Goal: Task Accomplishment & Management: Manage account settings

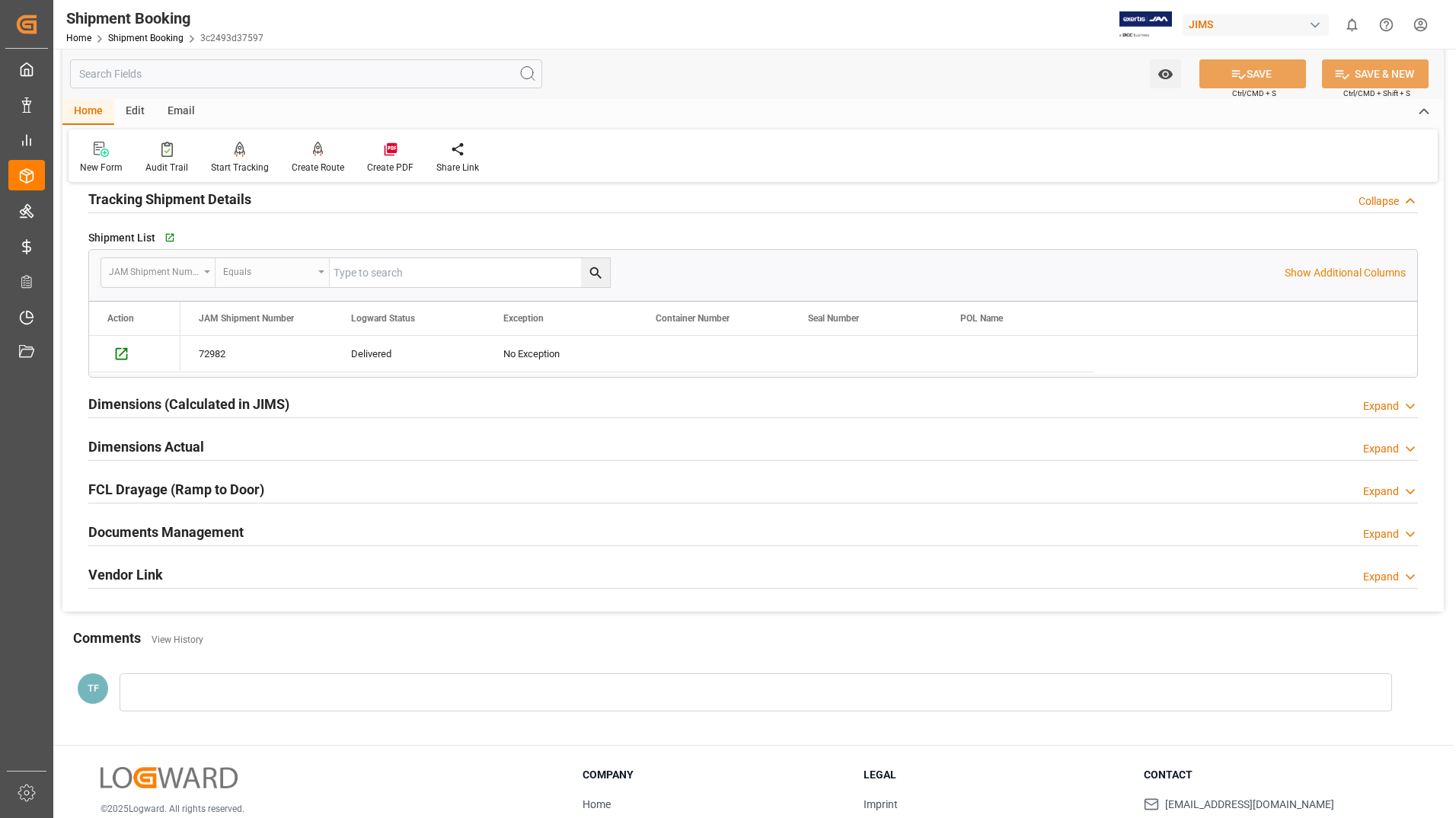
scroll to position [305, 0]
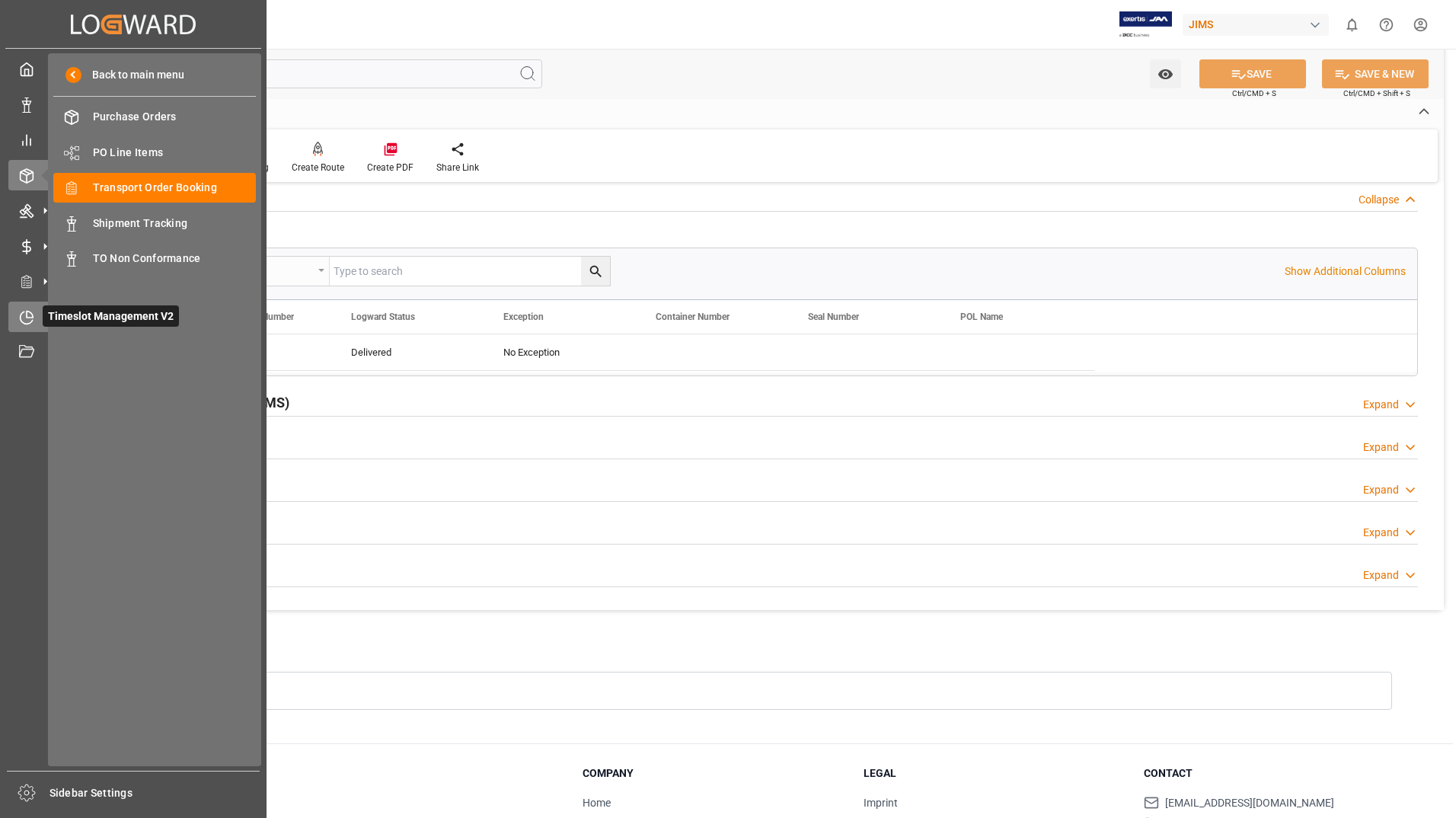
click at [68, 314] on span "Timeslot Management V2" at bounding box center [111, 316] width 136 height 21
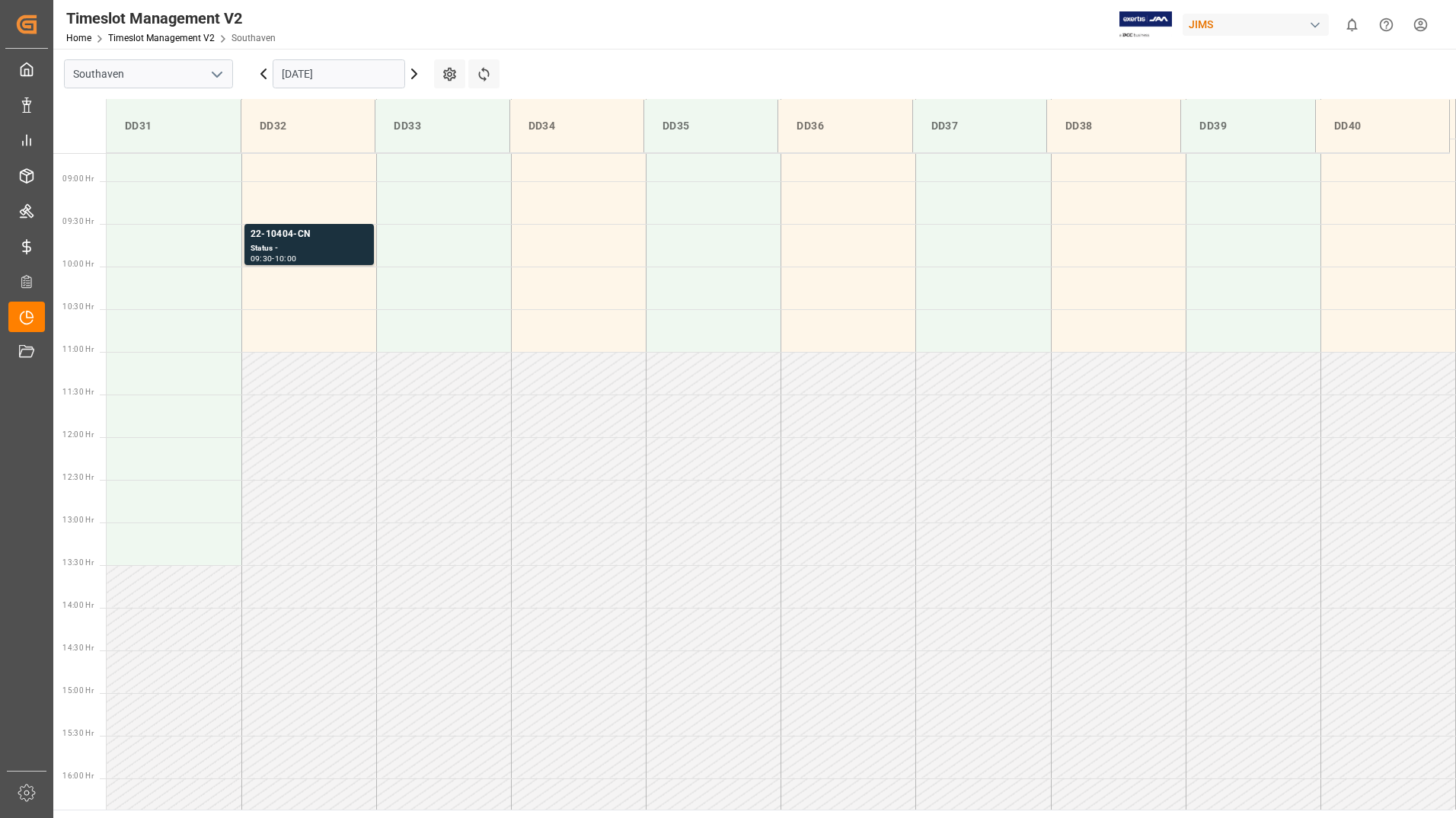
scroll to position [758, 0]
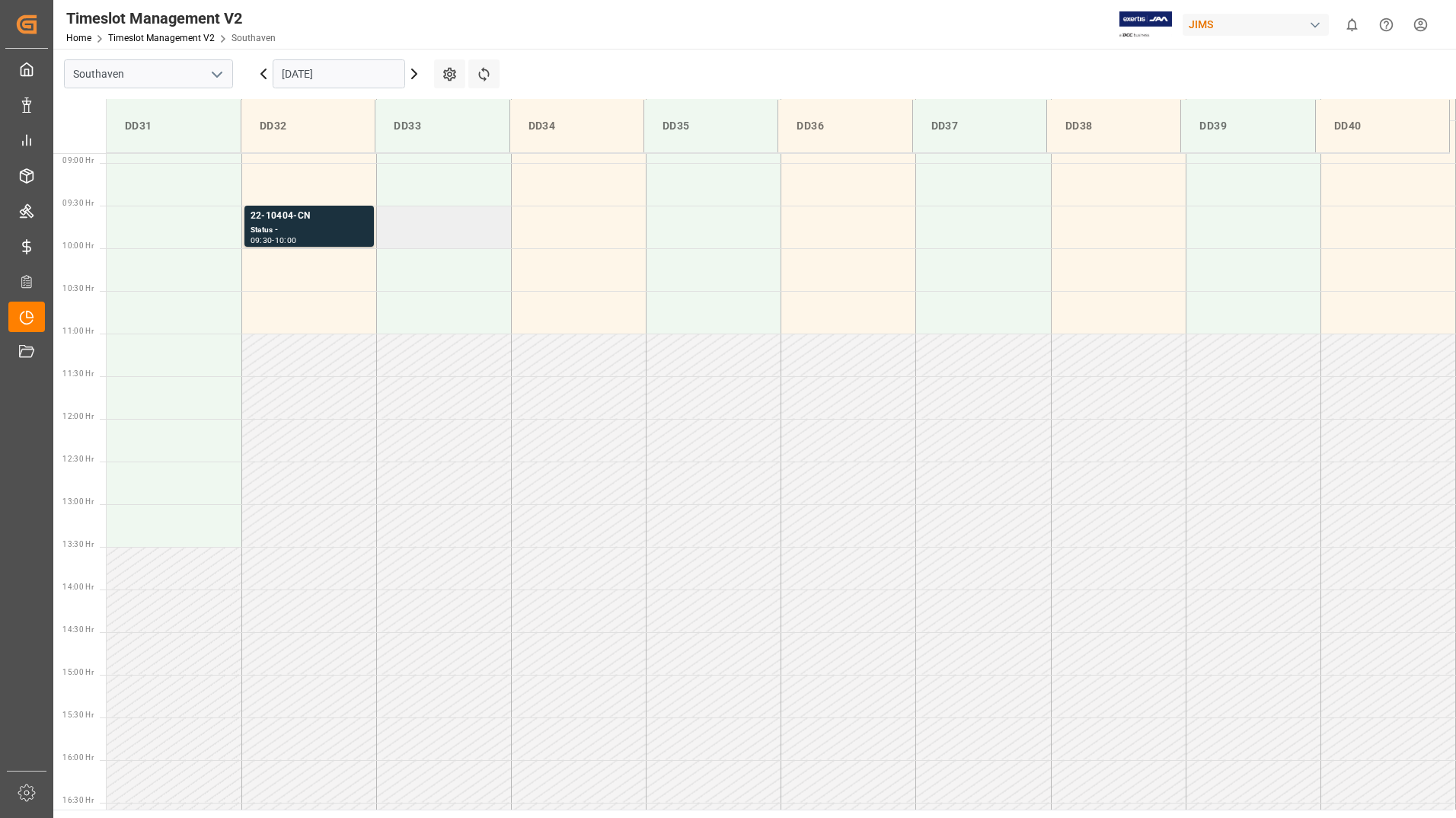
click at [384, 219] on td at bounding box center [443, 227] width 135 height 43
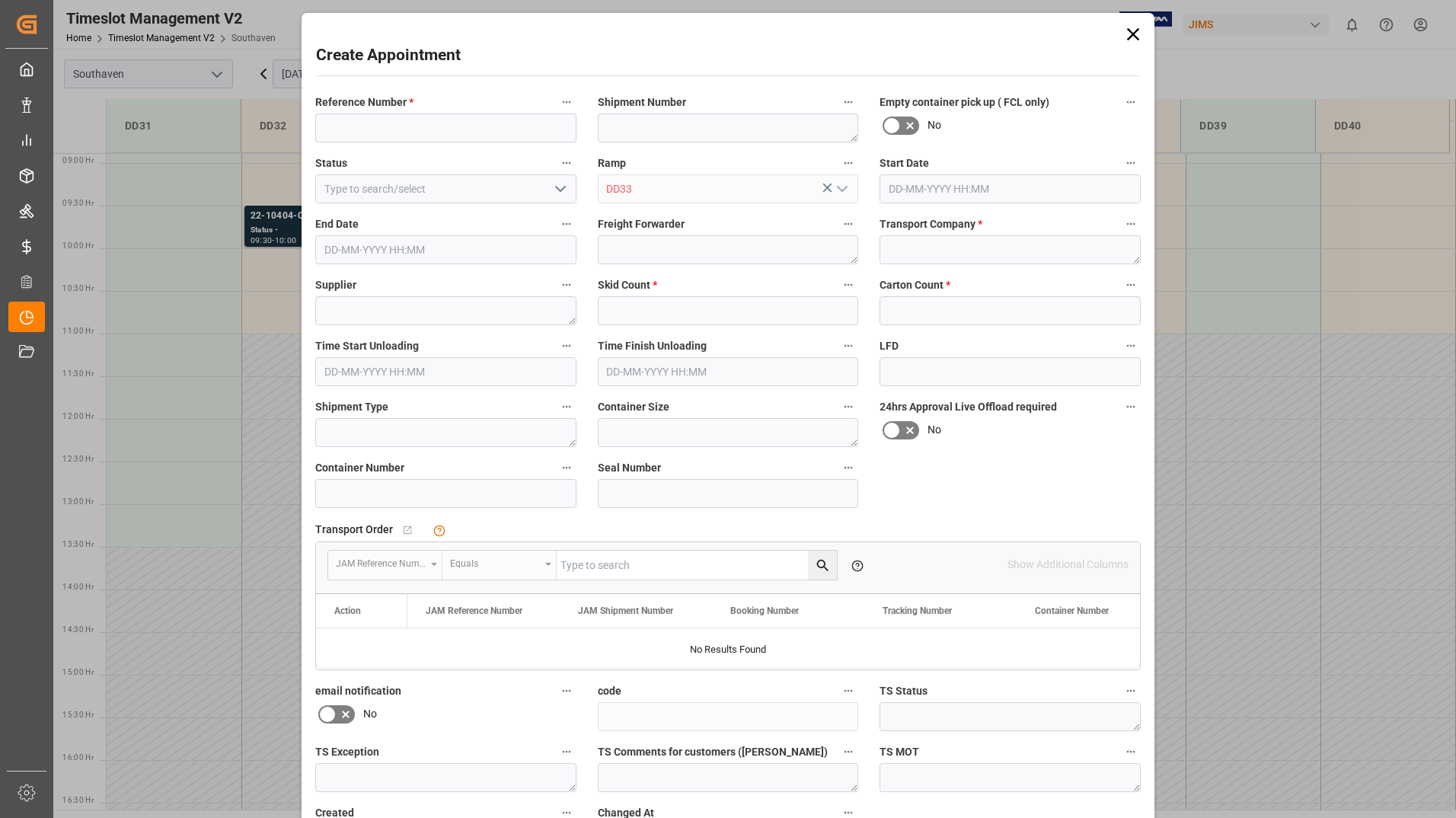
type input "[DATE] 09:30"
type input "[DATE] 10:00"
click at [334, 236] on div "Create Appointment Reference Number * Shipment Number Empty container pick up (…" at bounding box center [728, 465] width 846 height 898
drag, startPoint x: 1136, startPoint y: 27, endPoint x: 1105, endPoint y: 42, distance: 34.4
click at [1136, 28] on icon at bounding box center [1133, 34] width 21 height 21
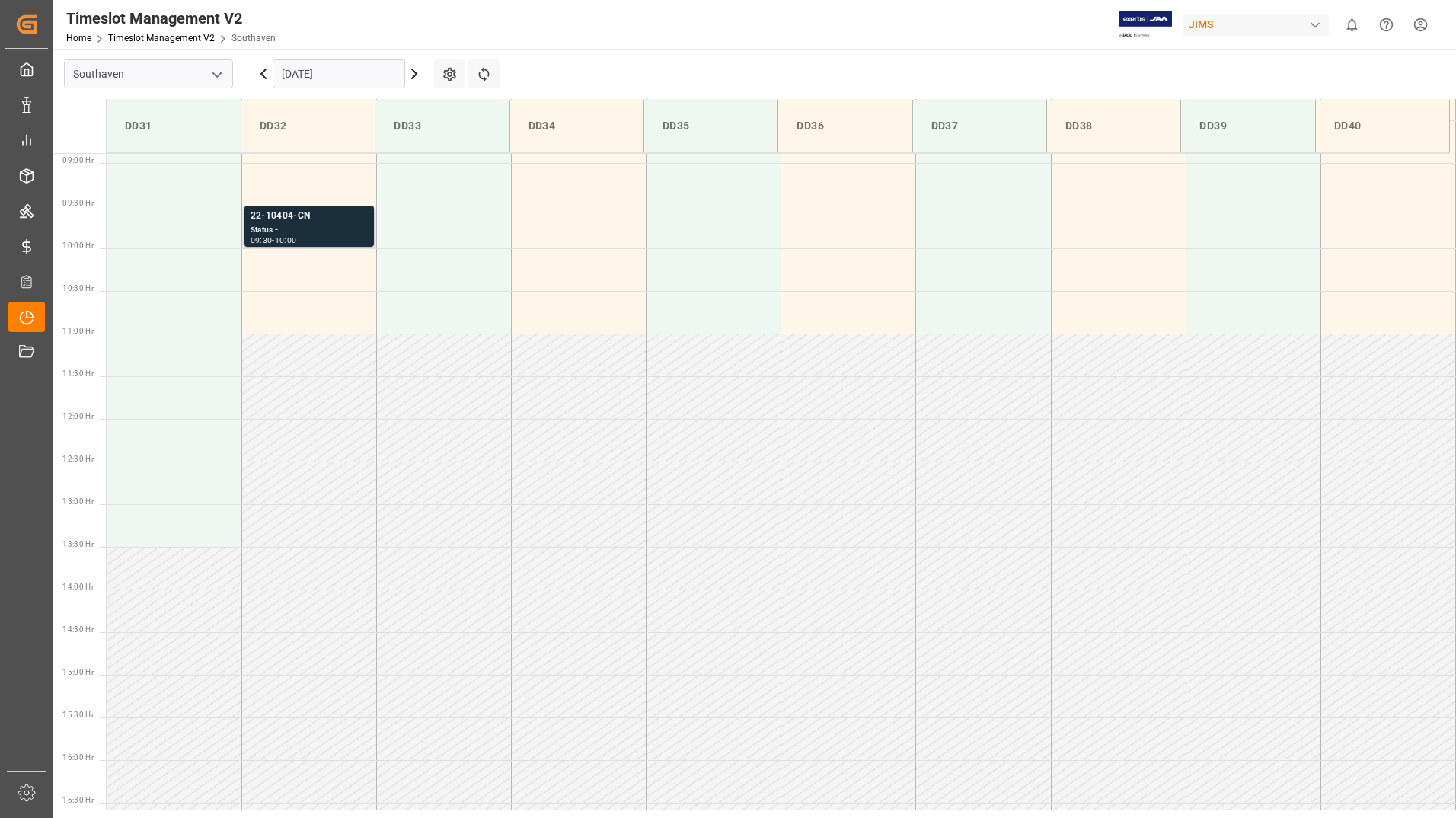
click at [319, 223] on div "22-10404-CN" at bounding box center [309, 216] width 117 height 16
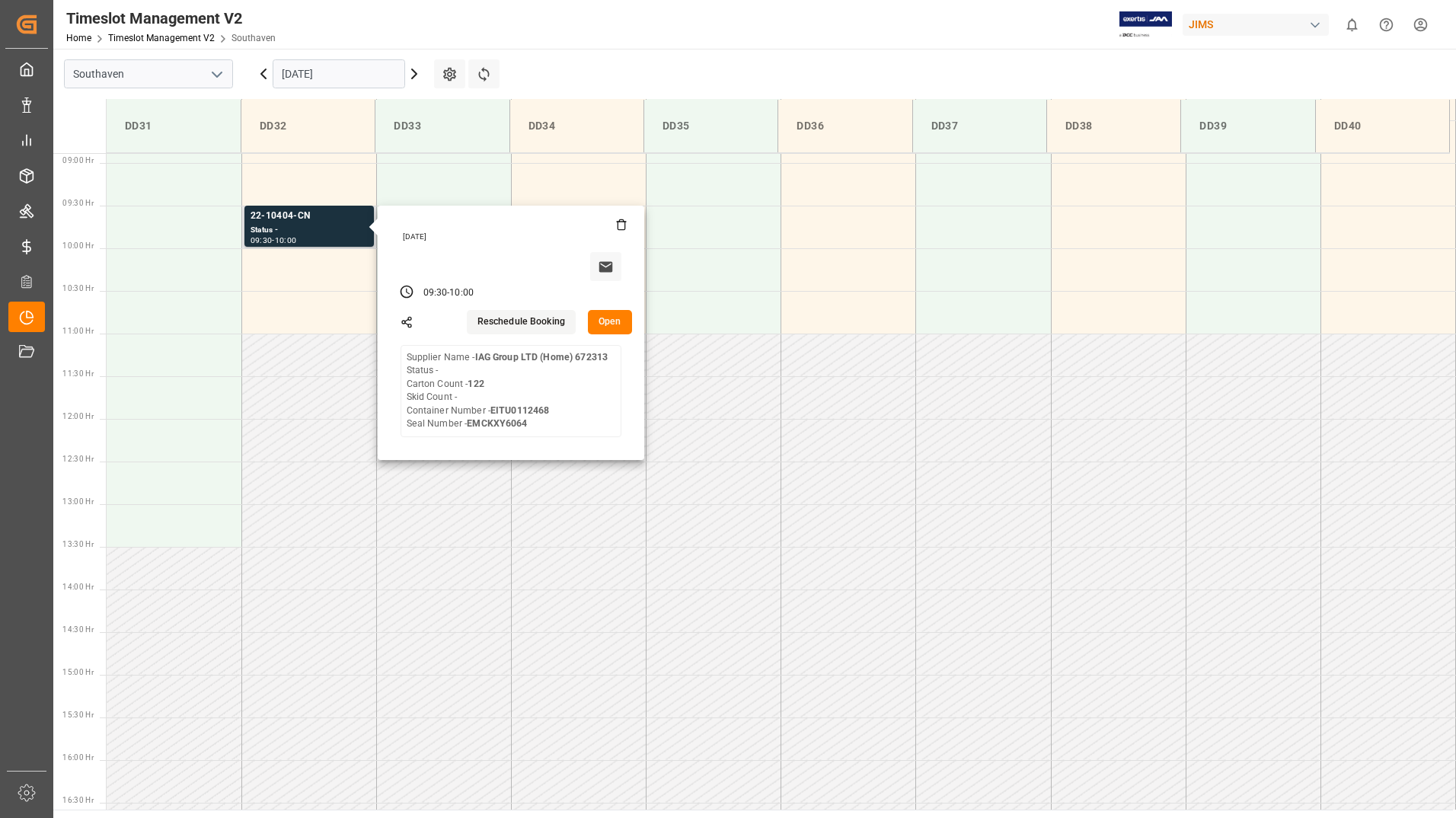
click at [620, 319] on button "Open" at bounding box center [610, 322] width 44 height 25
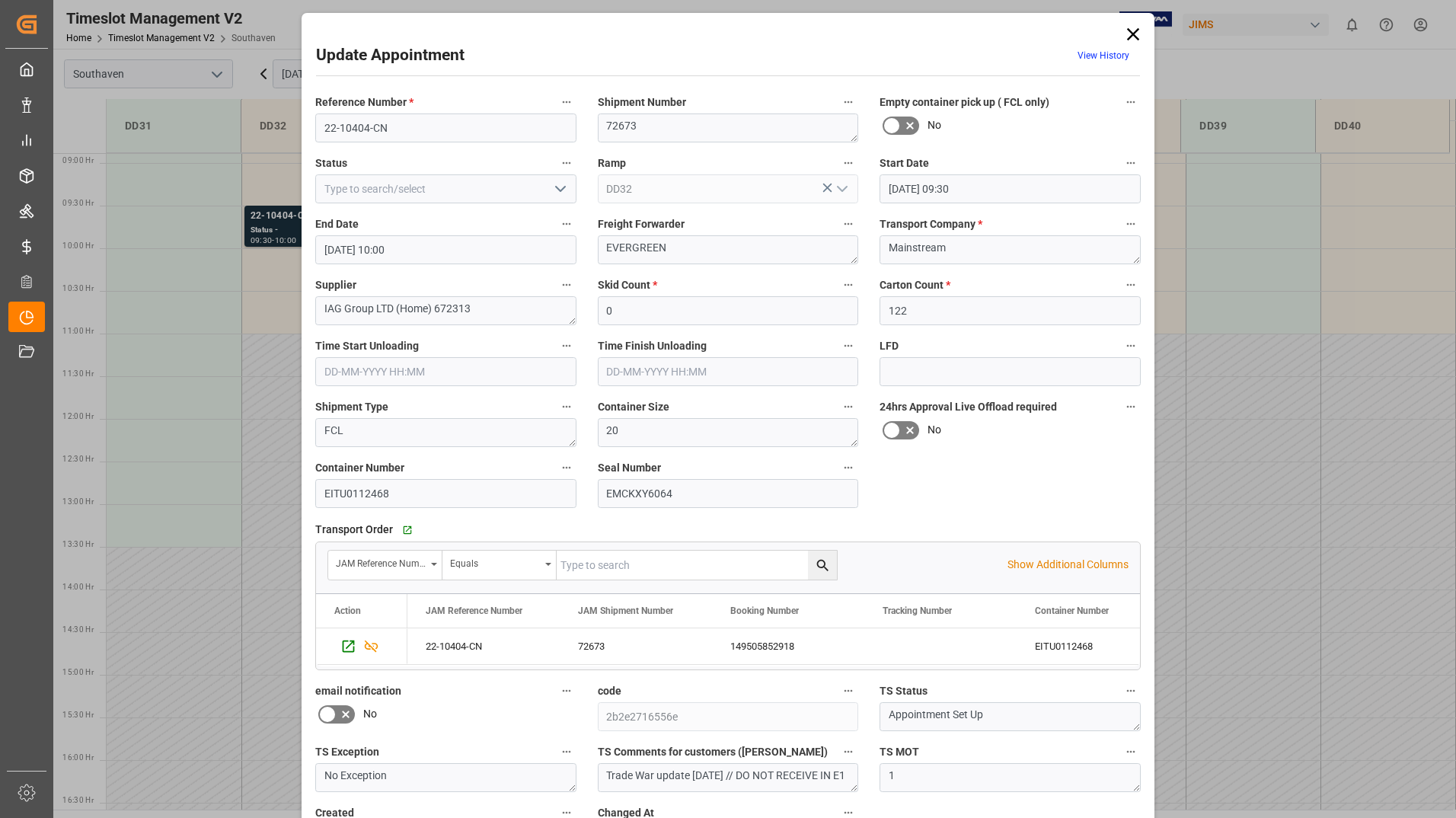
click at [554, 182] on icon "open menu" at bounding box center [560, 189] width 18 height 18
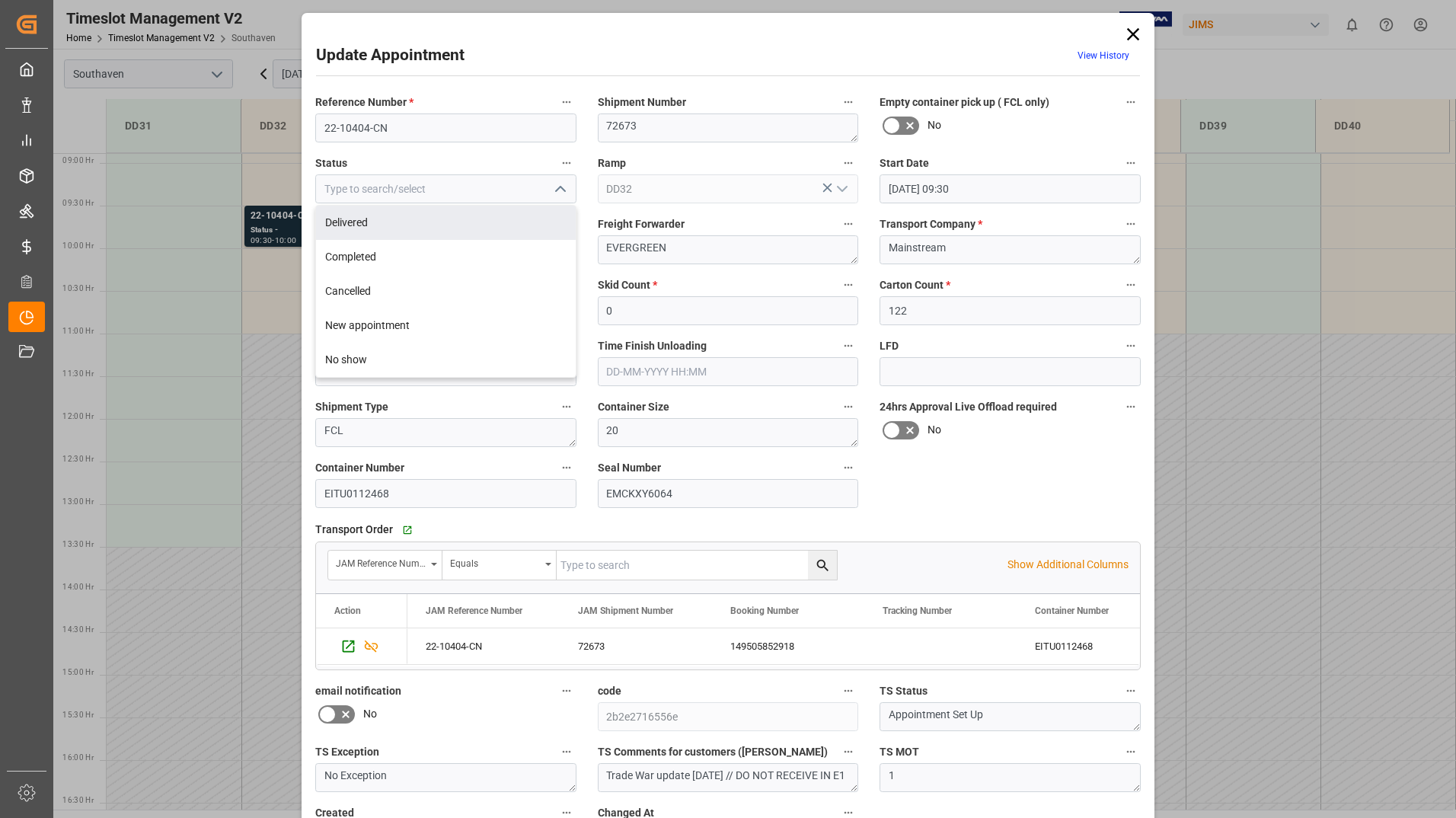
drag, startPoint x: 510, startPoint y: 223, endPoint x: 553, endPoint y: 248, distance: 49.7
click at [510, 222] on div "Delivered" at bounding box center [446, 223] width 260 height 34
type input "Delivered"
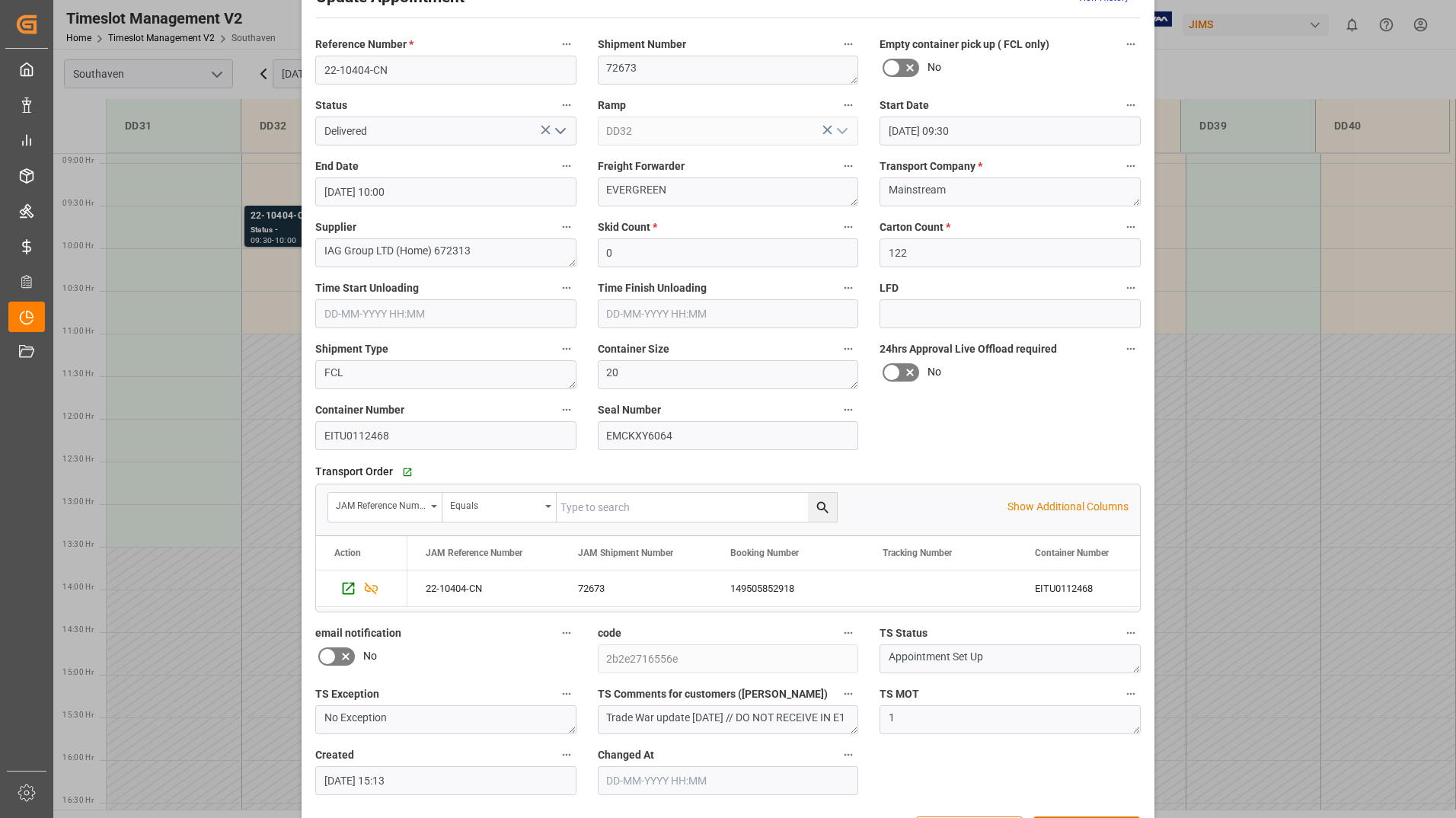
scroll to position [113, 0]
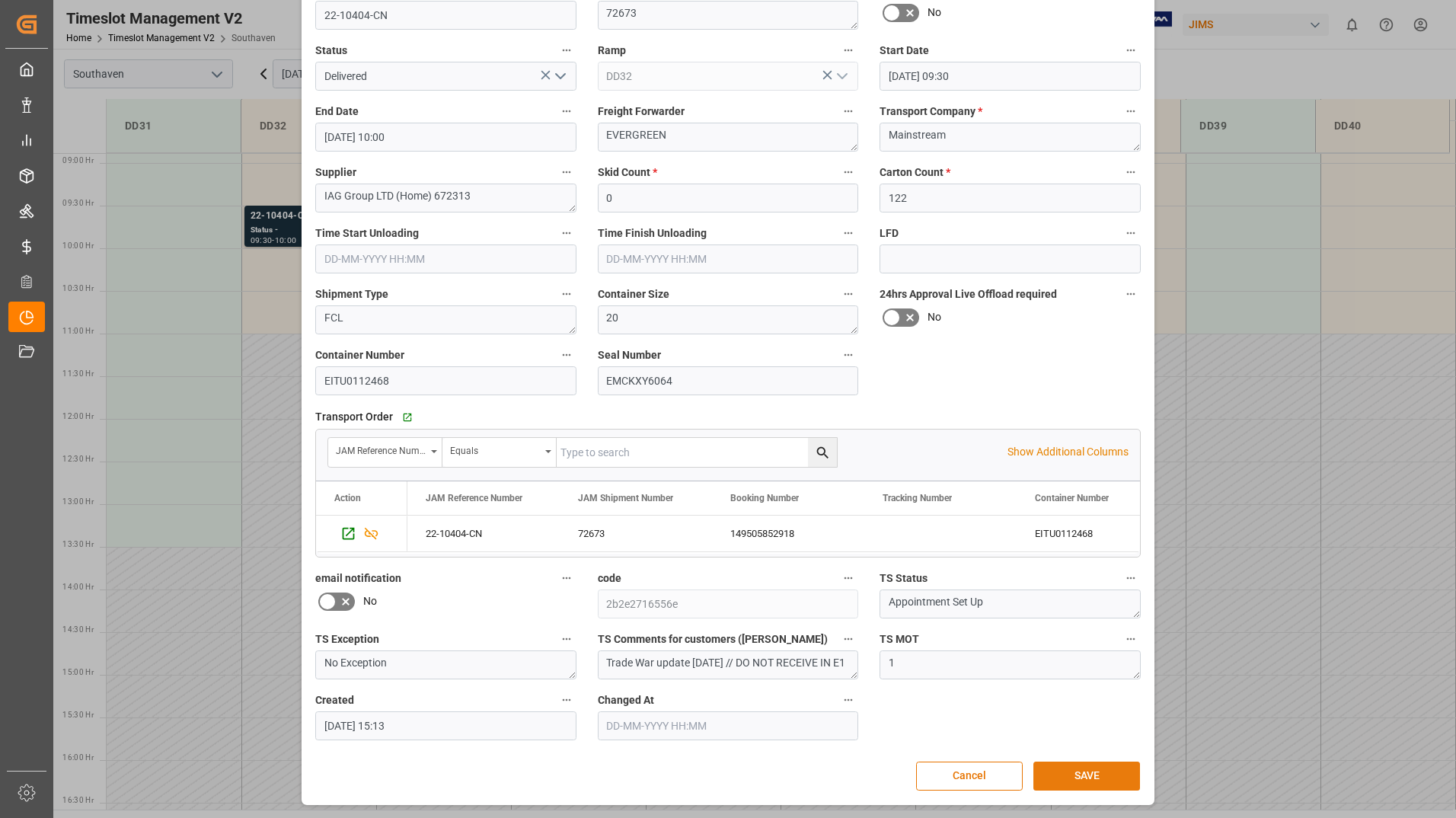
click at [1036, 769] on button "SAVE" at bounding box center [1086, 775] width 107 height 29
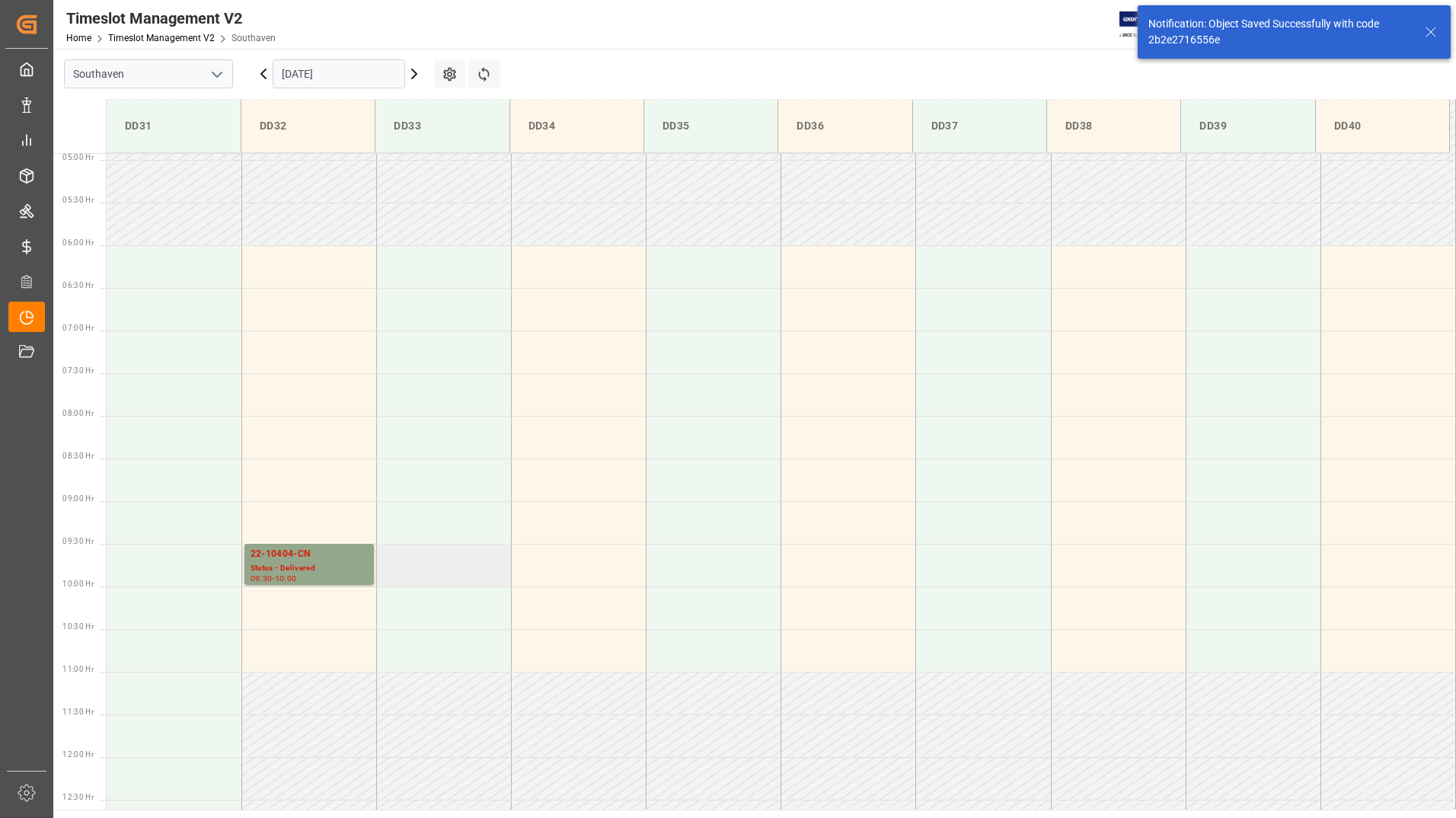
scroll to position [673, 0]
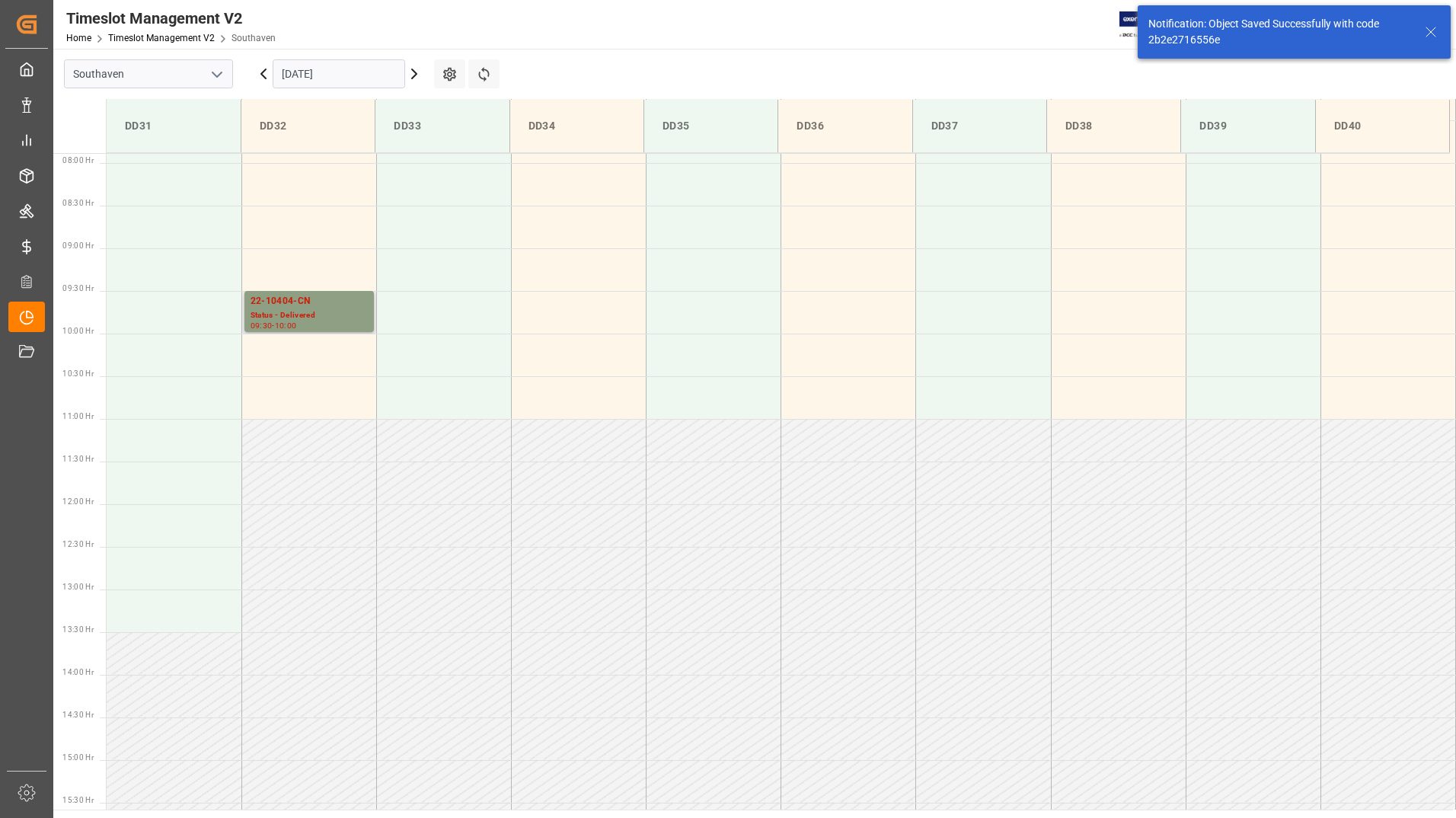
click at [336, 319] on div "Status - Delivered" at bounding box center [309, 316] width 117 height 13
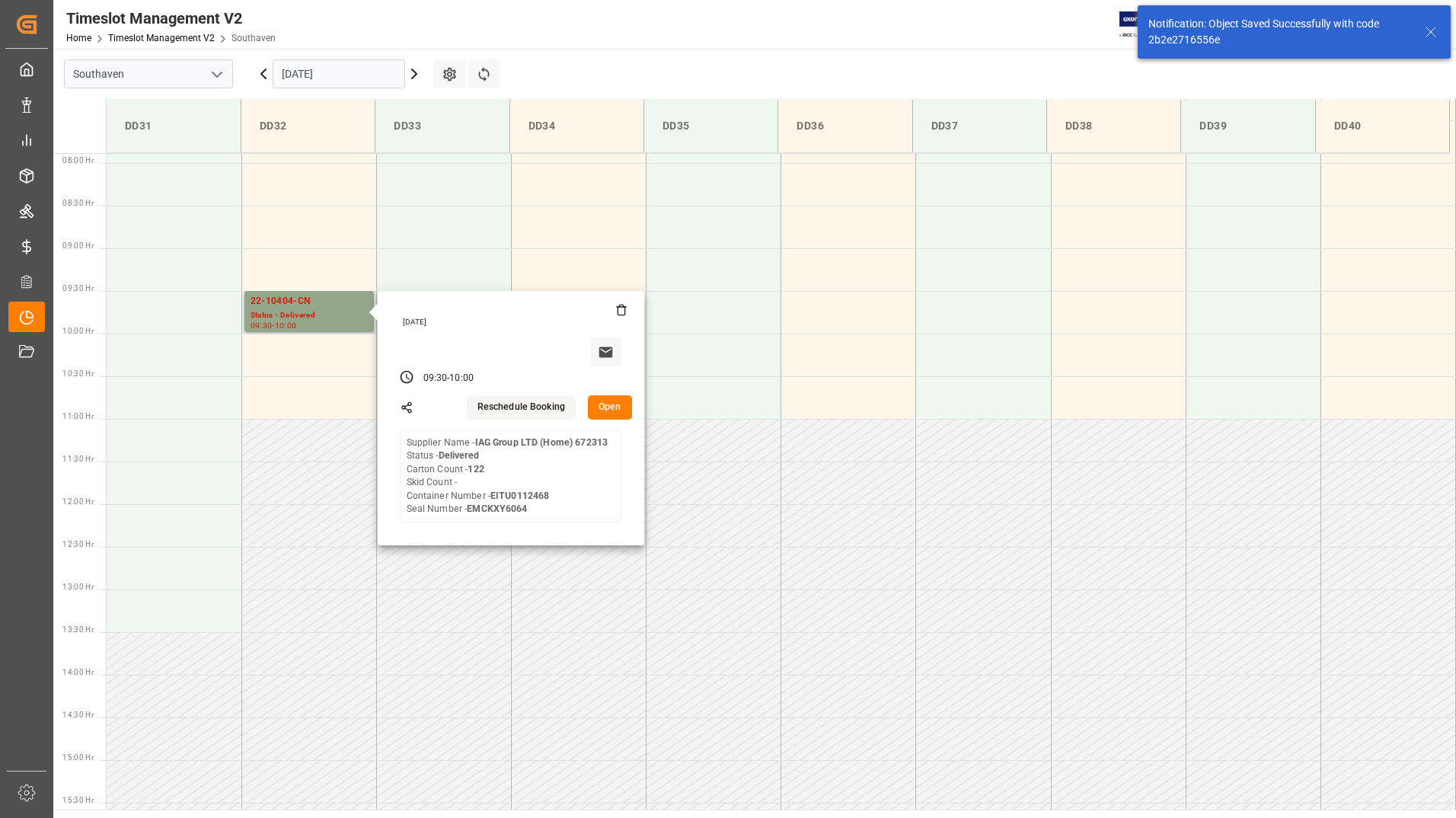
click at [610, 413] on button "Open" at bounding box center [610, 407] width 44 height 25
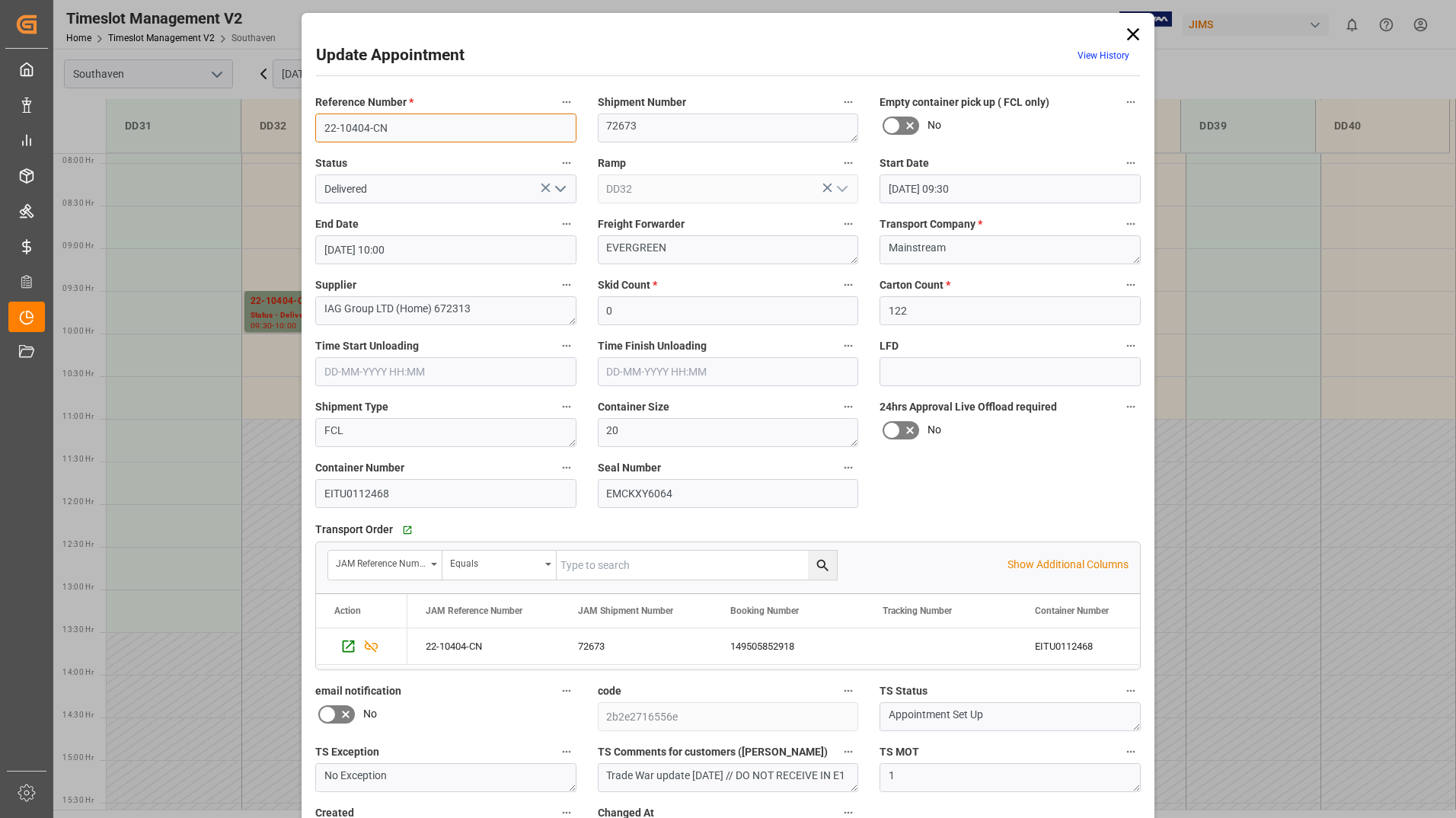
drag, startPoint x: 319, startPoint y: 128, endPoint x: 392, endPoint y: 130, distance: 73.0
click at [392, 130] on input "22-10404-CN" at bounding box center [446, 127] width 261 height 29
click at [1127, 36] on icon at bounding box center [1133, 34] width 21 height 21
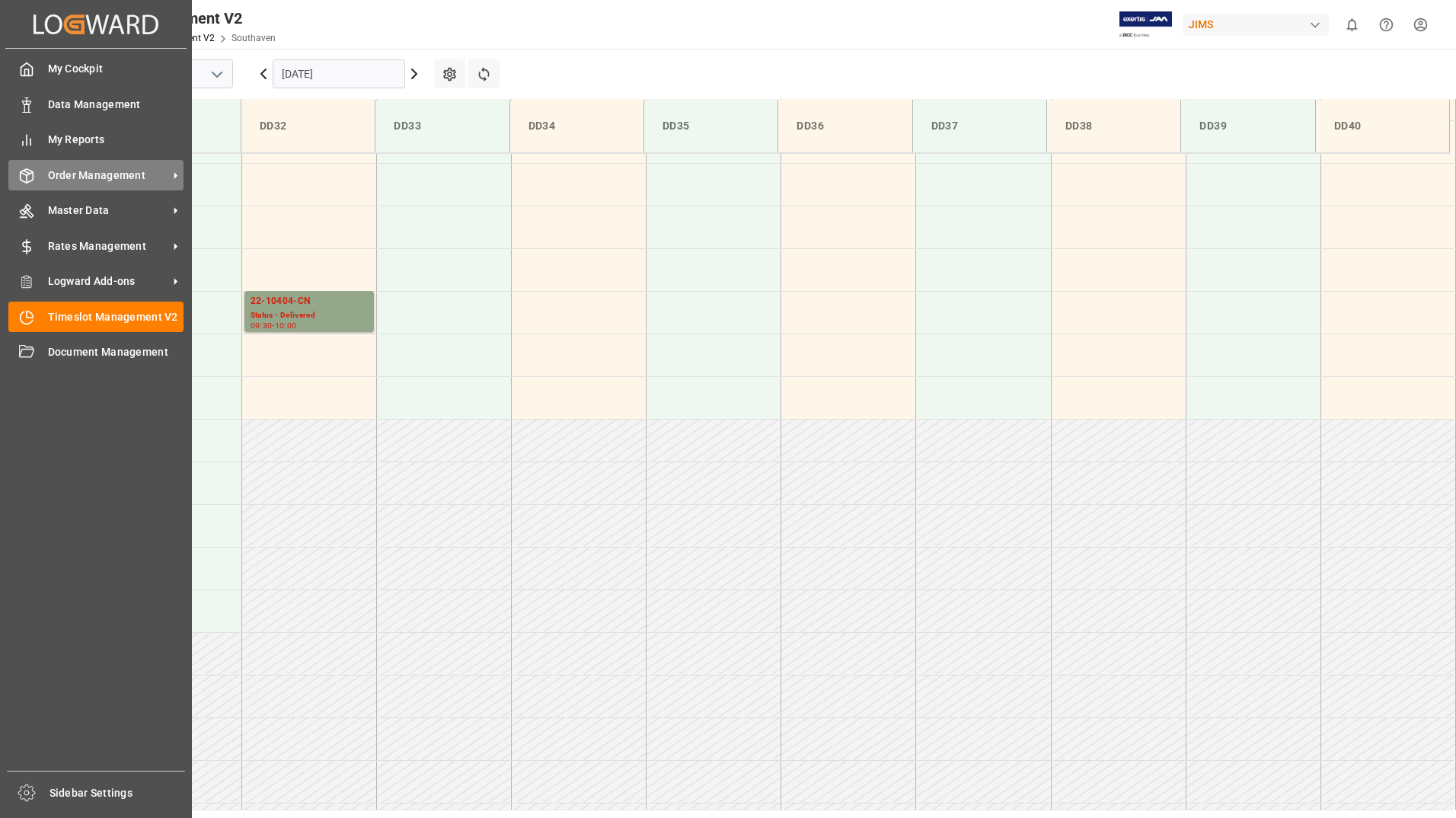
click at [93, 175] on span "Order Management" at bounding box center [108, 175] width 120 height 16
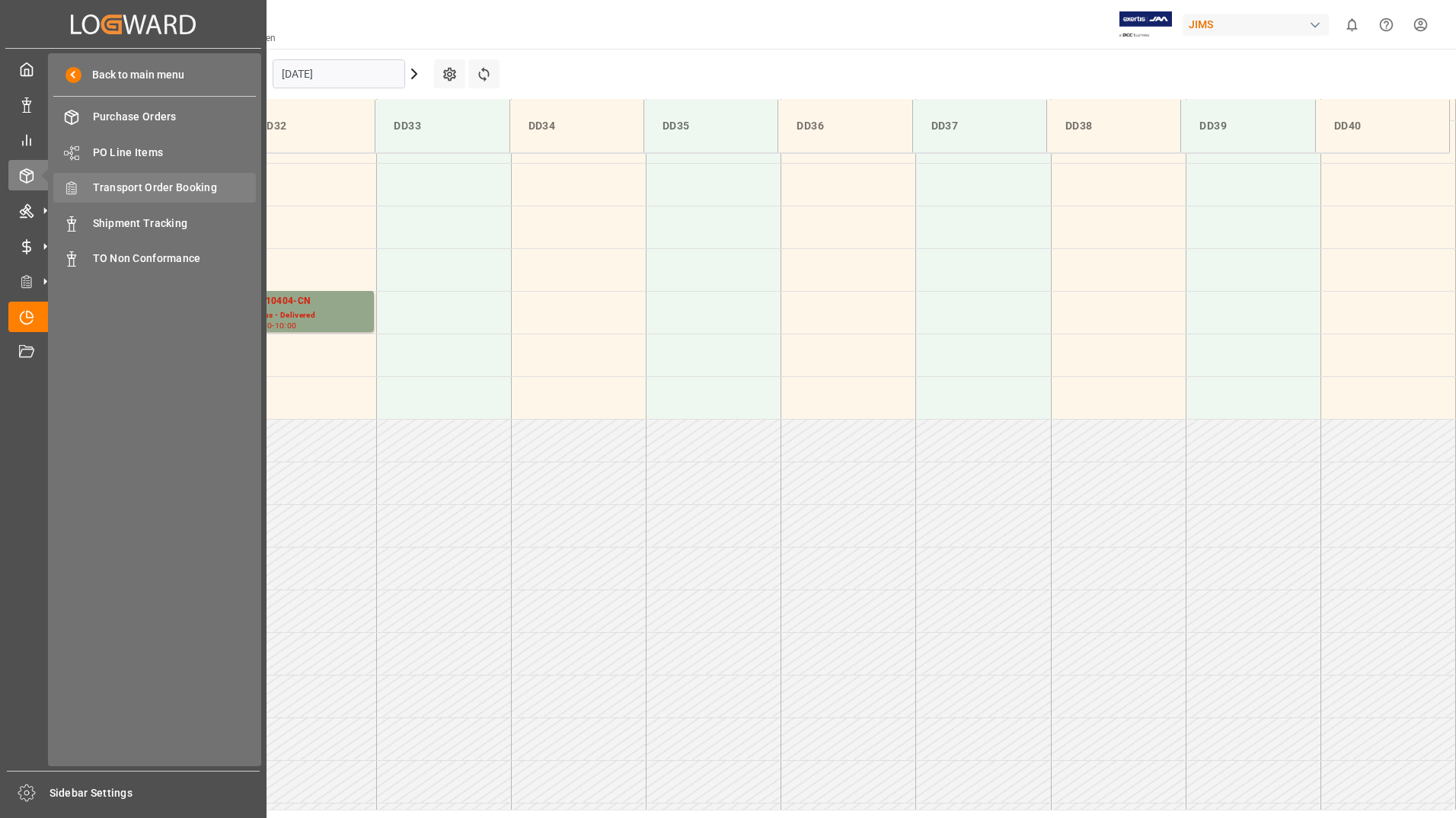
click at [212, 189] on span "Transport Order Booking" at bounding box center [175, 188] width 164 height 16
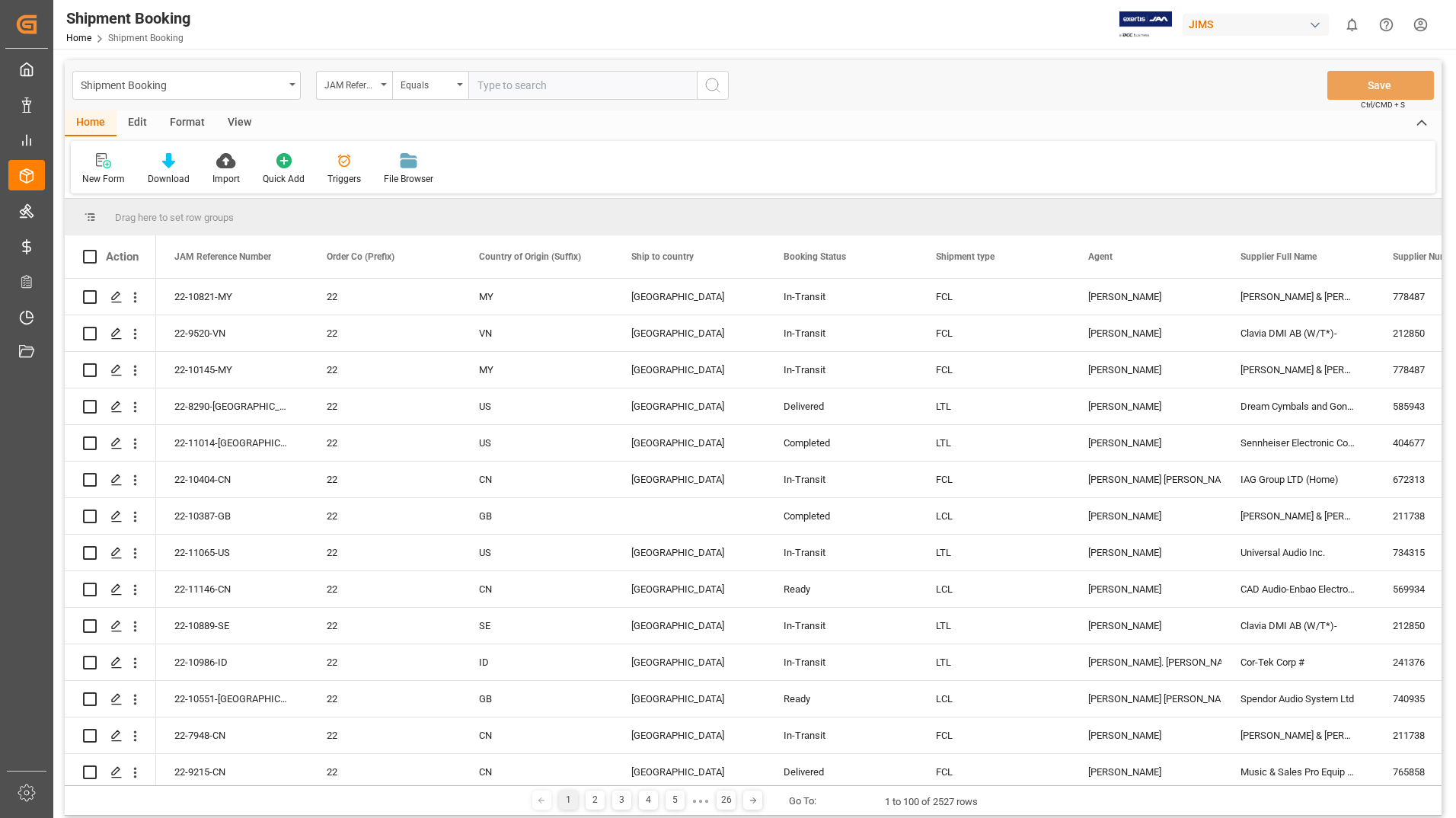
click at [576, 81] on input "text" at bounding box center [583, 84] width 229 height 29
type input "22-8290-us"
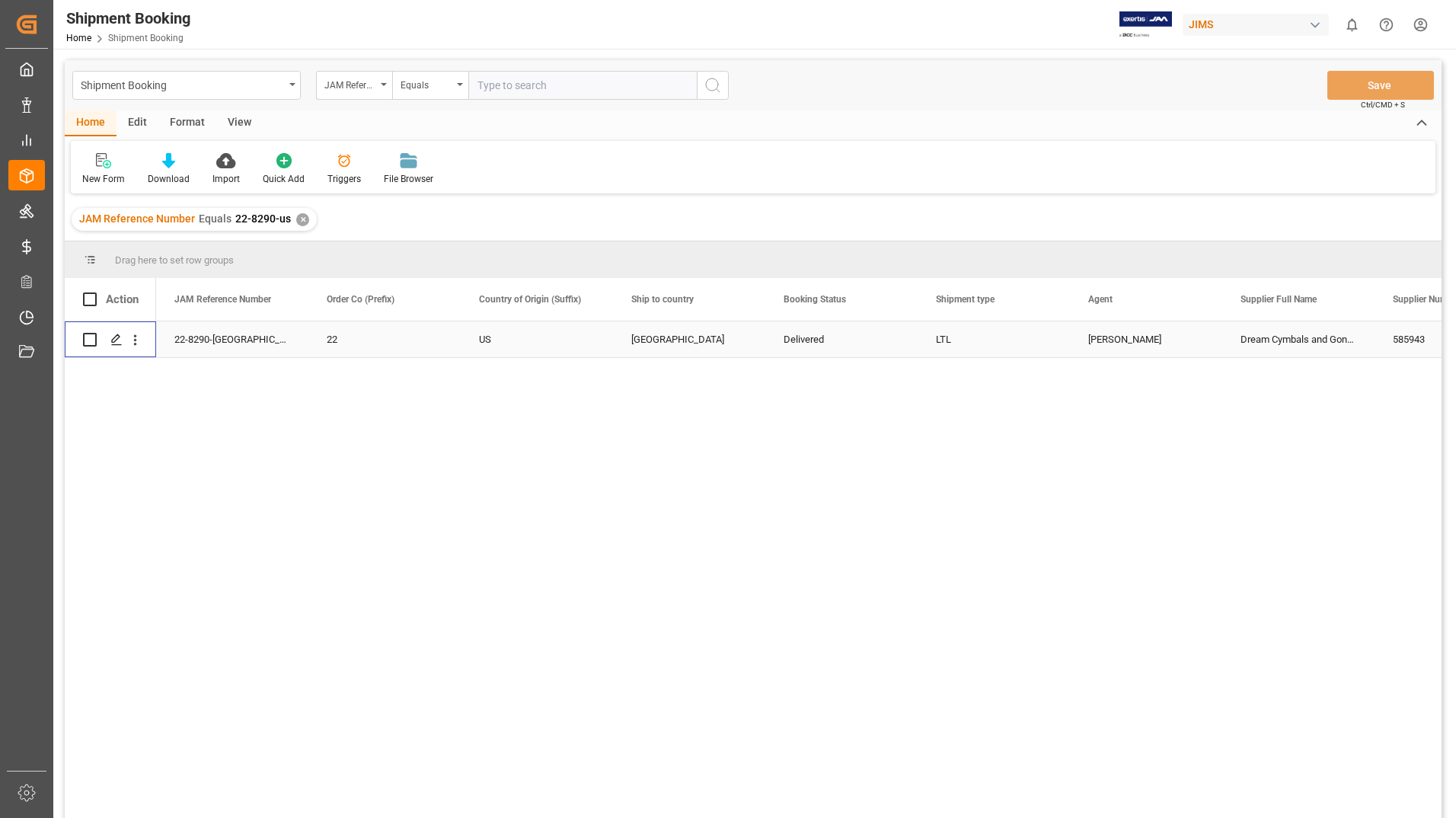
click at [92, 339] on input "Press Space to toggle row selection (unchecked)" at bounding box center [89, 339] width 14 height 14
checkbox input "true"
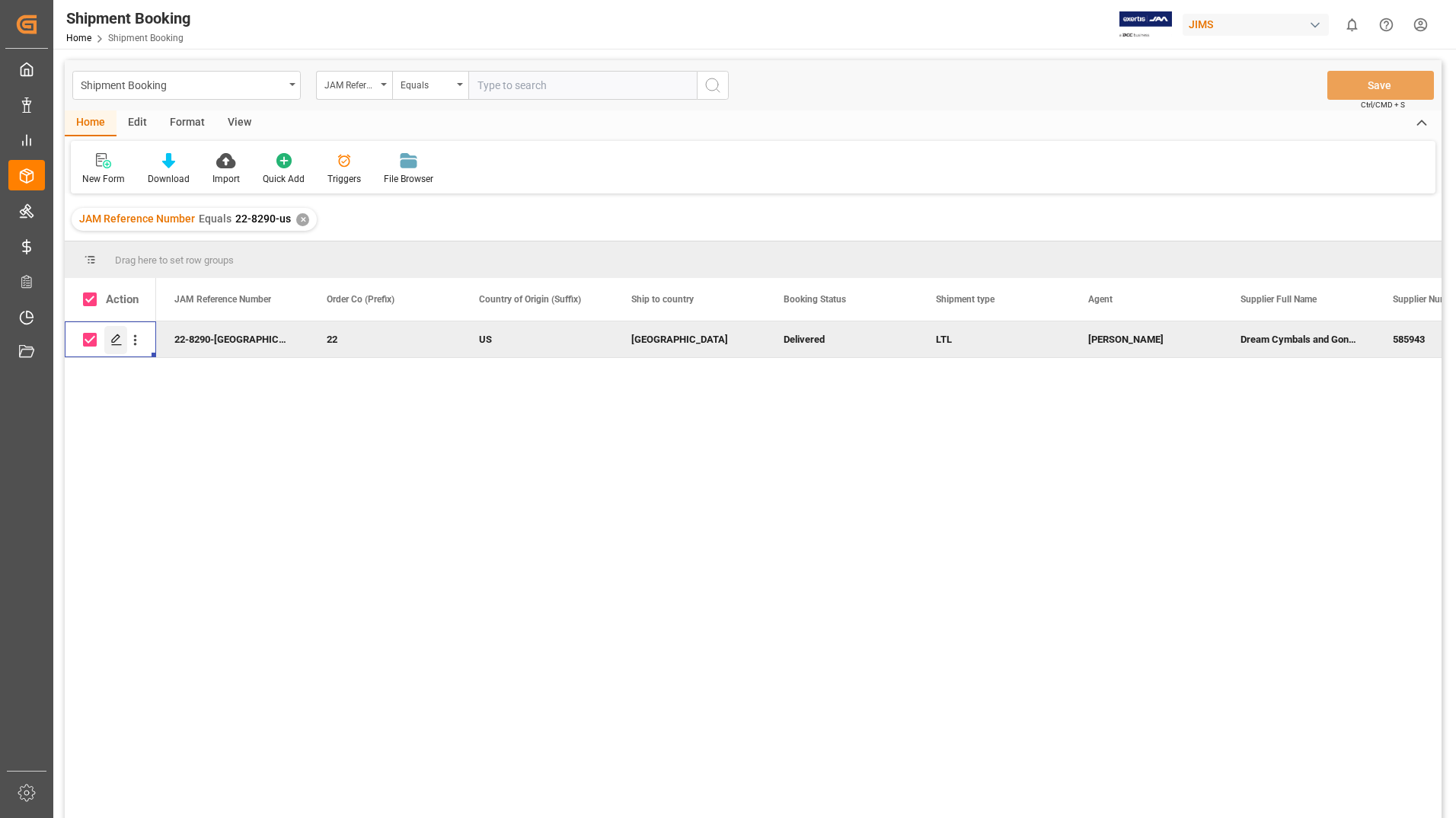
click at [114, 334] on icon "Press SPACE to deselect this row." at bounding box center [116, 339] width 12 height 12
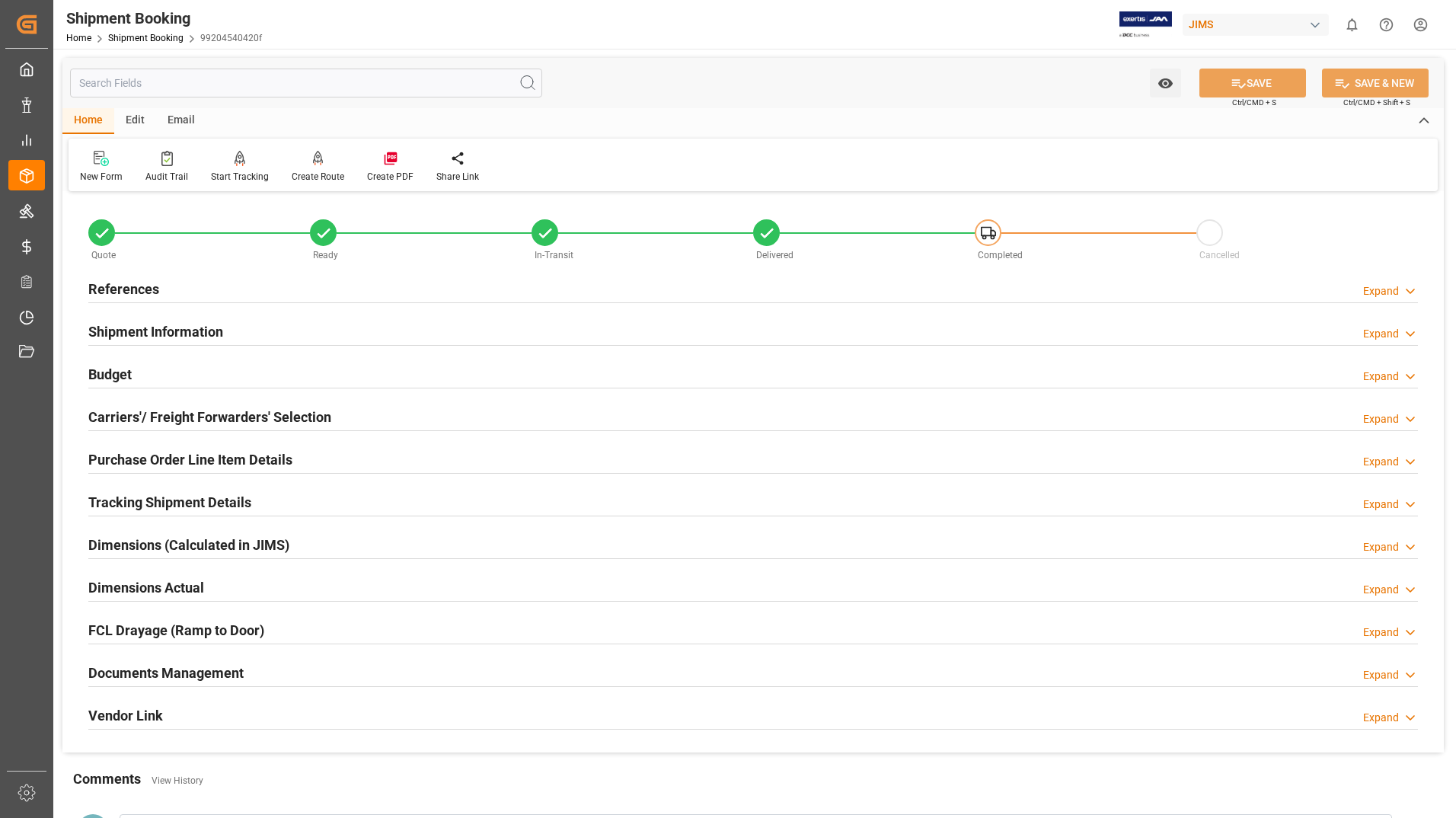
click at [139, 493] on h2 "Tracking Shipment Details" at bounding box center [170, 502] width 163 height 20
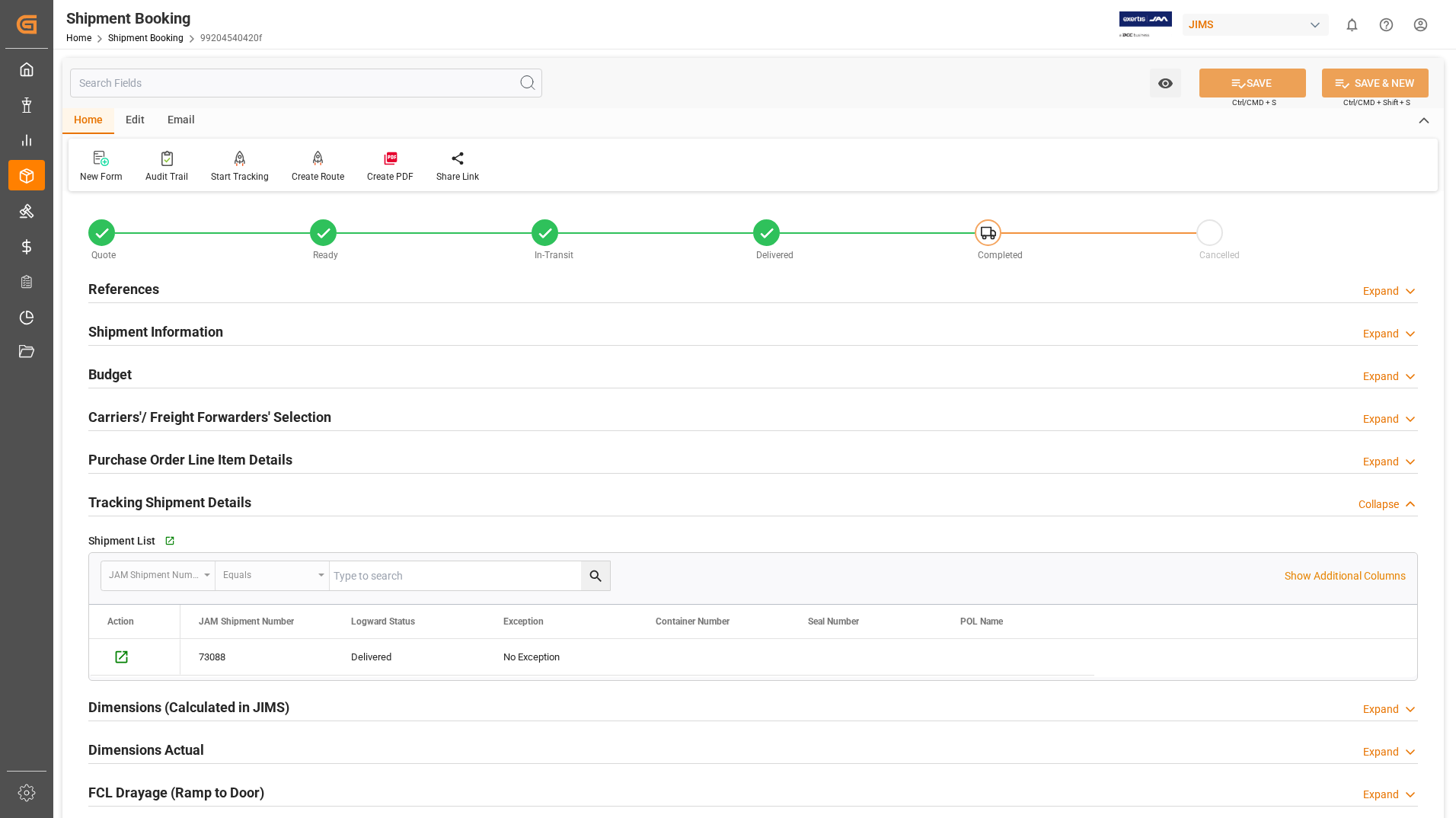
click at [228, 459] on h2 "Purchase Order Line Item Details" at bounding box center [190, 459] width 204 height 20
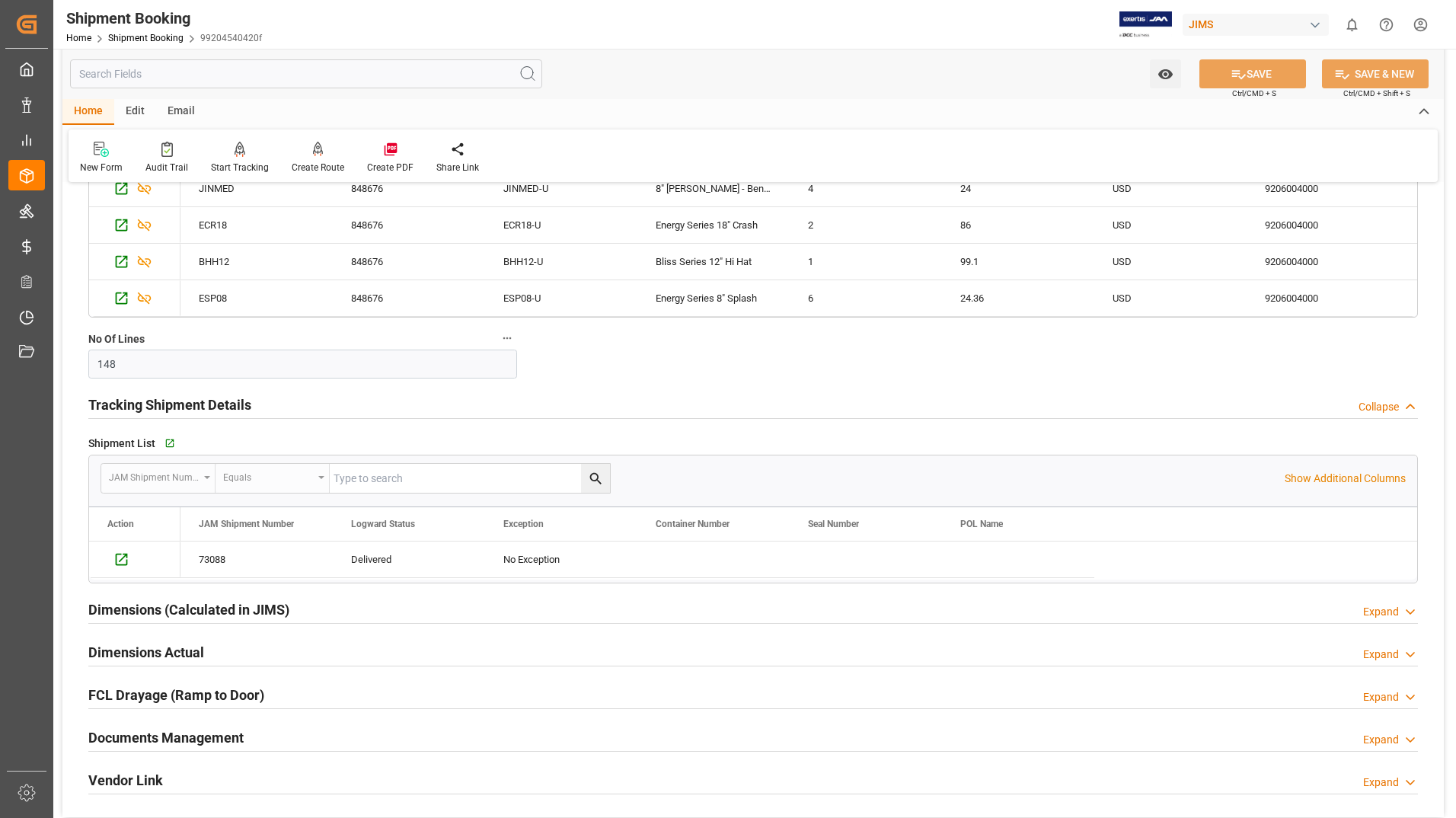
scroll to position [305, 0]
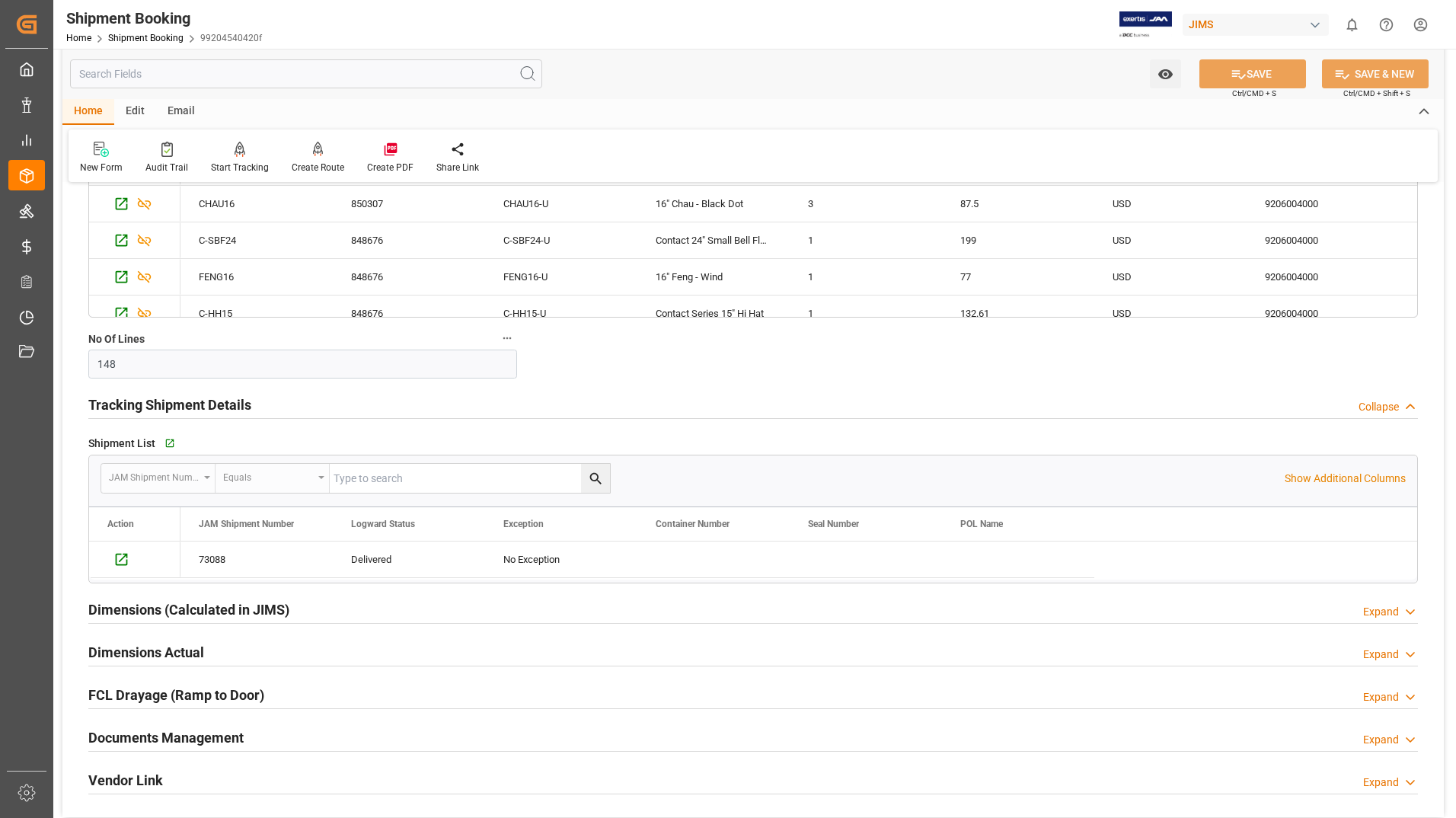
click at [630, 393] on div "Tracking Shipment Details Collapse" at bounding box center [753, 403] width 1330 height 29
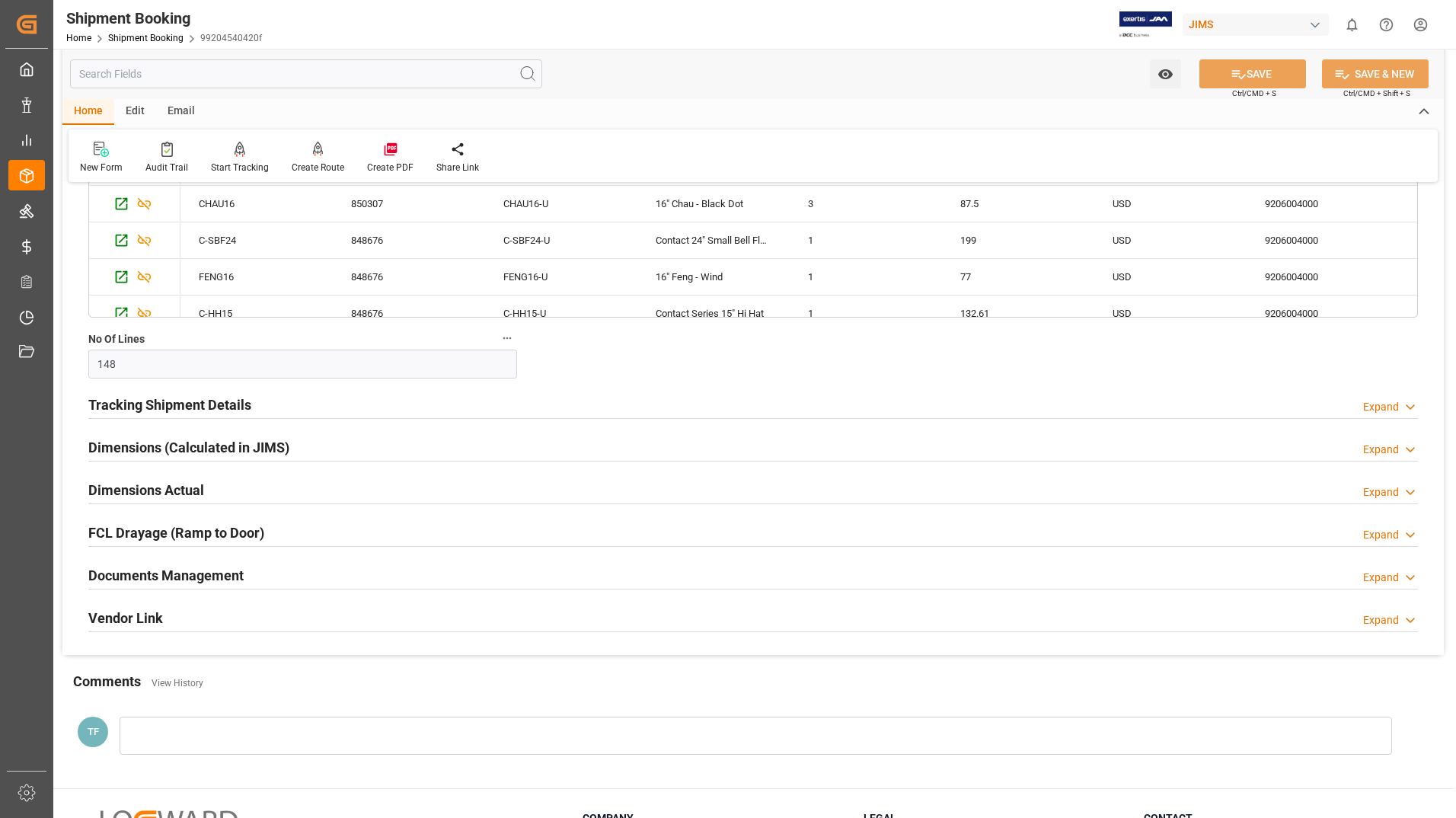
click at [178, 575] on h2 "Documents Management" at bounding box center [166, 575] width 156 height 20
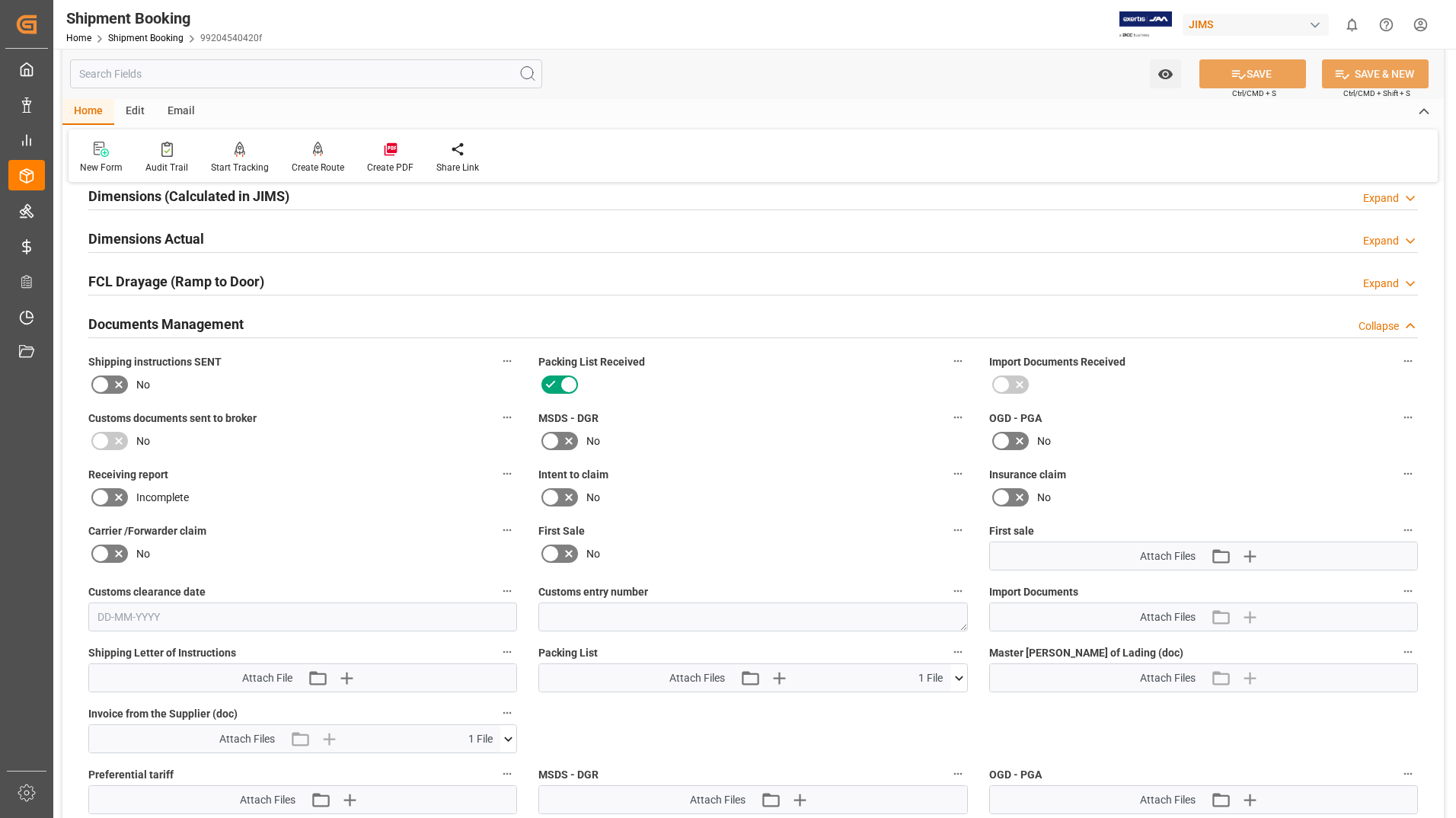
scroll to position [959, 0]
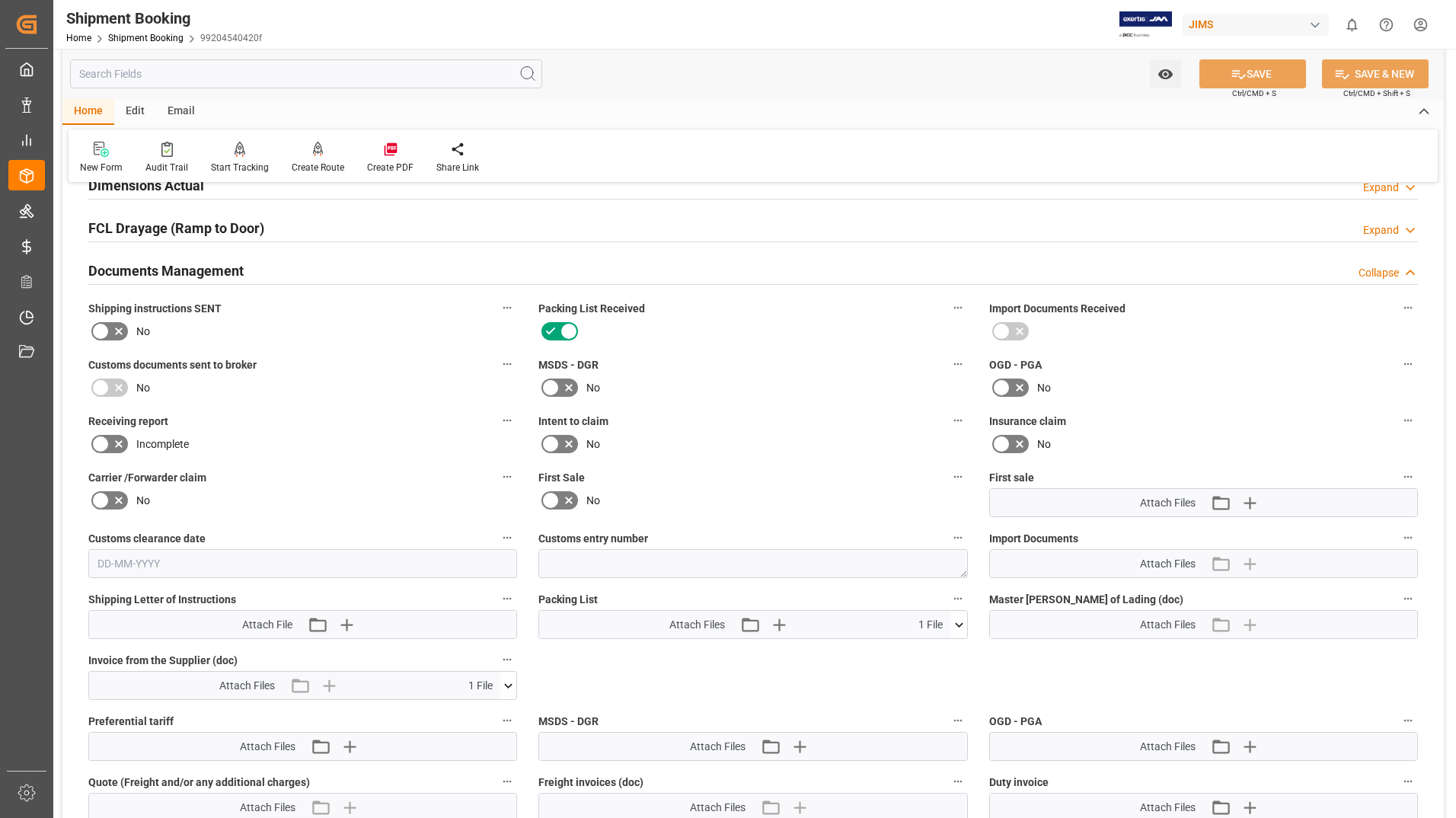
click at [954, 626] on icon at bounding box center [959, 625] width 16 height 16
click at [919, 654] on icon at bounding box center [919, 653] width 12 height 12
click at [915, 654] on icon at bounding box center [919, 653] width 16 height 16
click at [511, 684] on icon at bounding box center [509, 686] width 8 height 5
click at [495, 713] on icon at bounding box center [500, 715] width 16 height 16
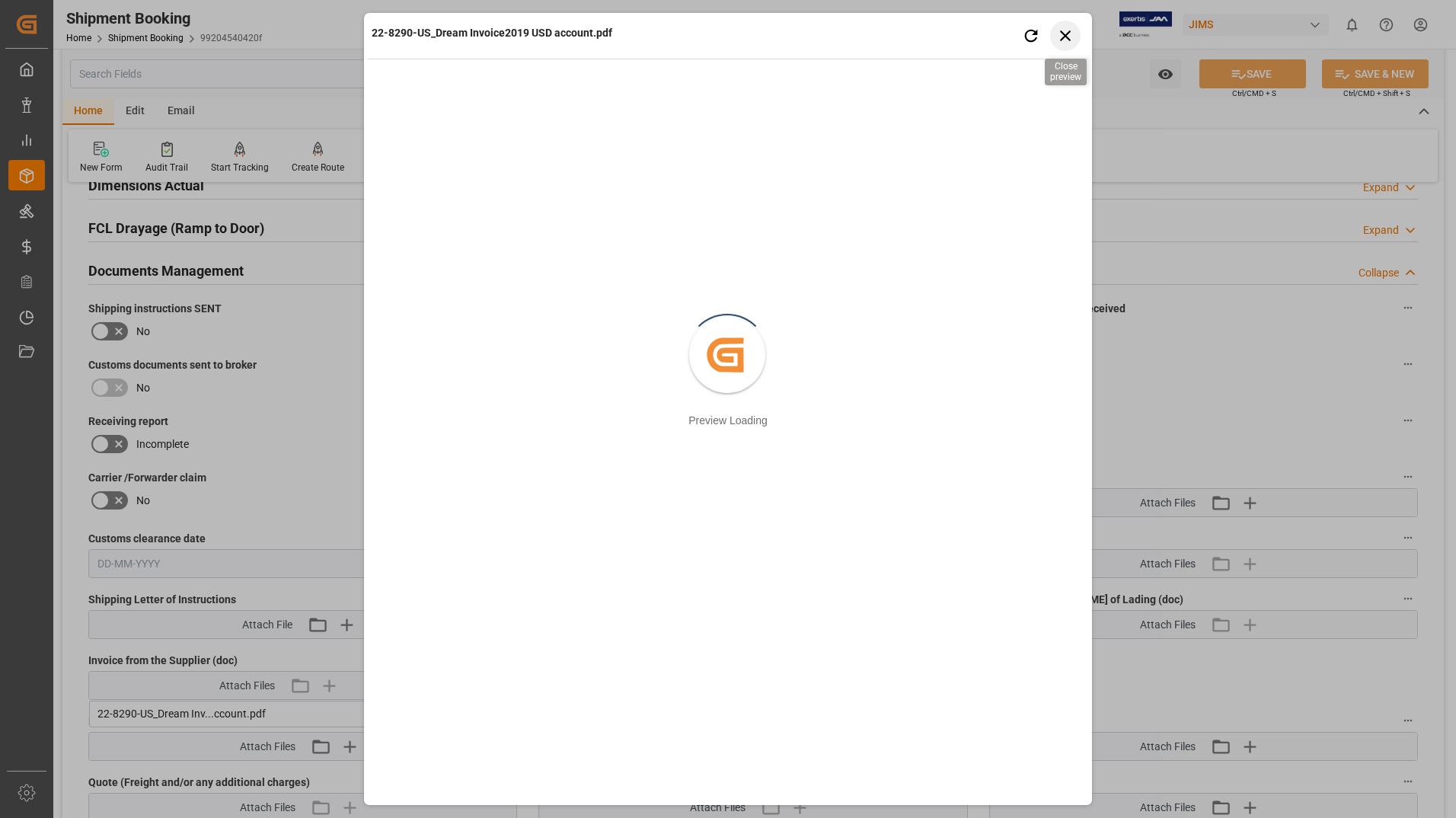
click at [1065, 32] on icon "button" at bounding box center [1065, 35] width 19 height 19
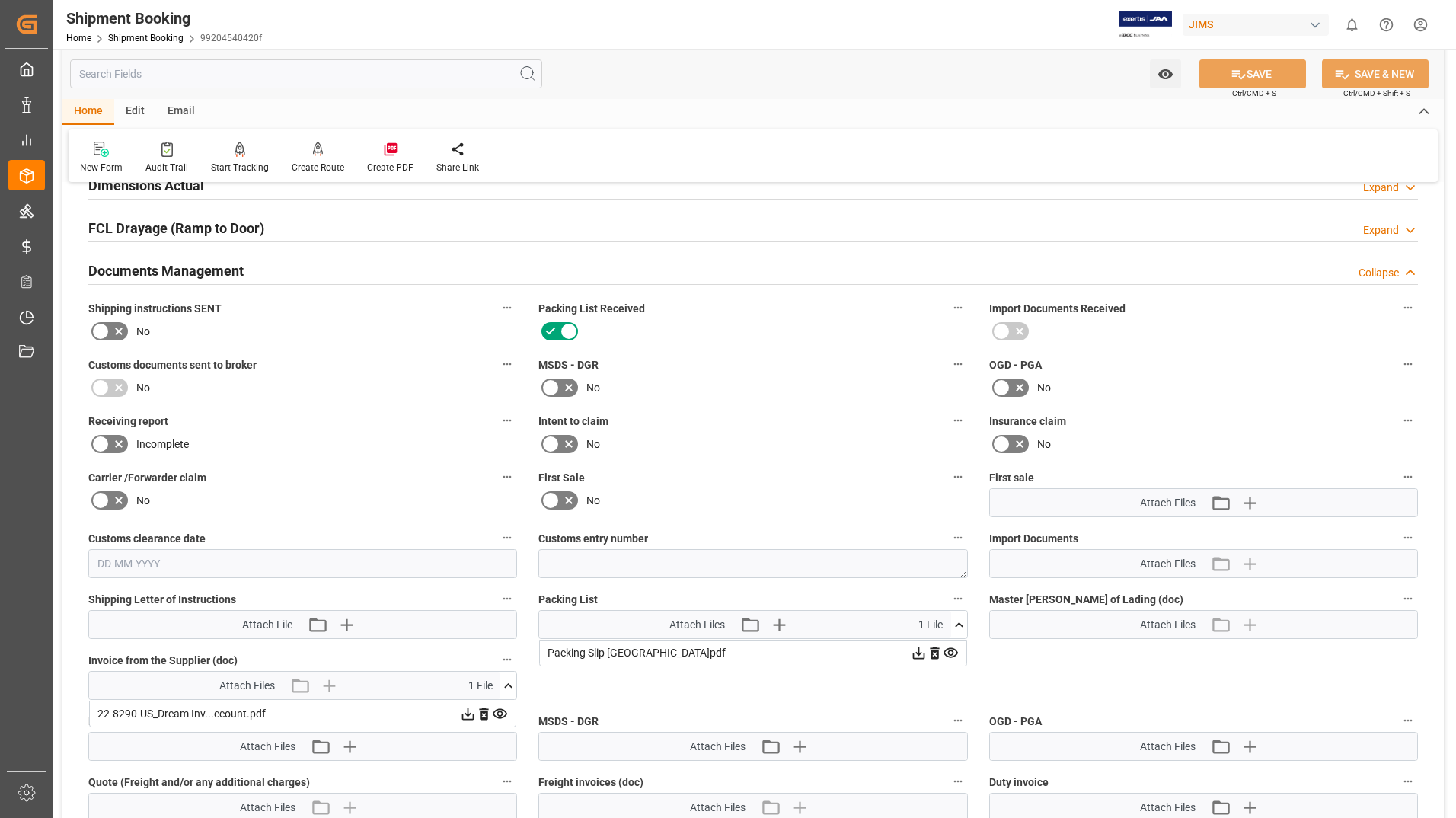
click at [469, 714] on icon at bounding box center [468, 715] width 16 height 16
click at [914, 652] on icon at bounding box center [919, 653] width 16 height 16
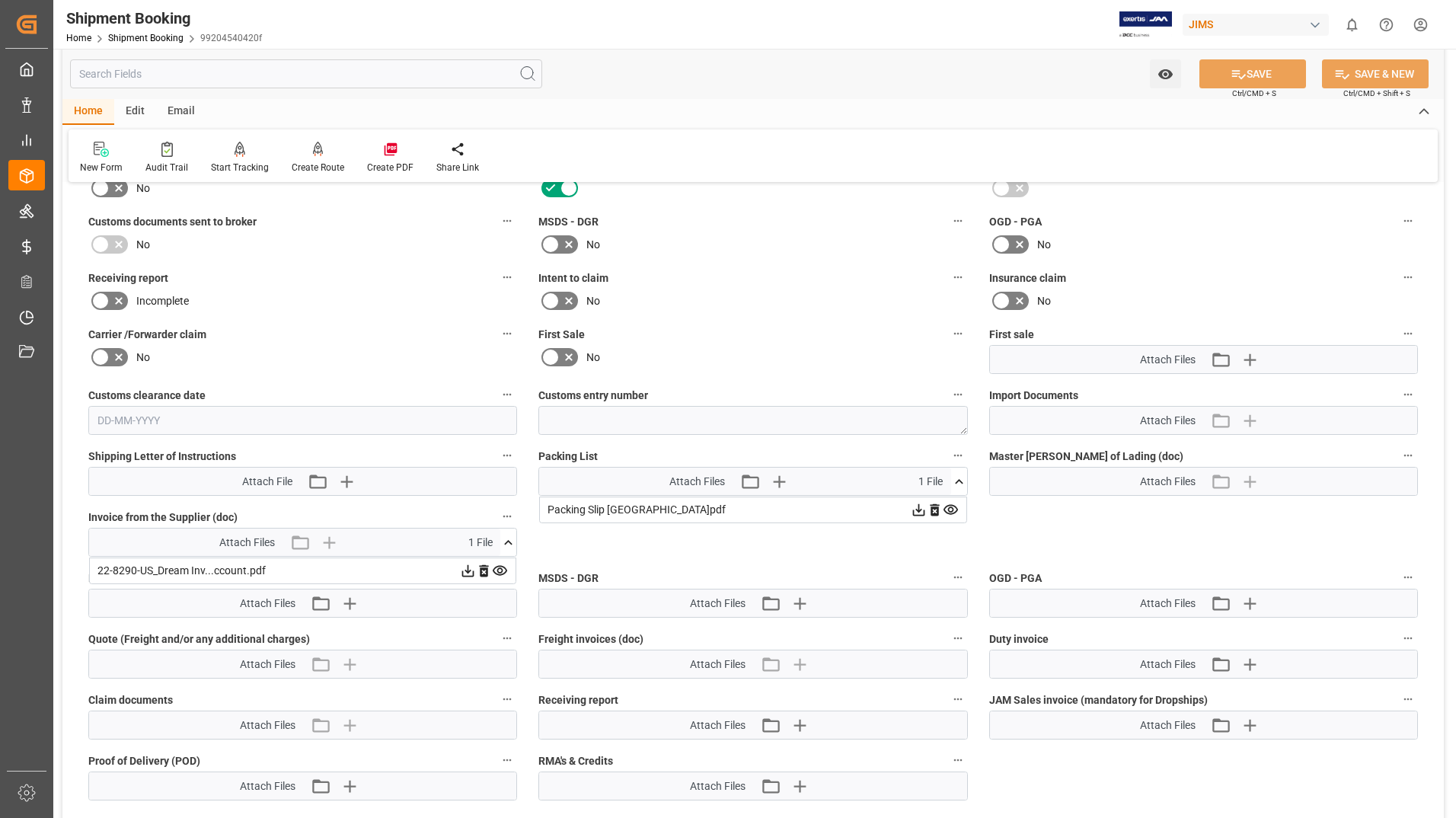
scroll to position [1264, 0]
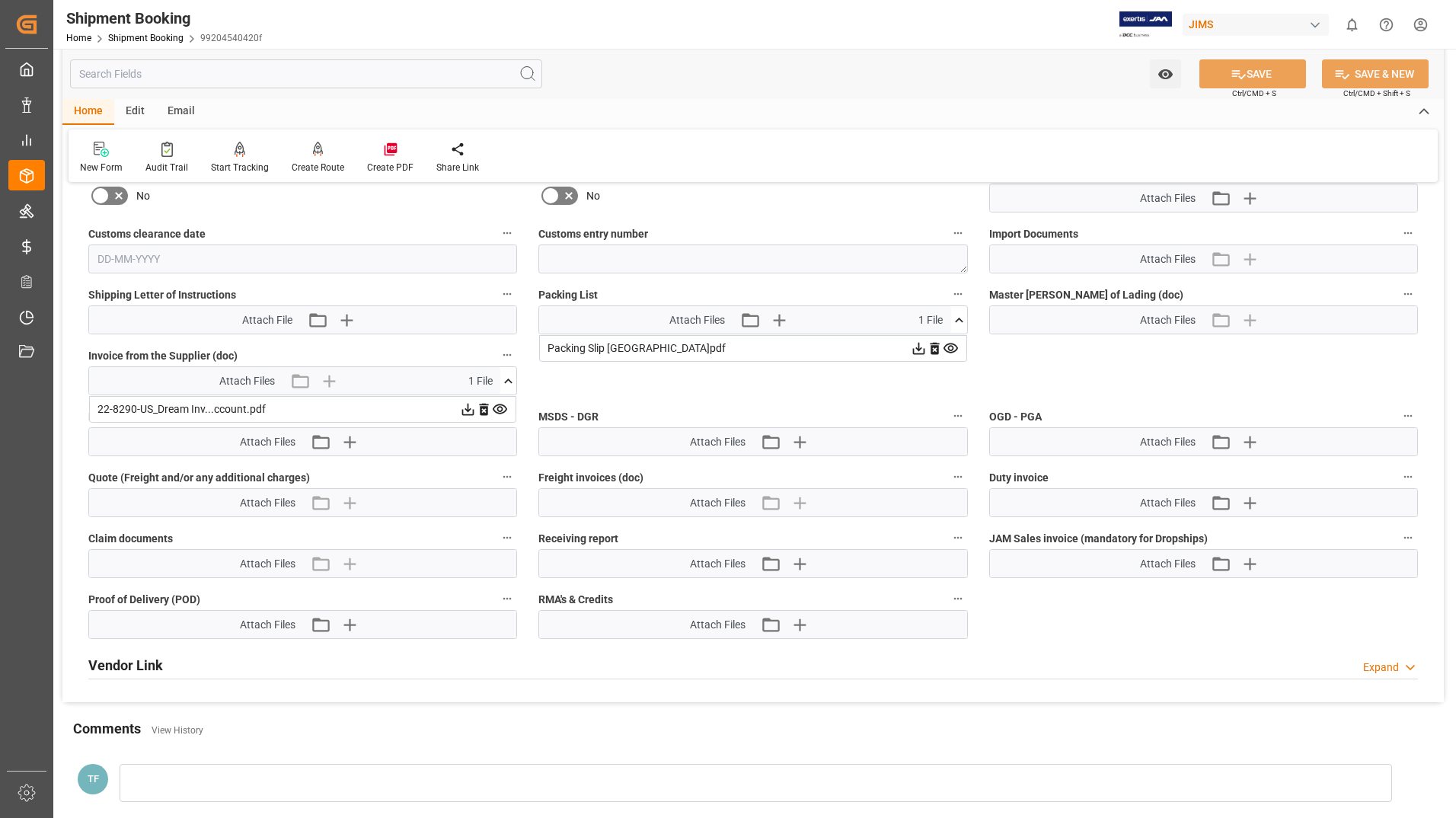
click at [464, 406] on icon at bounding box center [468, 410] width 16 height 16
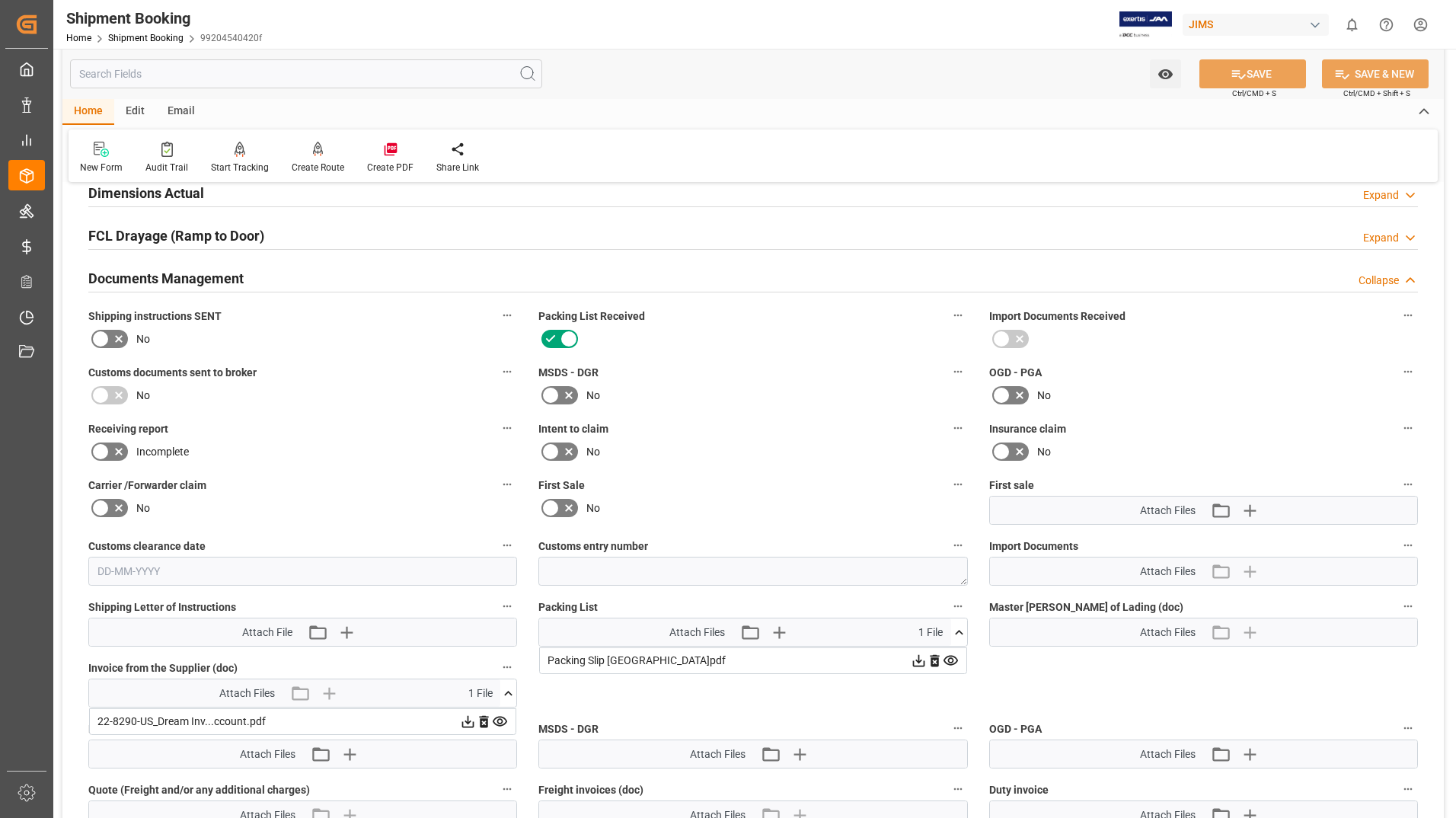
scroll to position [1111, 0]
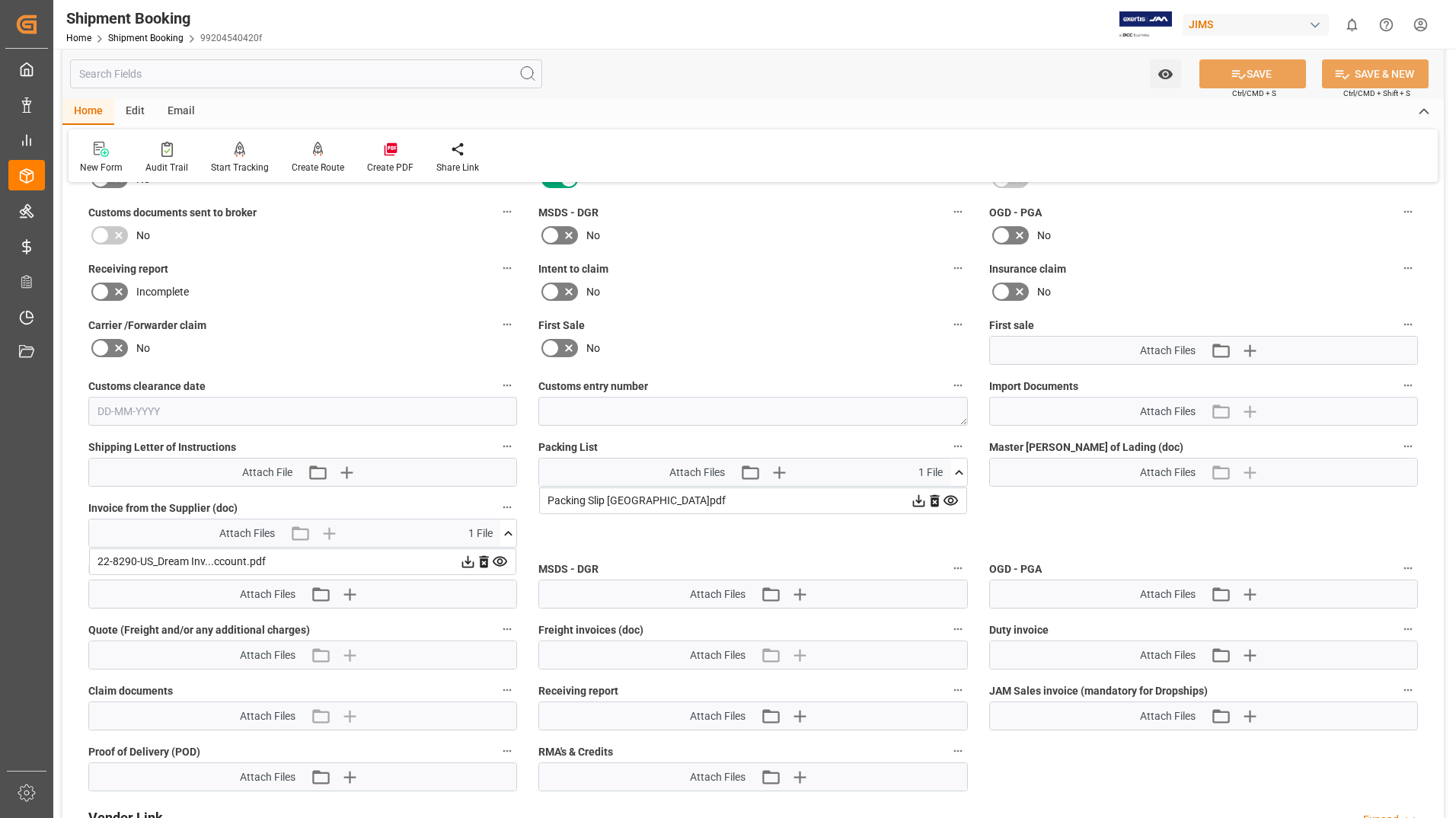
click at [465, 558] on icon at bounding box center [468, 562] width 16 height 16
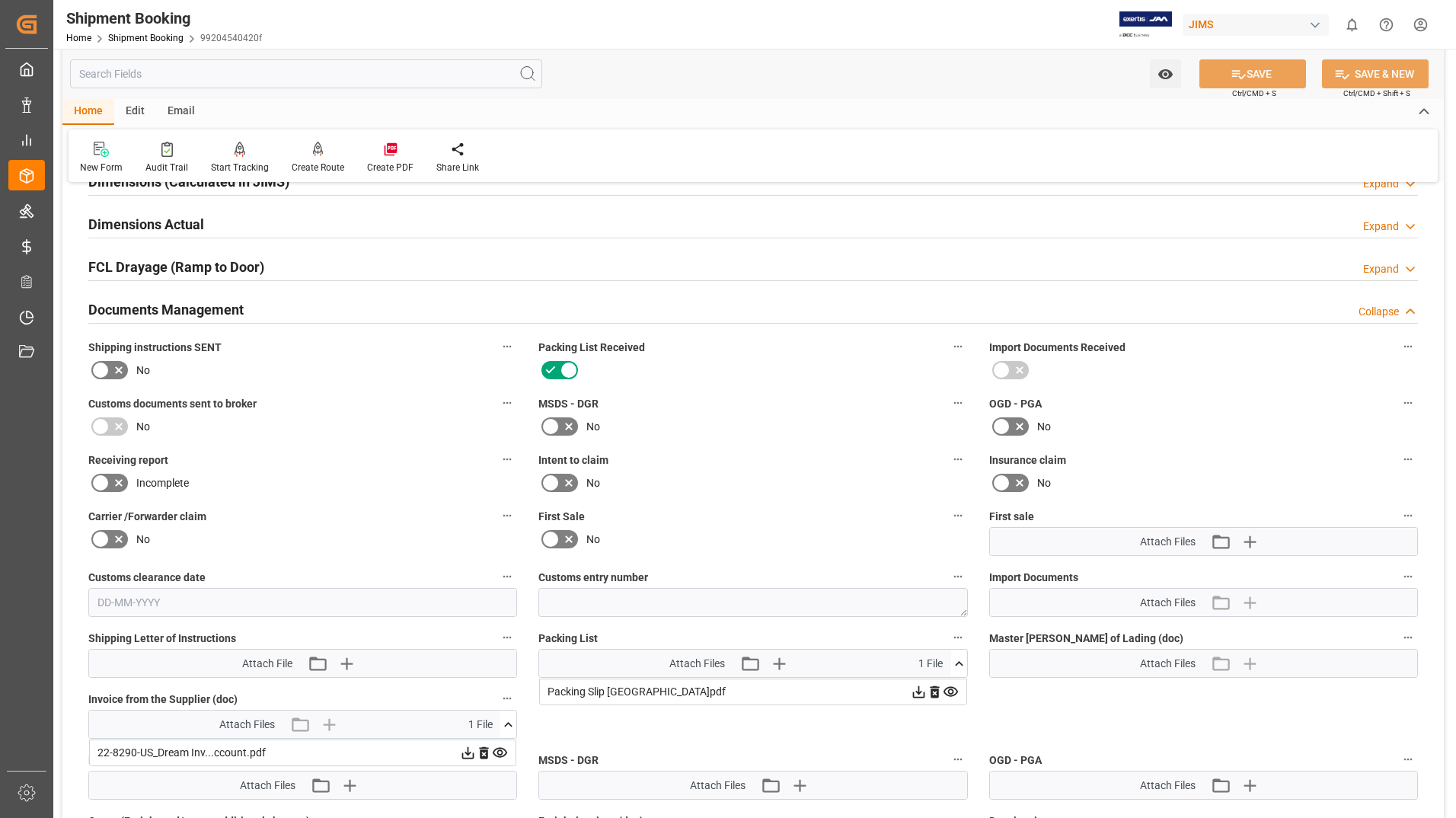
scroll to position [463, 0]
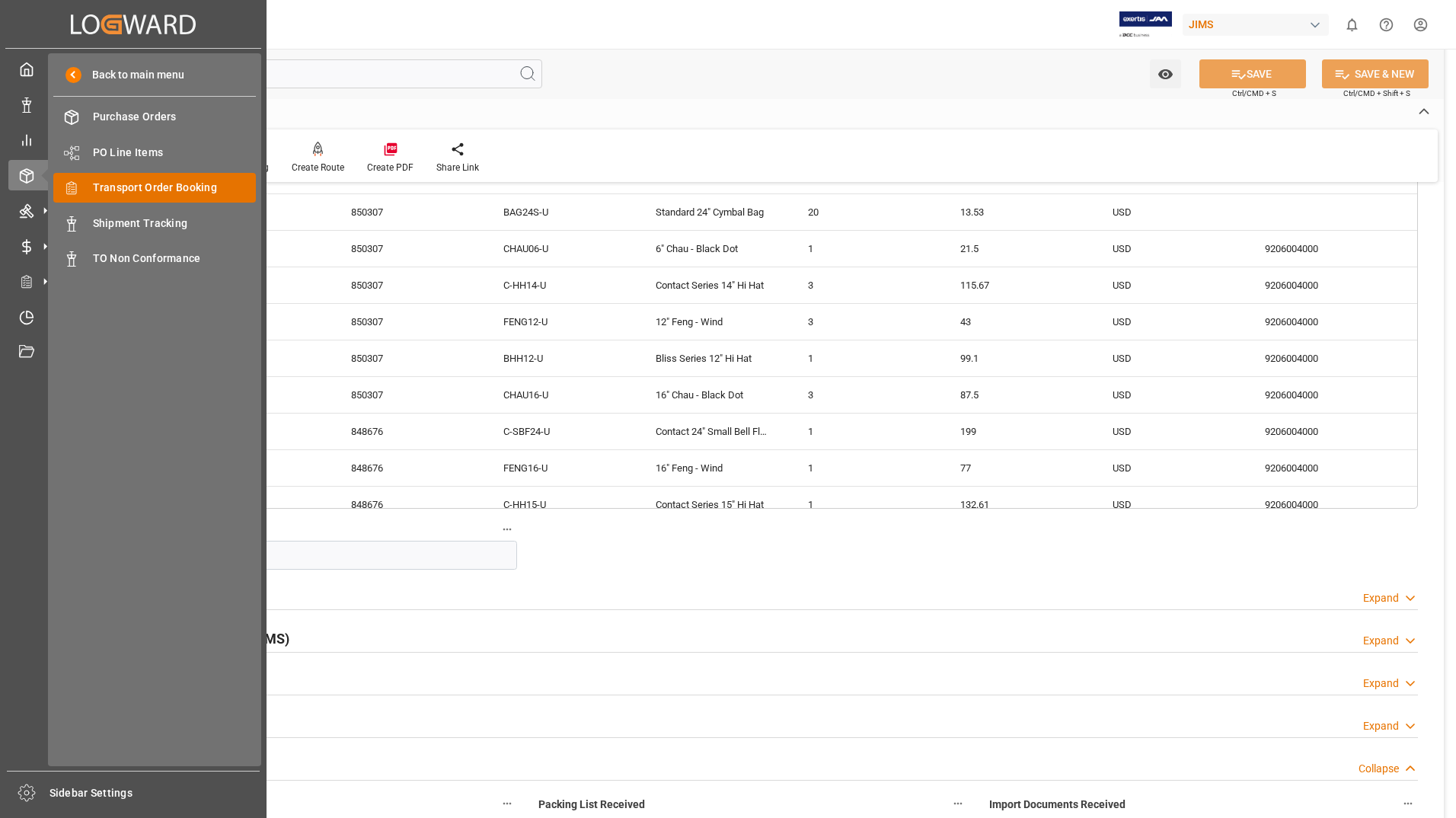
click at [179, 183] on span "Transport Order Booking" at bounding box center [175, 188] width 164 height 16
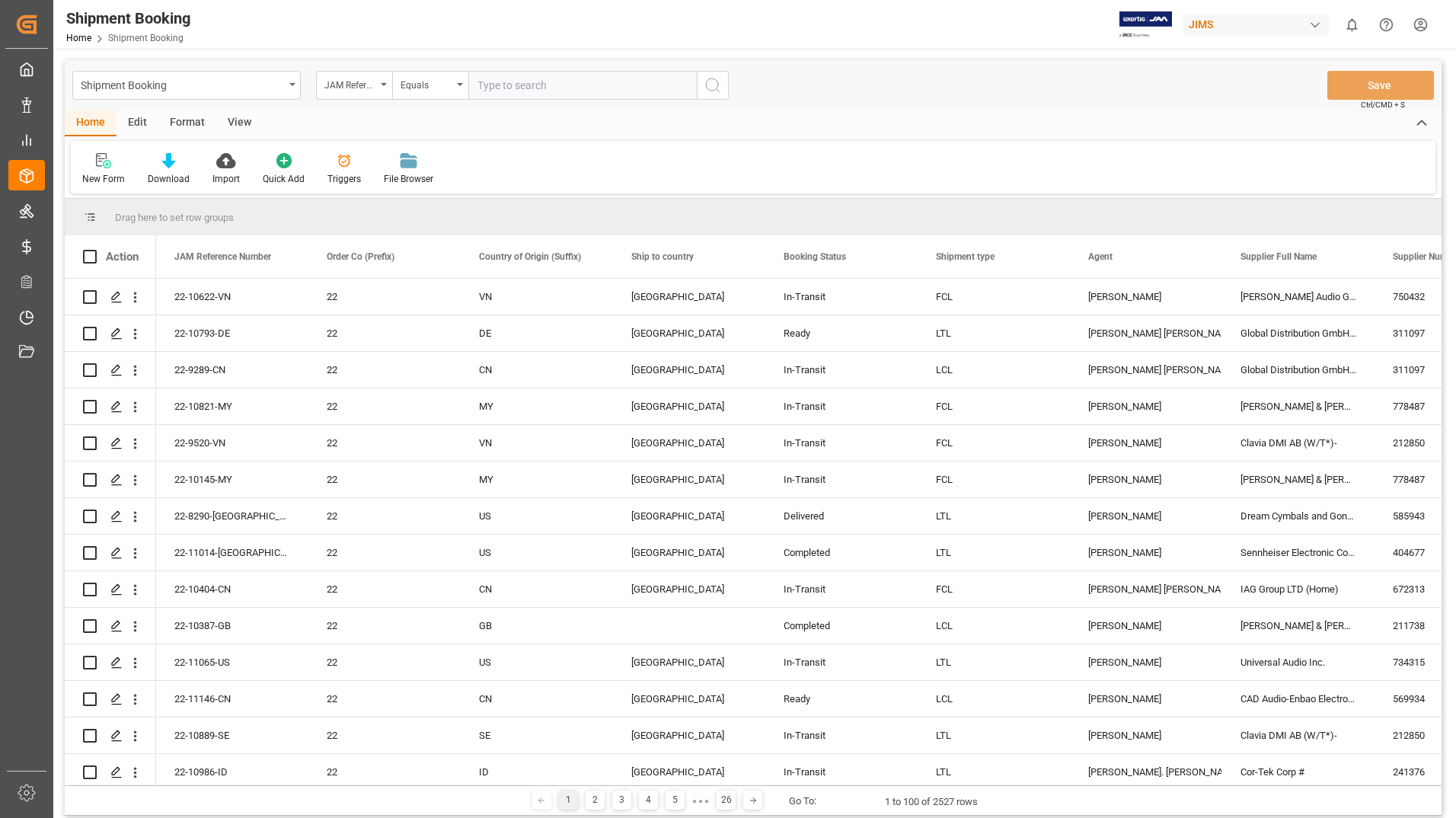
click at [565, 86] on input "text" at bounding box center [583, 84] width 229 height 29
type input "22-11081-us"
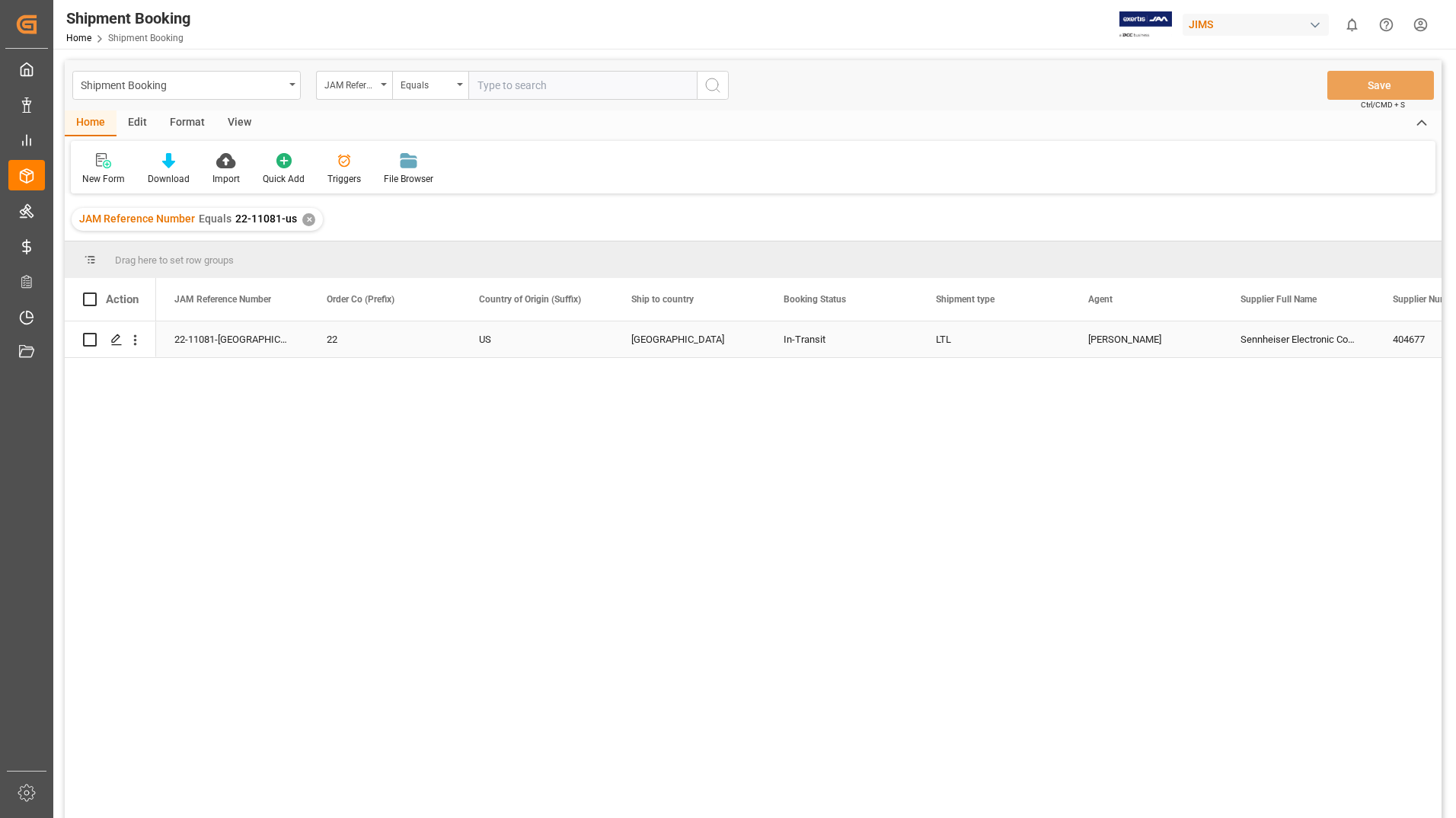
click at [91, 335] on input "Press Space to toggle row selection (unchecked)" at bounding box center [89, 339] width 14 height 14
checkbox input "true"
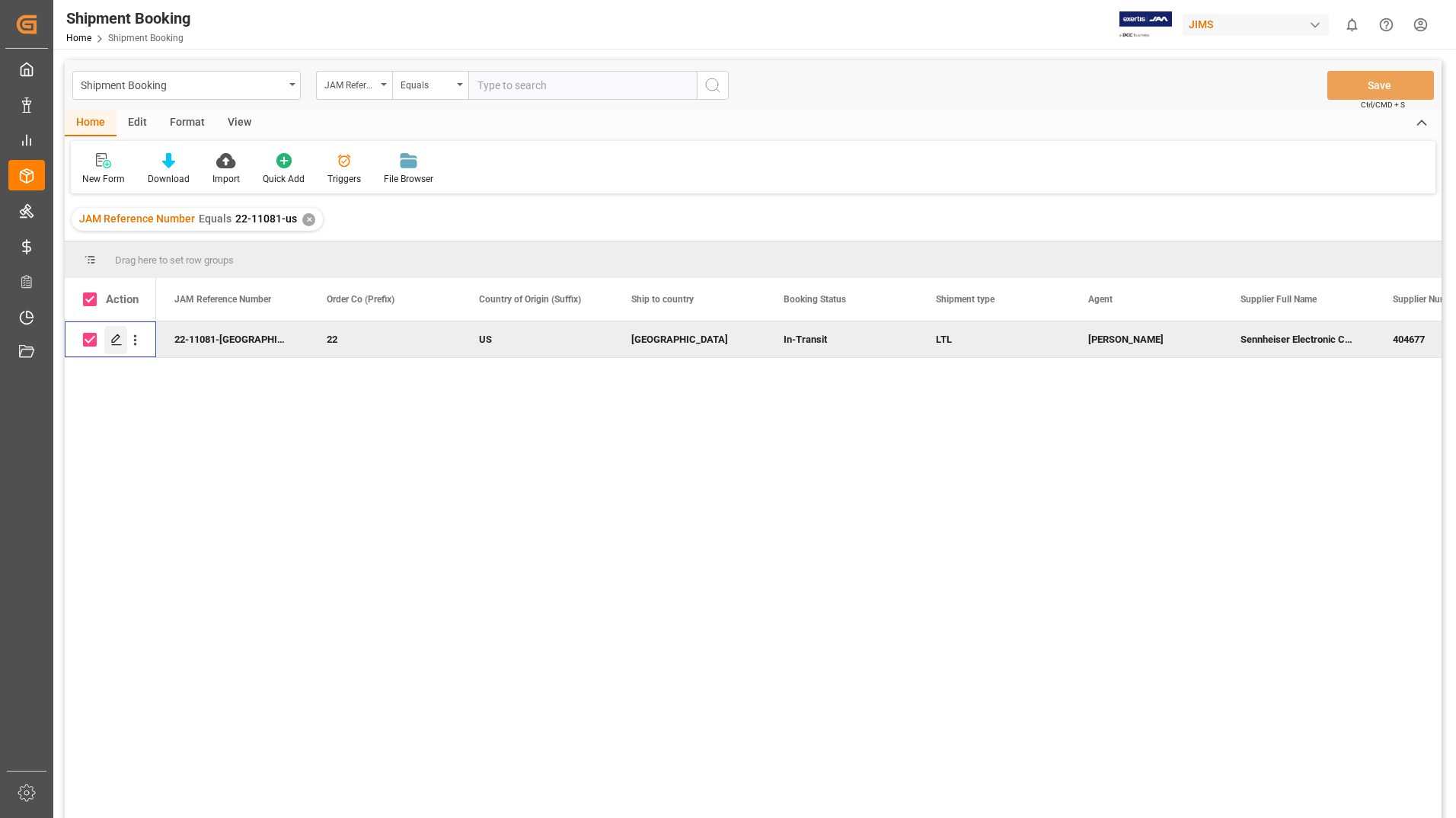
click at [110, 336] on div "Press SPACE to deselect this row." at bounding box center [116, 340] width 23 height 28
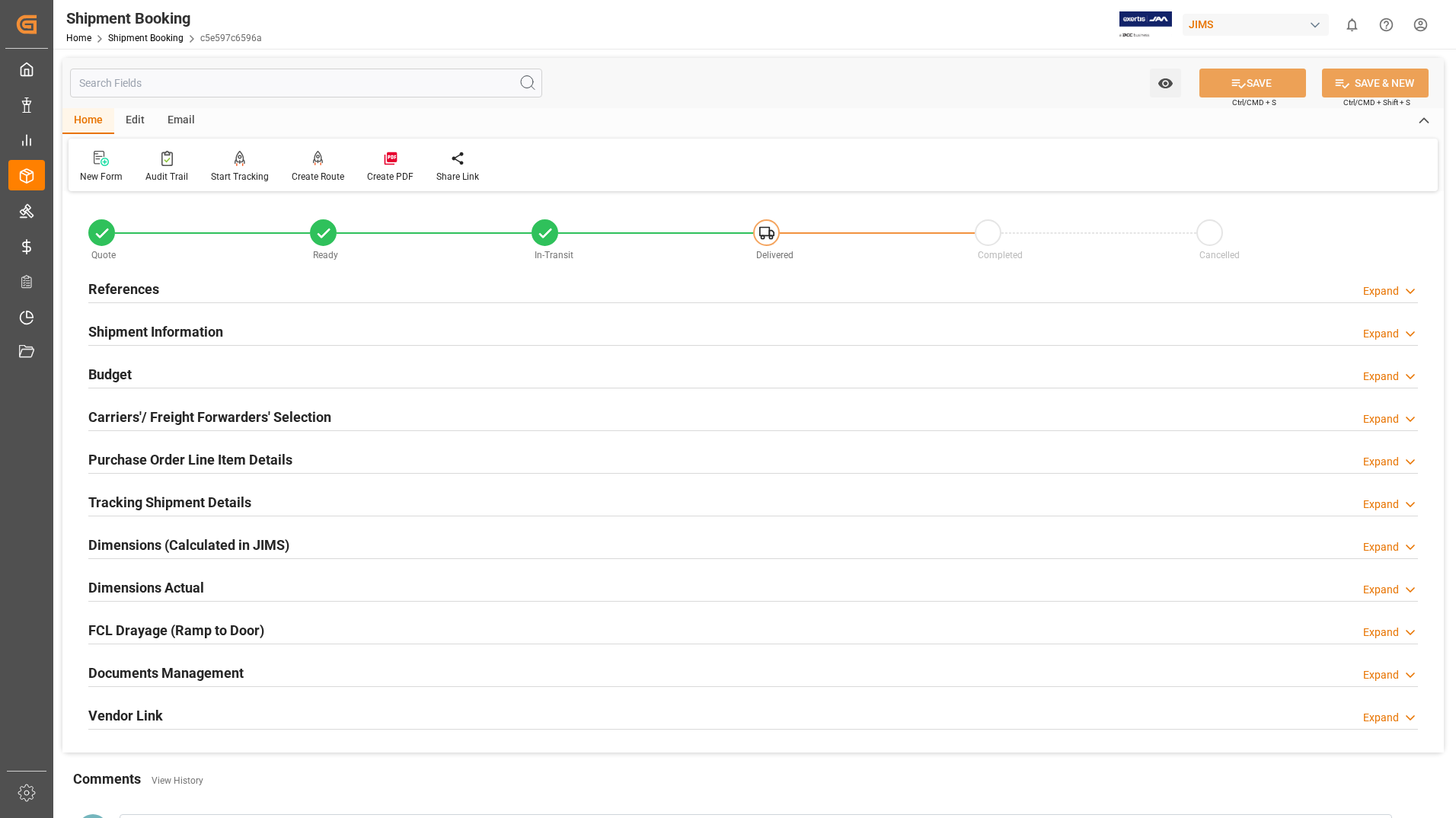
click at [215, 494] on h2 "Tracking Shipment Details" at bounding box center [170, 502] width 163 height 20
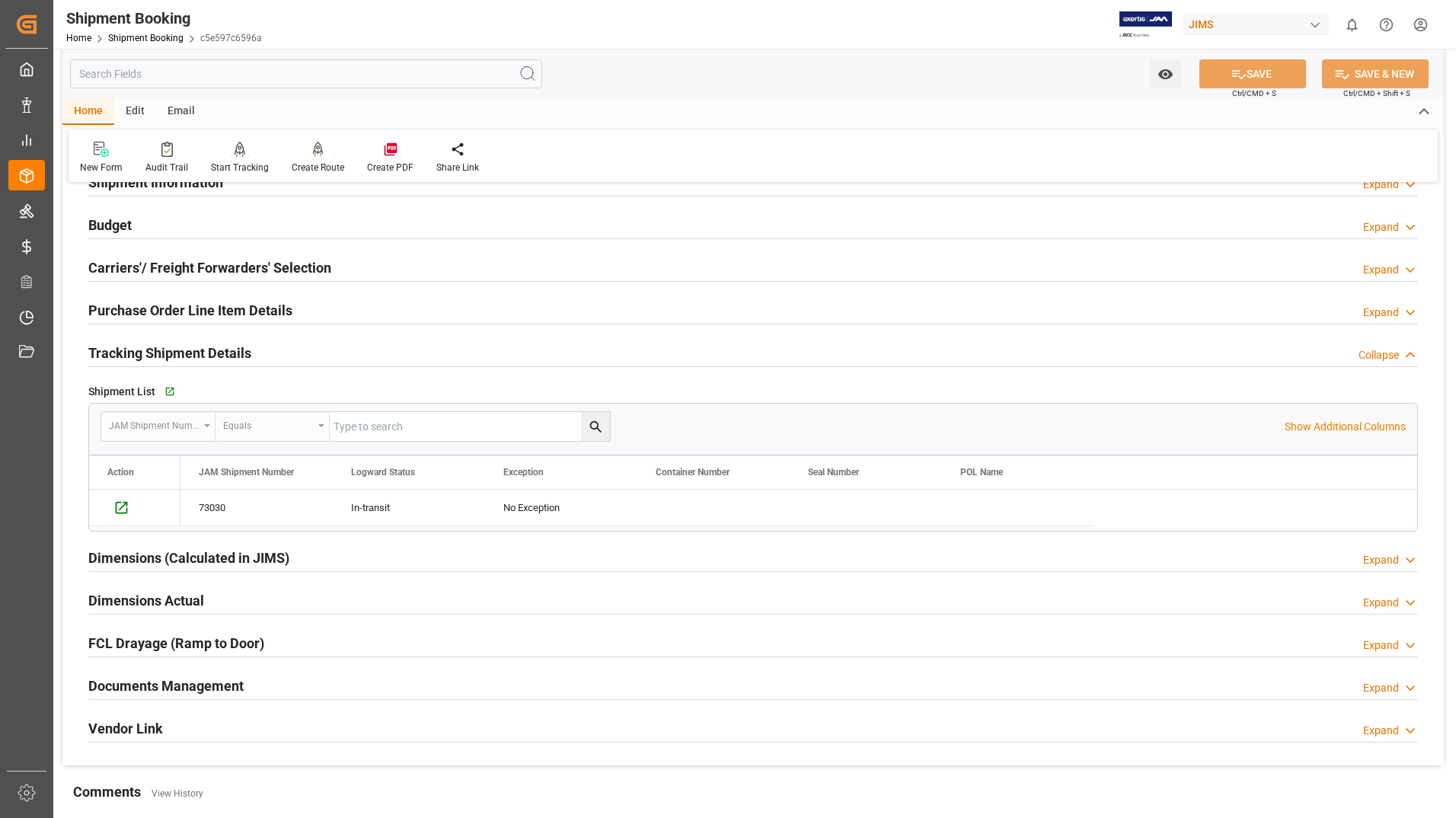
scroll to position [402, 0]
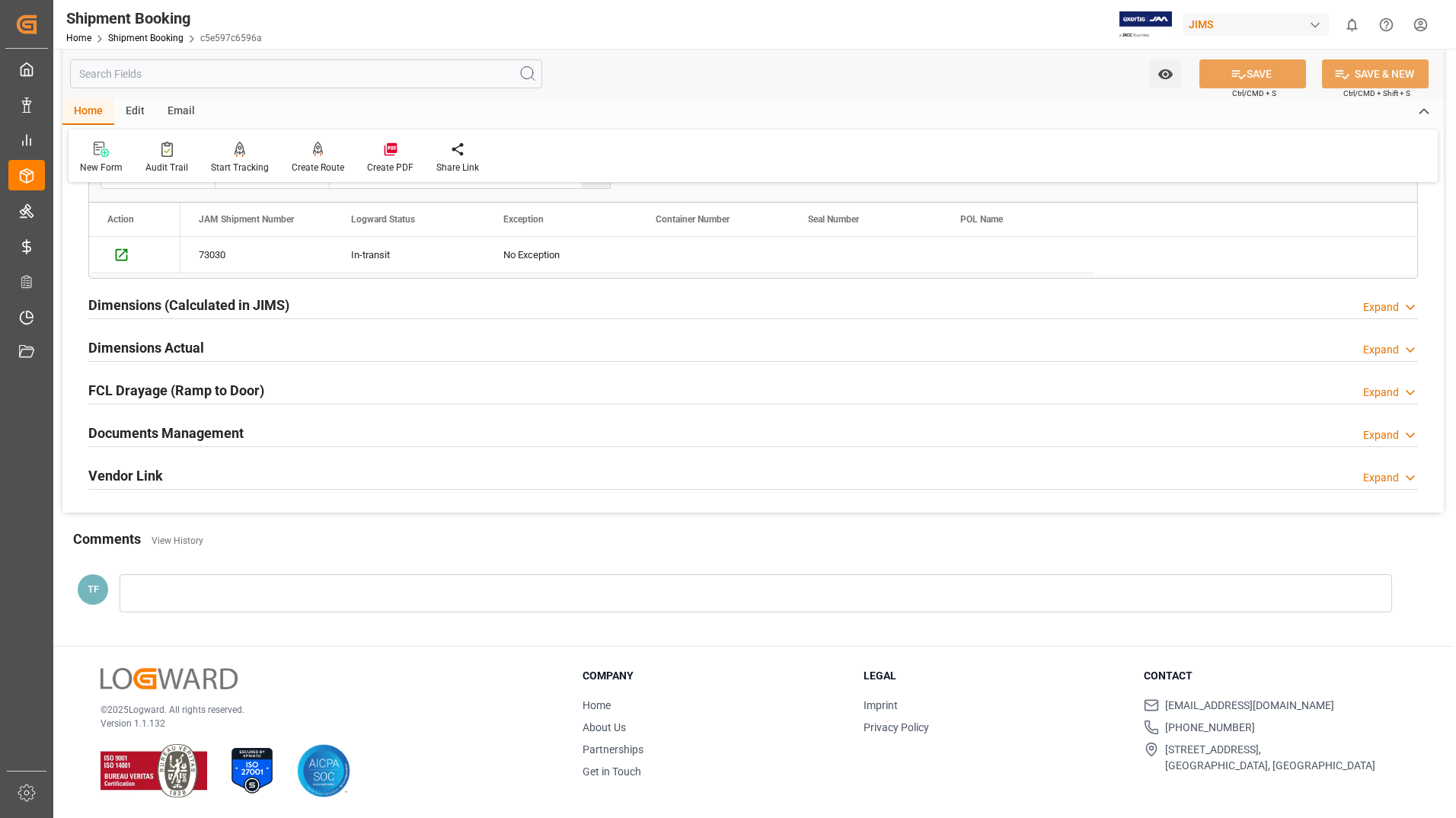
click at [192, 417] on div "Documents Management" at bounding box center [166, 431] width 156 height 29
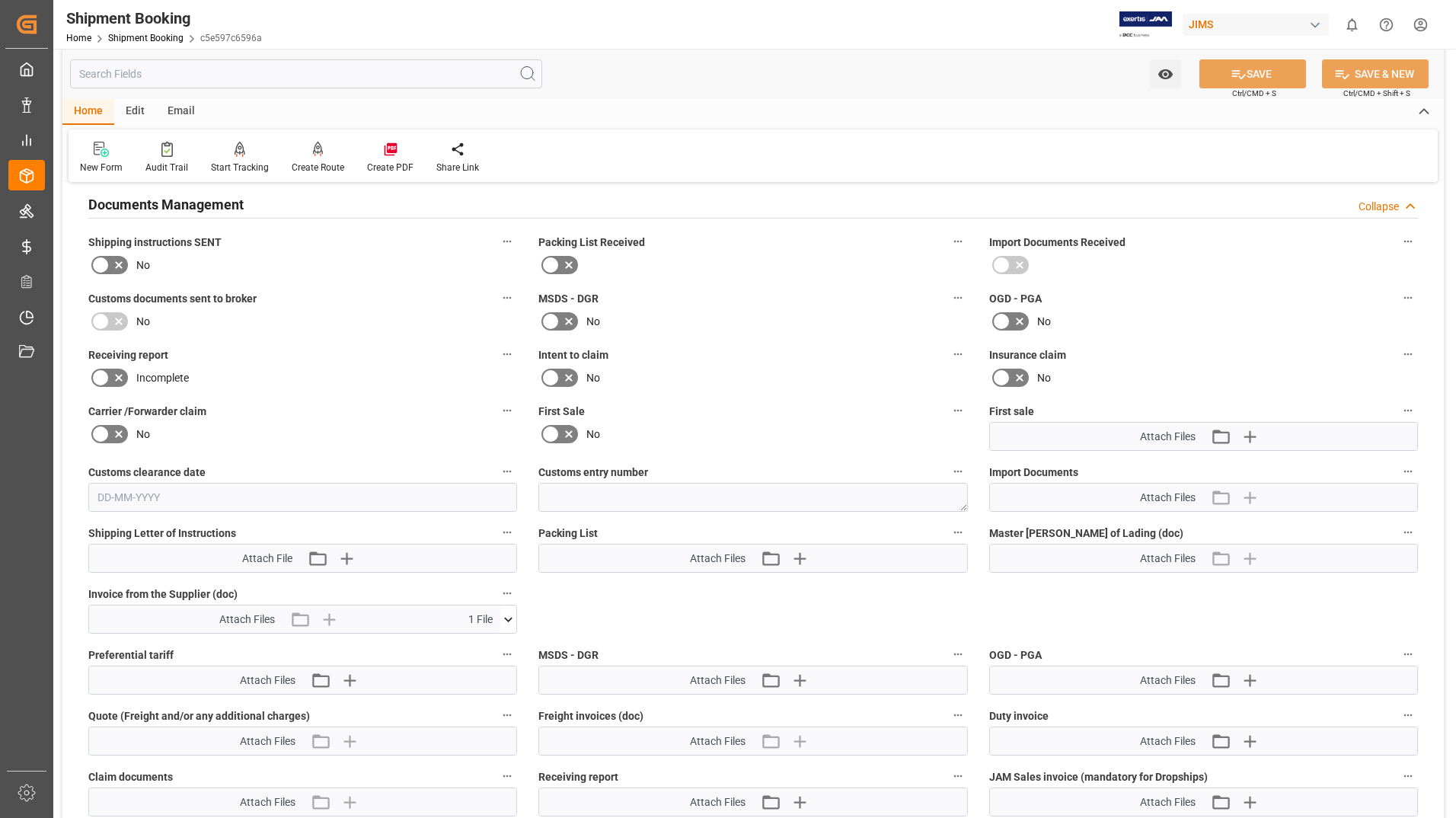
scroll to position [707, 0]
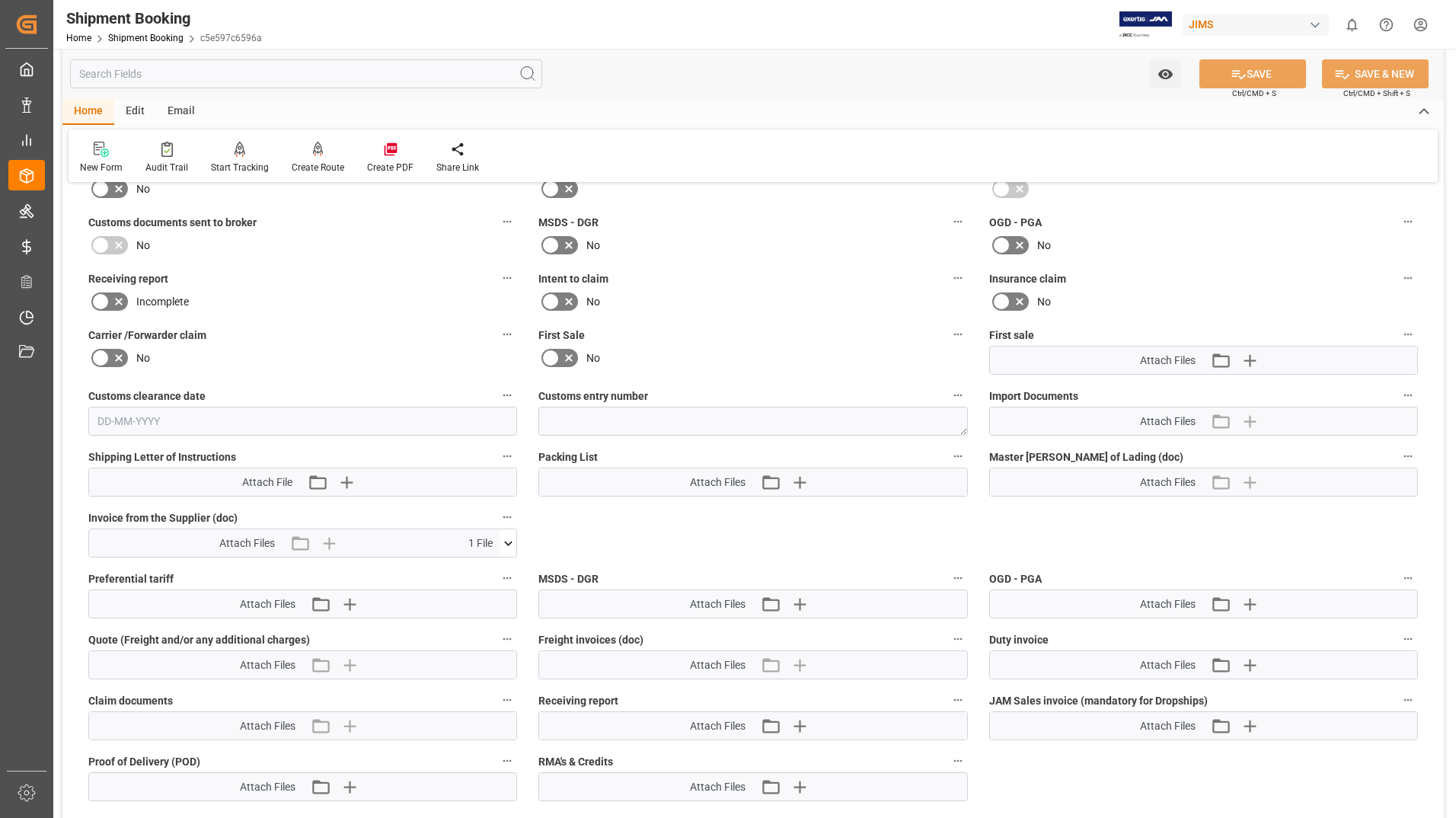
click at [510, 543] on icon at bounding box center [509, 543] width 8 height 5
click at [501, 573] on icon at bounding box center [500, 572] width 15 height 10
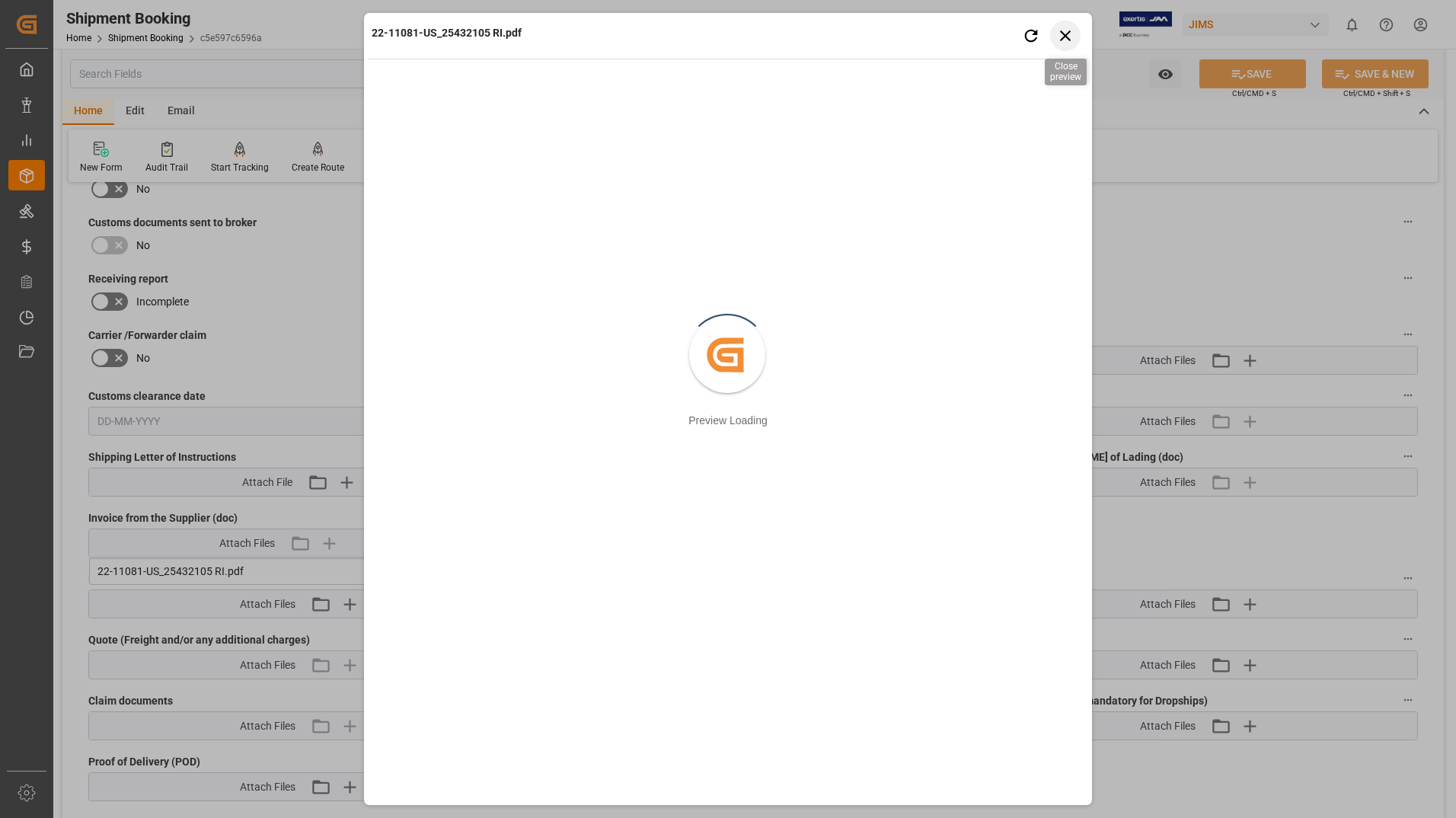
click at [1063, 38] on icon "button" at bounding box center [1065, 35] width 11 height 11
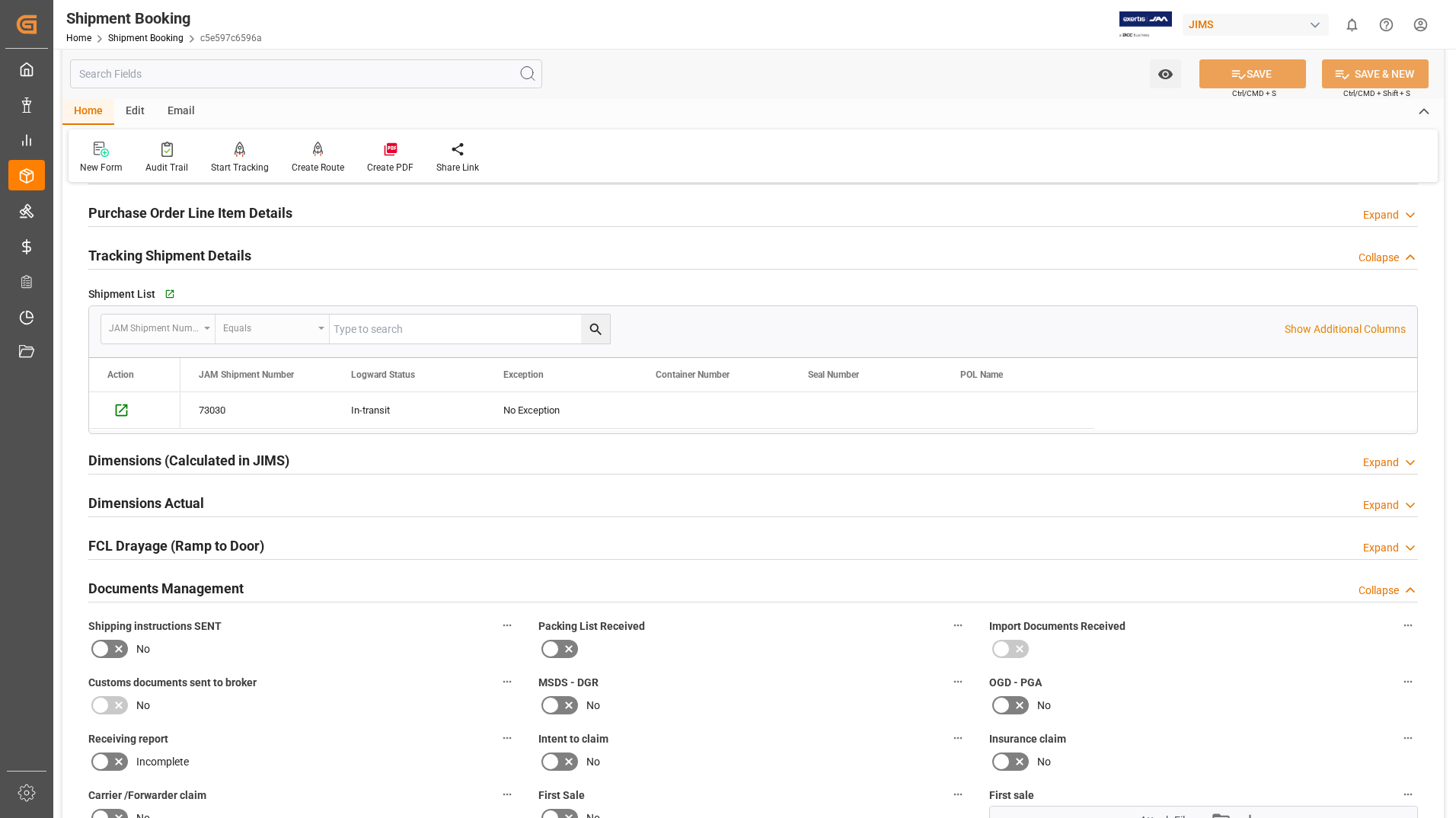
scroll to position [174, 0]
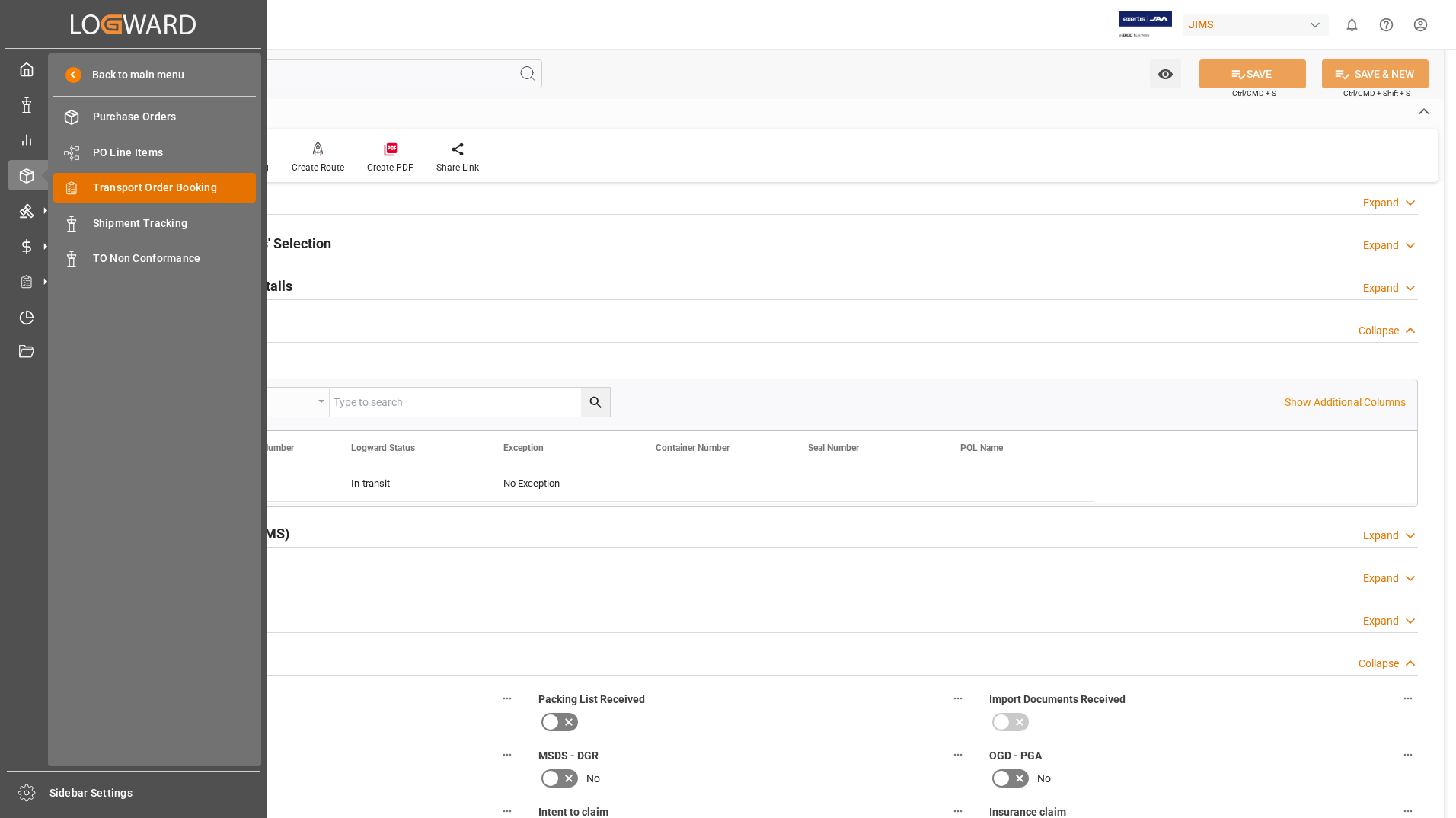
click at [132, 180] on span "Transport Order Booking" at bounding box center [175, 188] width 164 height 16
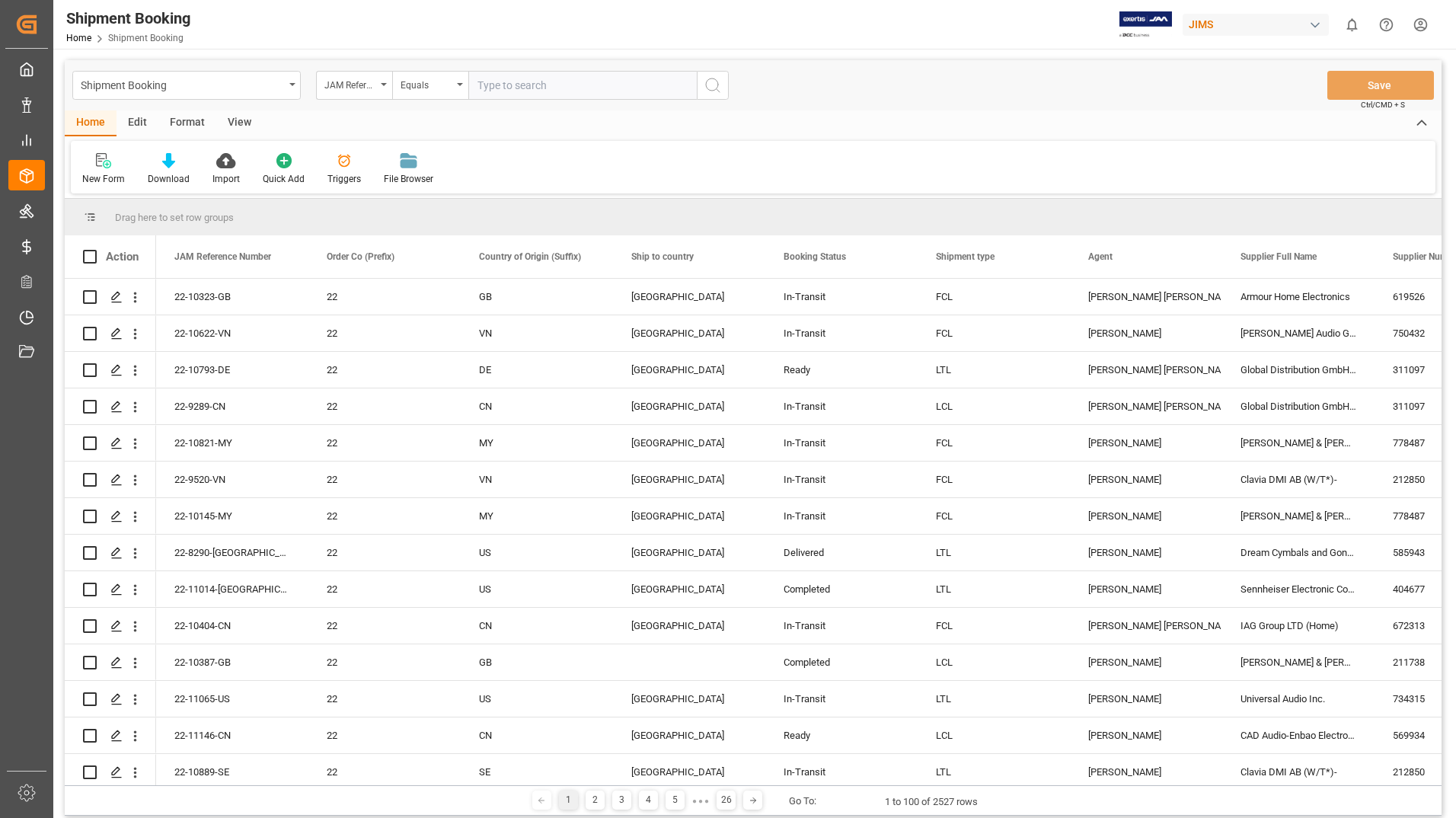
click at [513, 83] on input "text" at bounding box center [583, 84] width 229 height 29
type input "22-11099-[GEOGRAPHIC_DATA]"
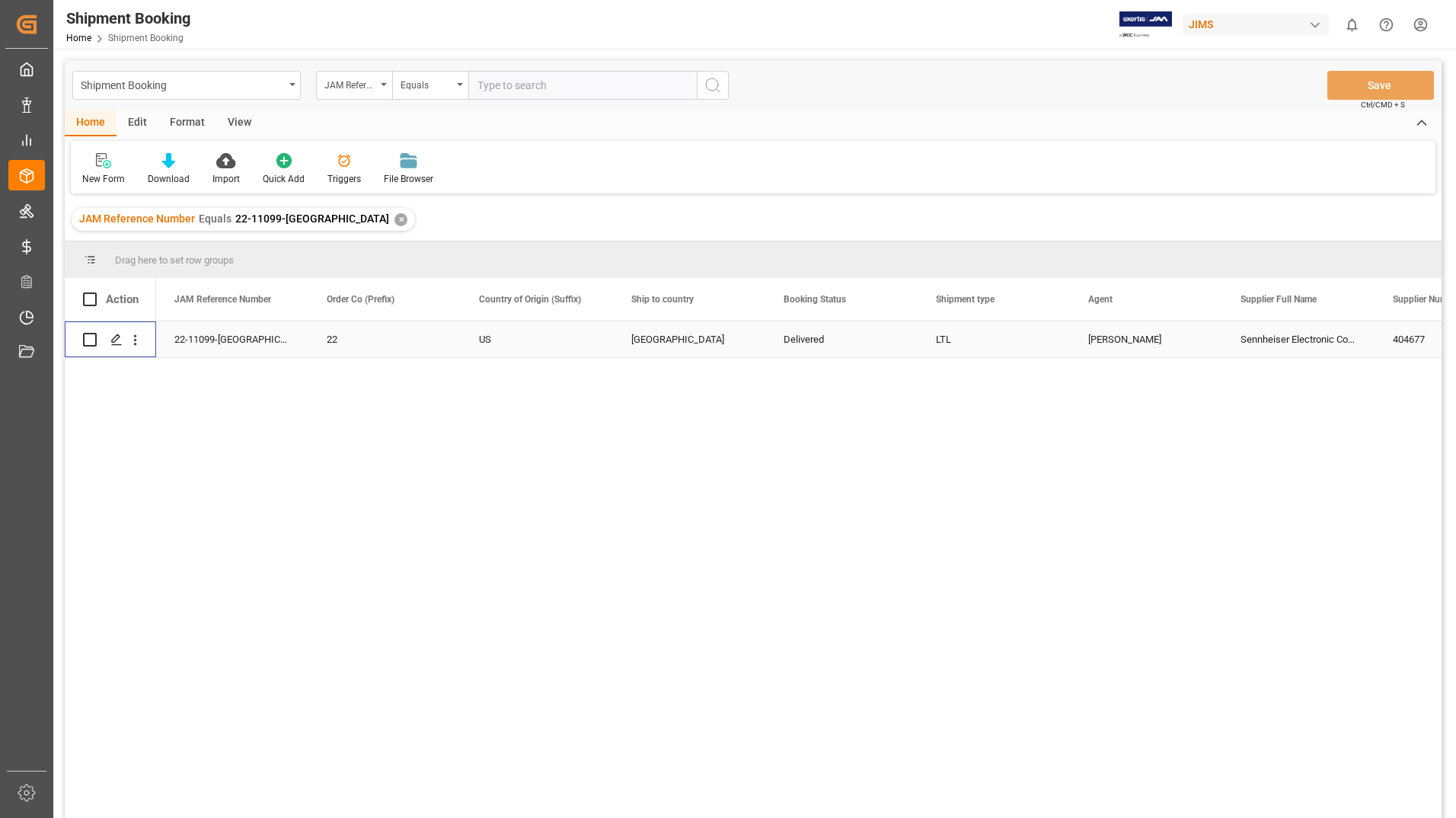
click at [85, 339] on input "Press Space to toggle row selection (unchecked)" at bounding box center [89, 339] width 14 height 14
checkbox input "true"
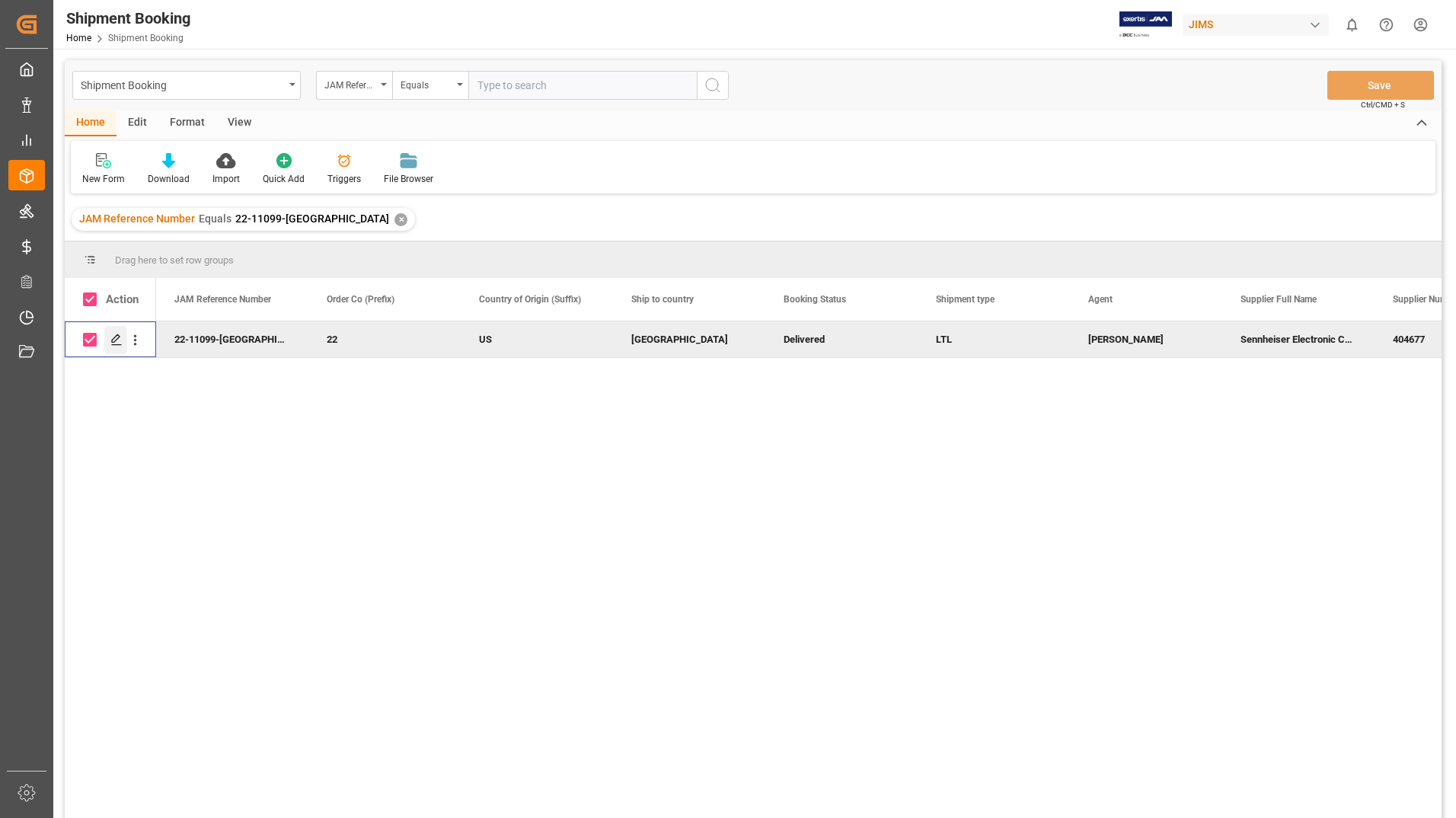
click at [115, 339] on icon "Press SPACE to deselect this row." at bounding box center [116, 339] width 12 height 12
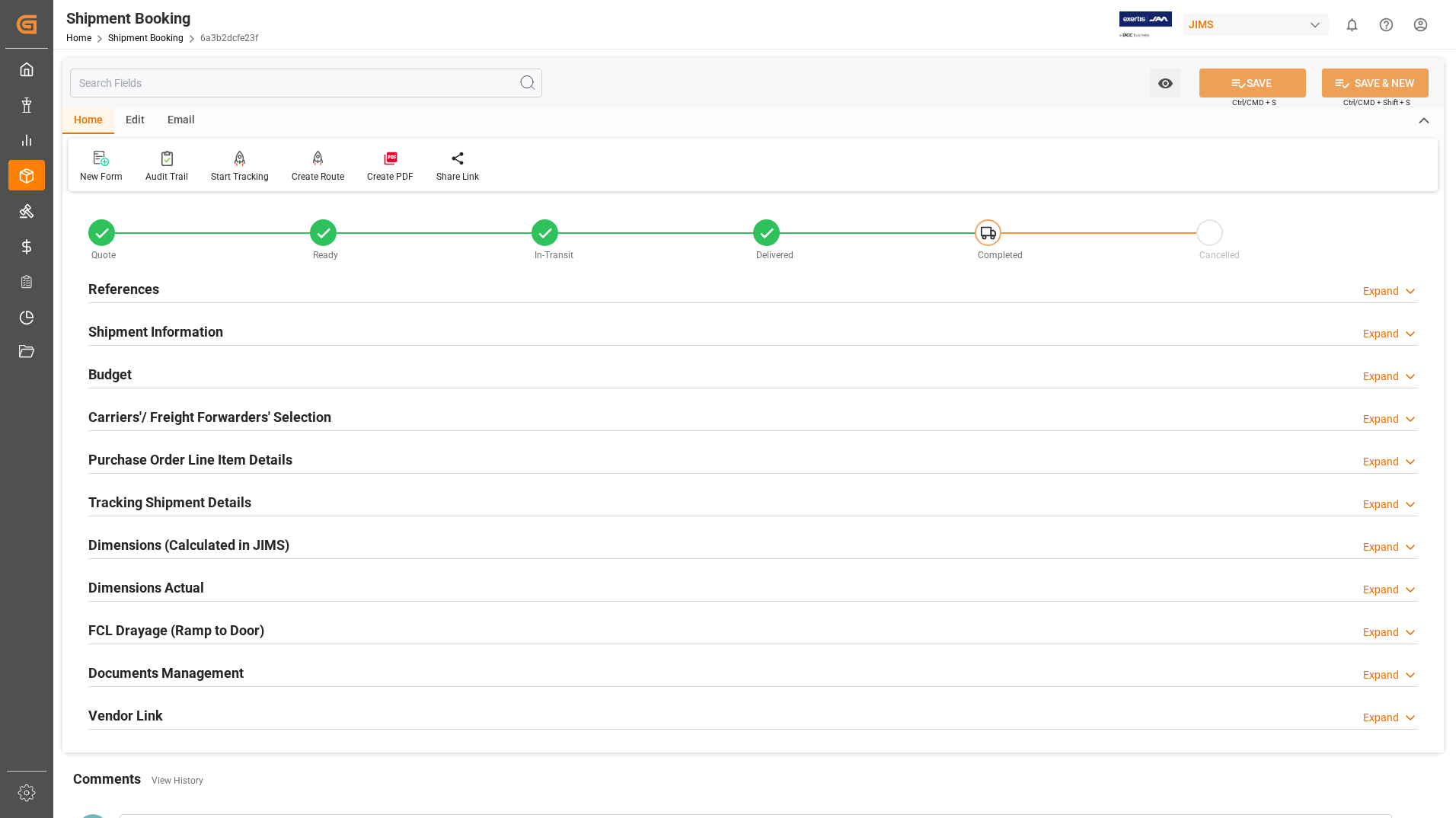
click at [153, 498] on h2 "Tracking Shipment Details" at bounding box center [170, 502] width 163 height 20
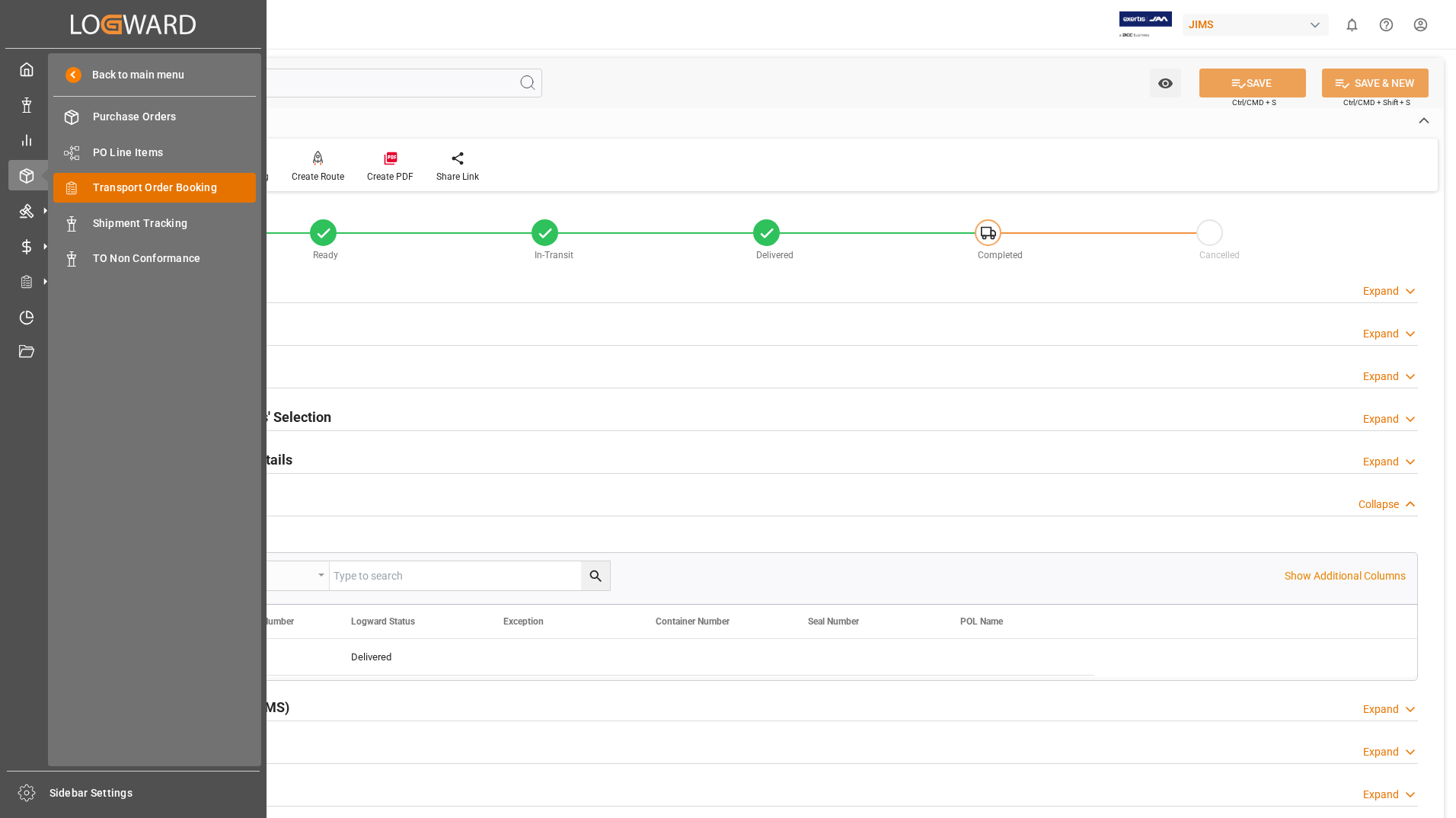
click at [152, 182] on span "Transport Order Booking" at bounding box center [175, 188] width 164 height 16
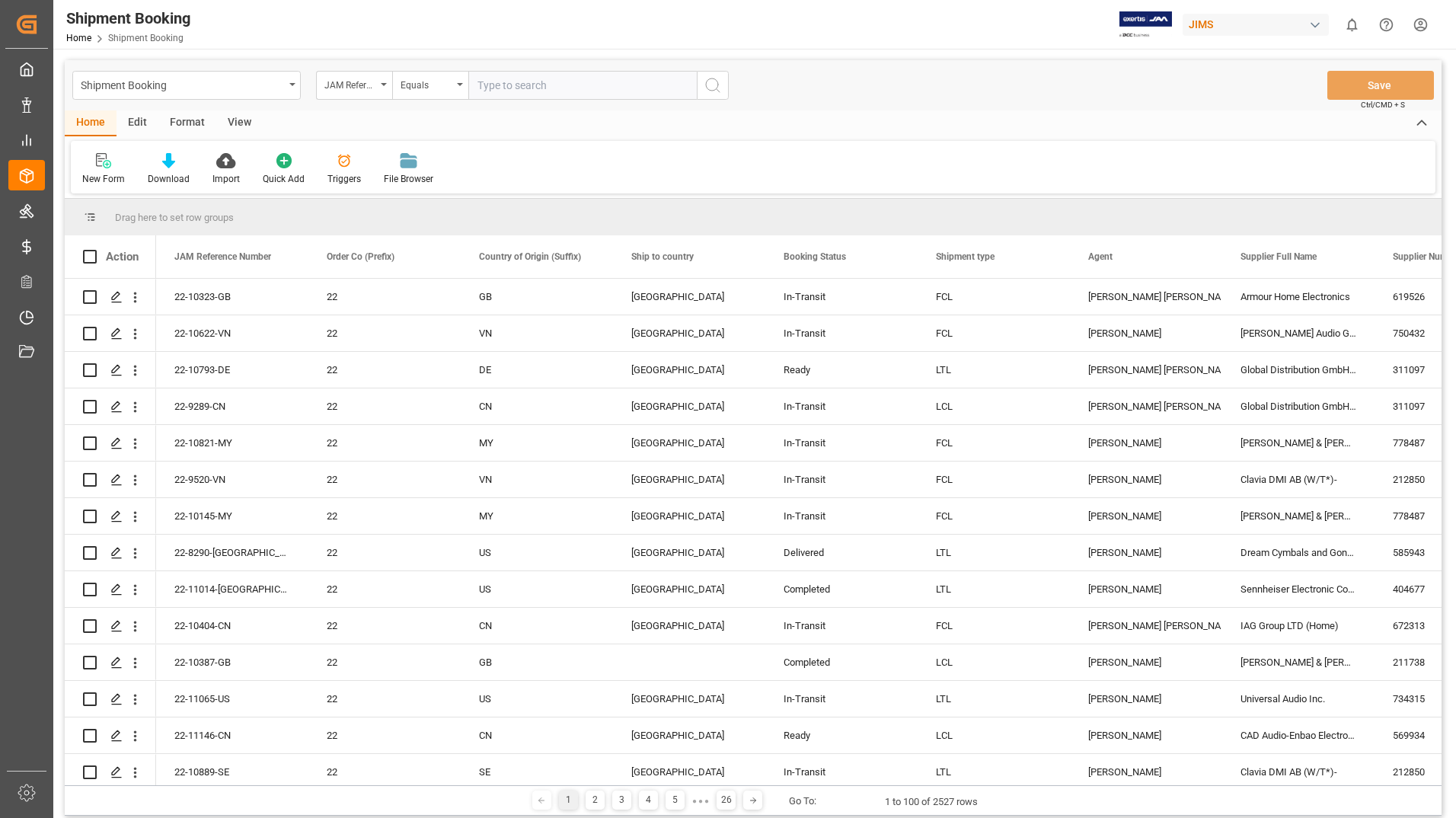
click at [503, 83] on input "text" at bounding box center [583, 84] width 229 height 29
type input "22-11022-[GEOGRAPHIC_DATA]"
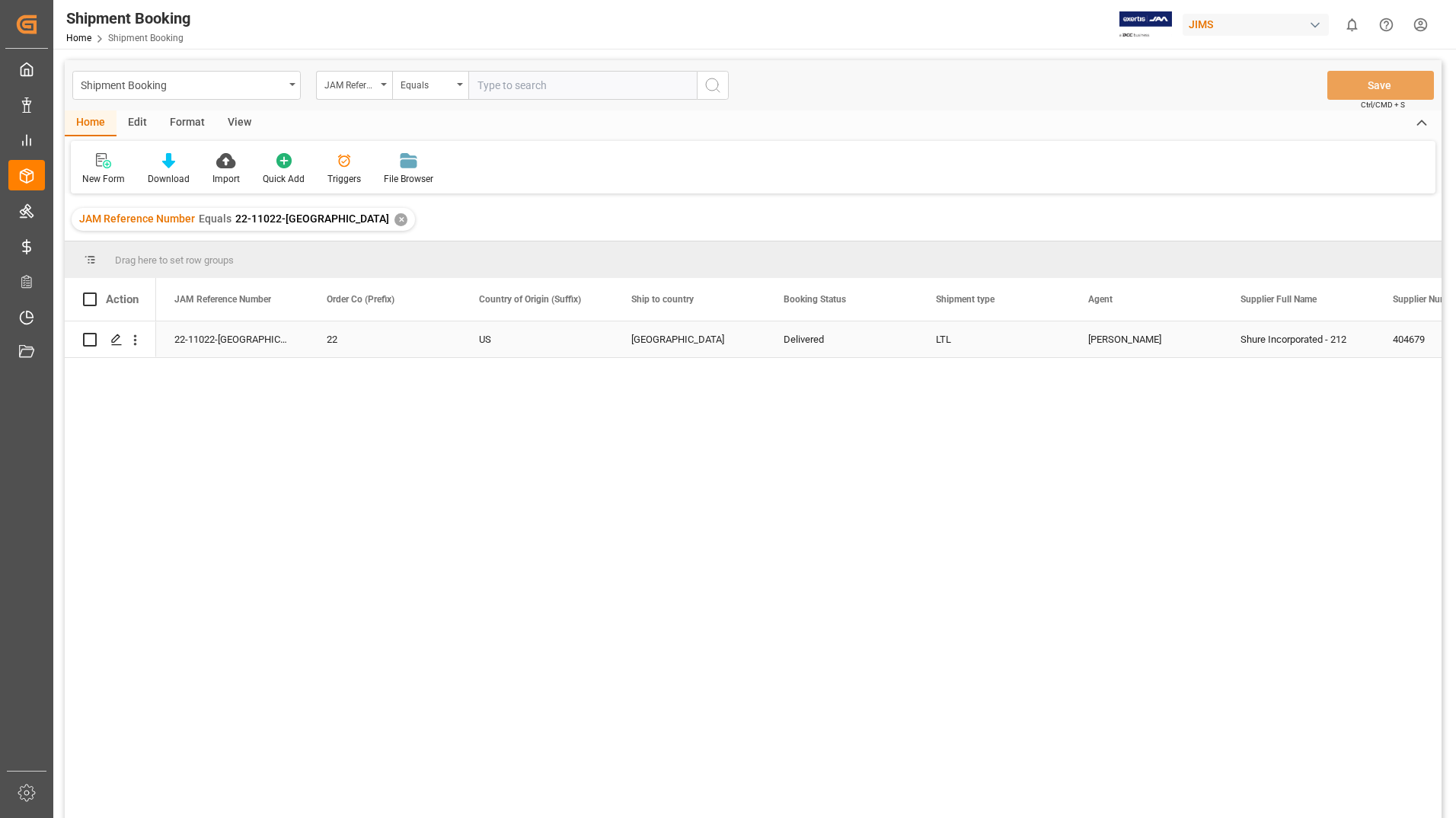
click at [93, 340] on input "Press Space to toggle row selection (unchecked)" at bounding box center [89, 339] width 14 height 14
checkbox input "true"
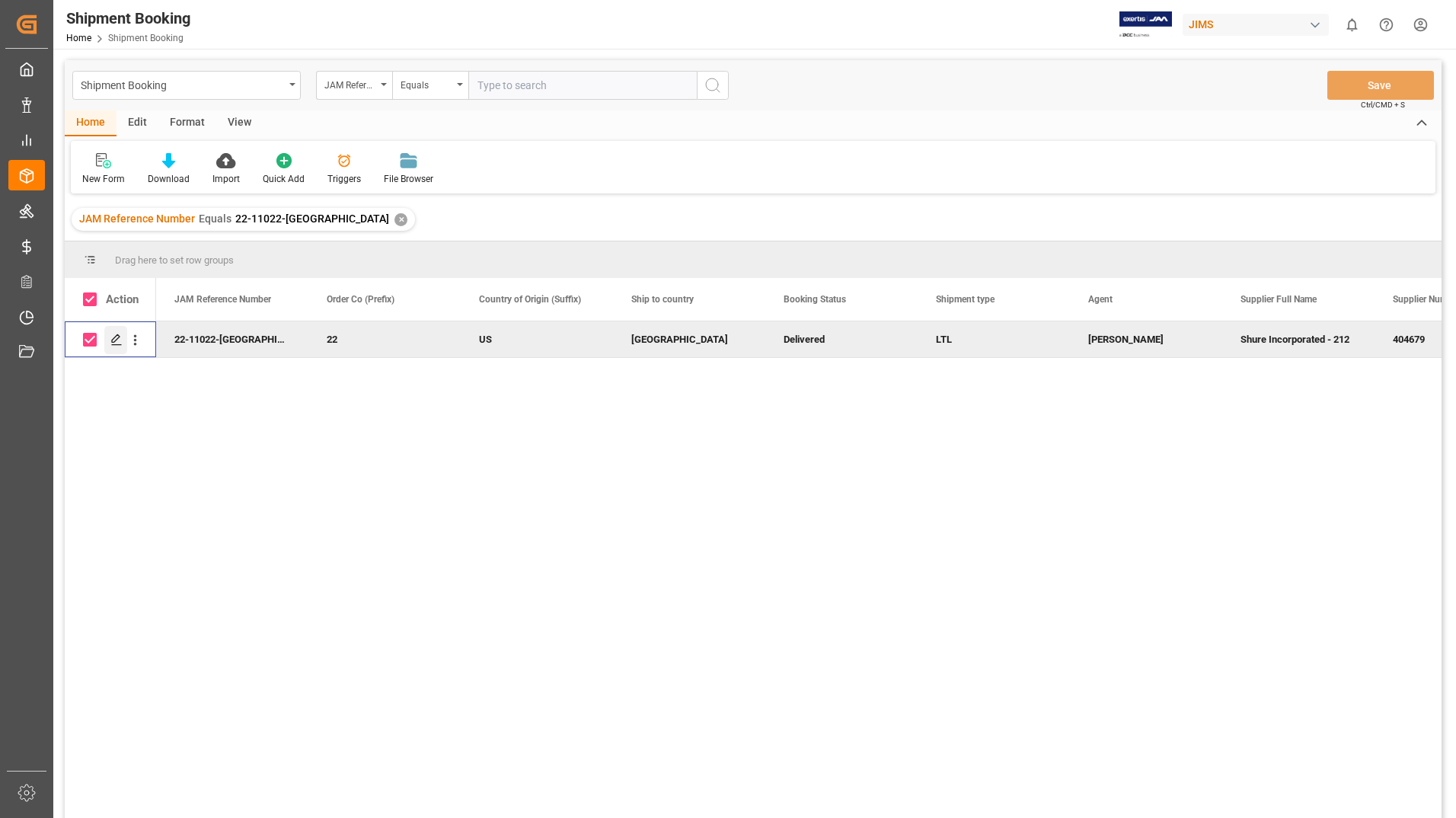
click at [110, 334] on div "Press SPACE to deselect this row." at bounding box center [116, 340] width 23 height 28
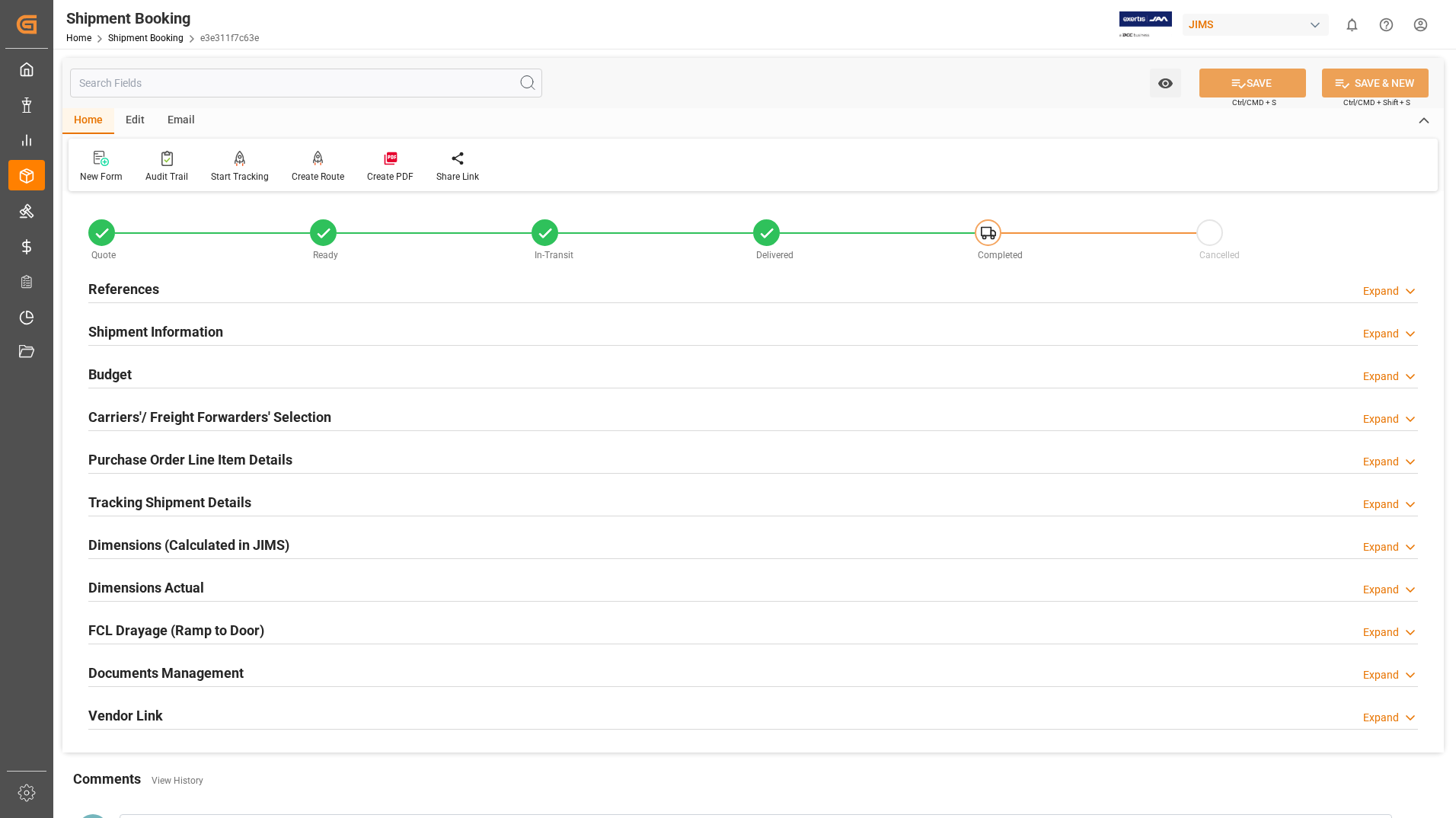
click at [168, 493] on h2 "Tracking Shipment Details" at bounding box center [170, 502] width 163 height 20
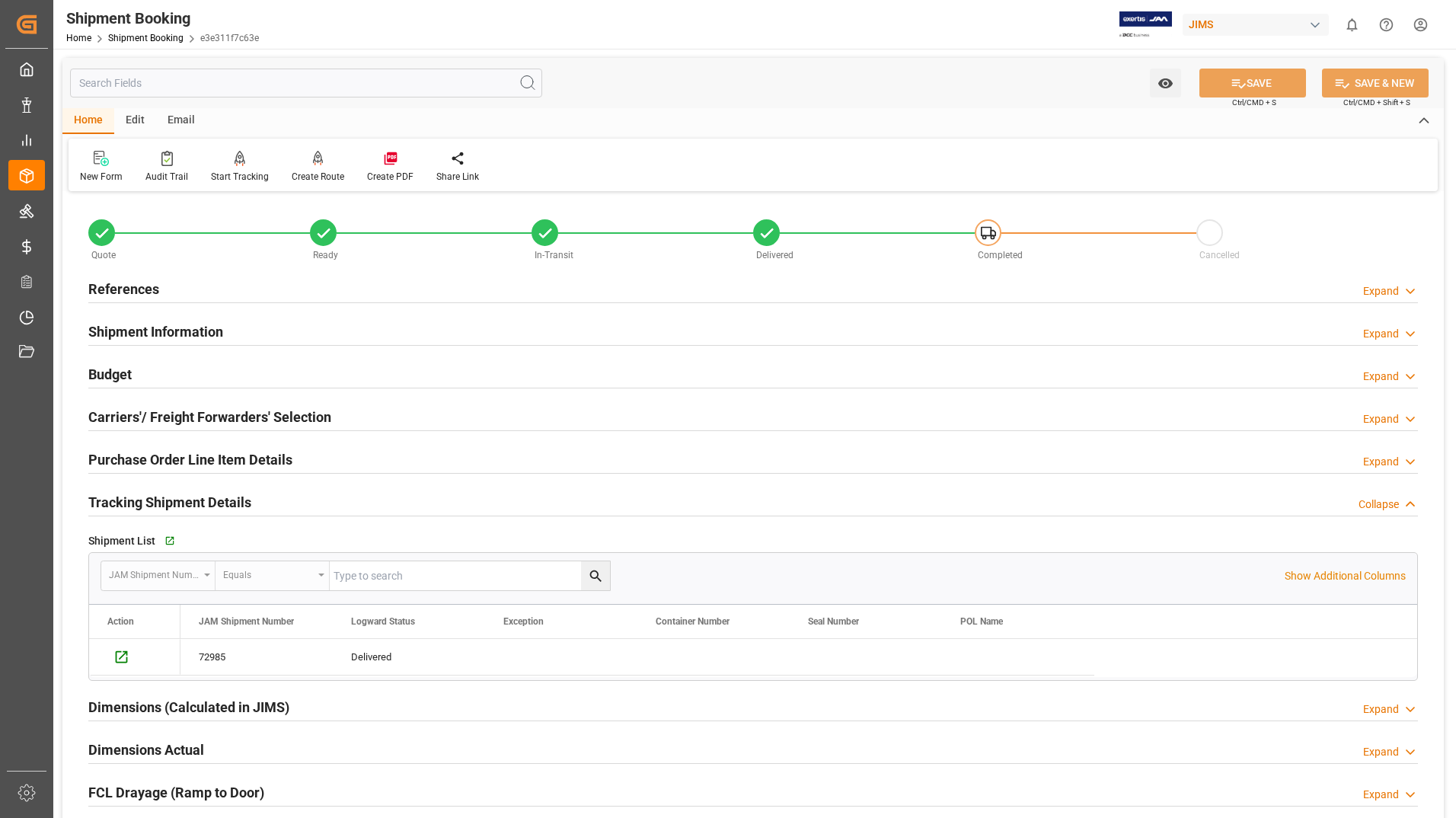
click at [271, 449] on h2 "Purchase Order Line Item Details" at bounding box center [190, 459] width 204 height 20
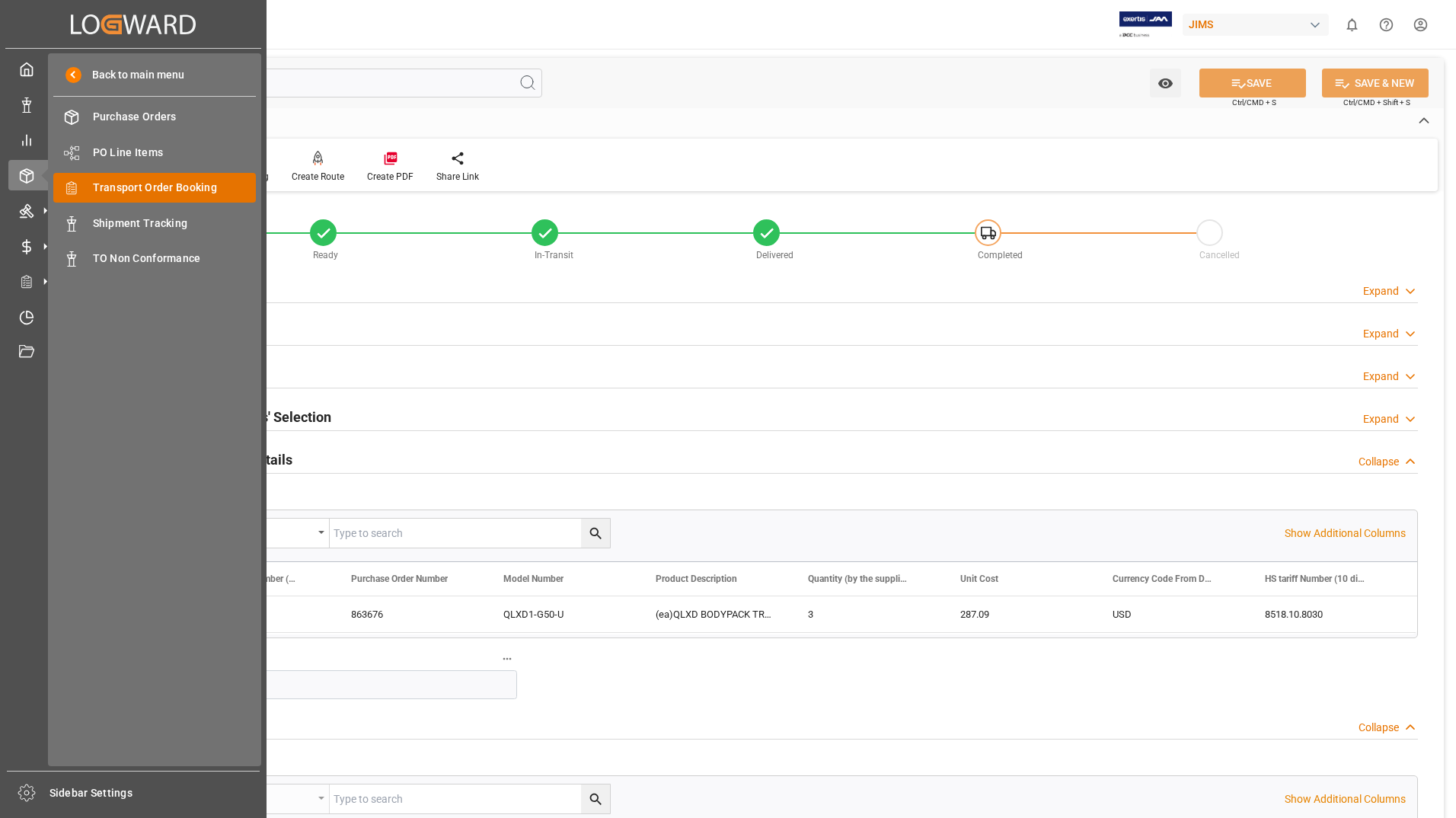
click at [116, 184] on span "Transport Order Booking" at bounding box center [175, 188] width 164 height 16
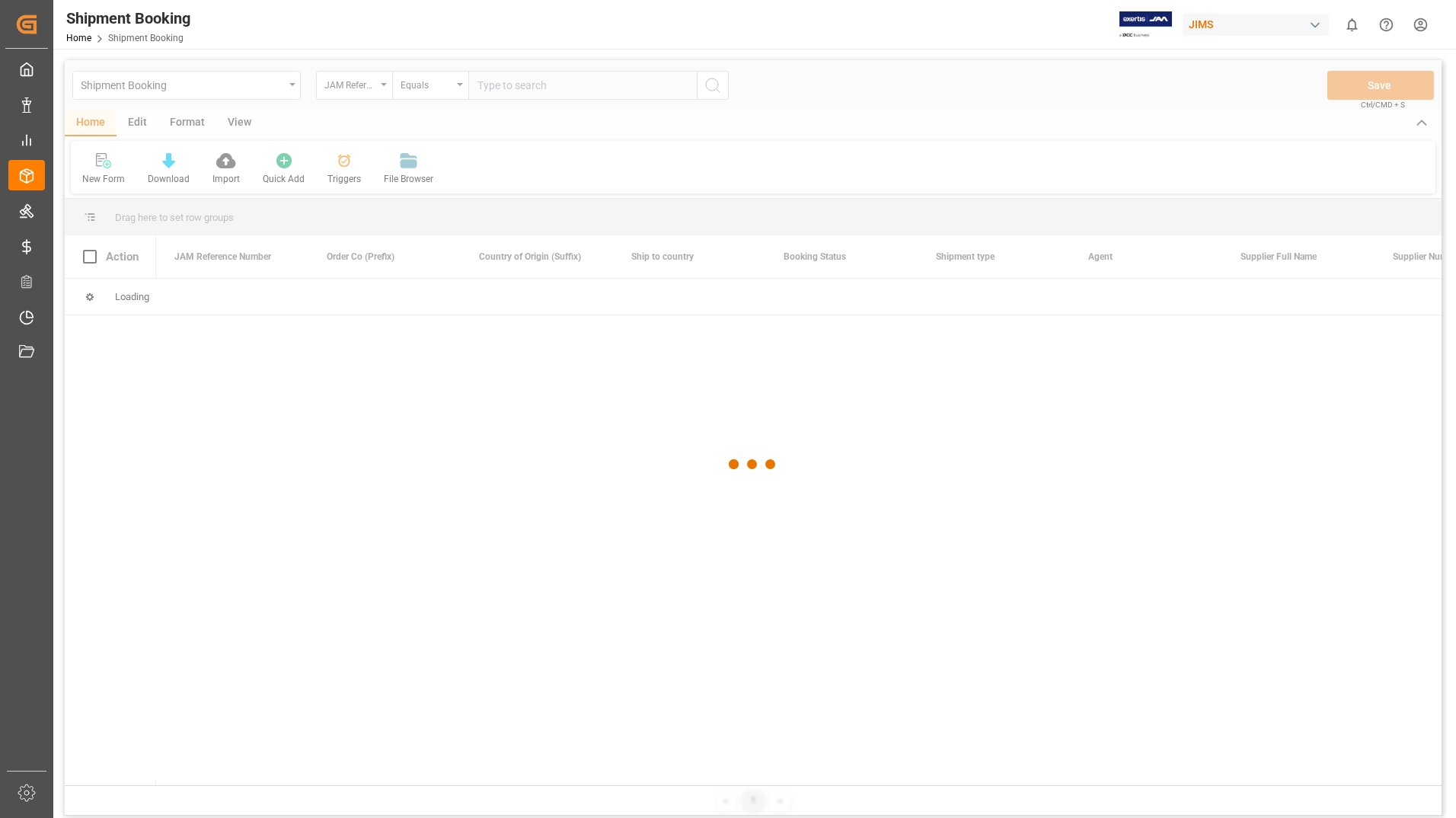
click at [484, 85] on div at bounding box center [753, 464] width 1377 height 809
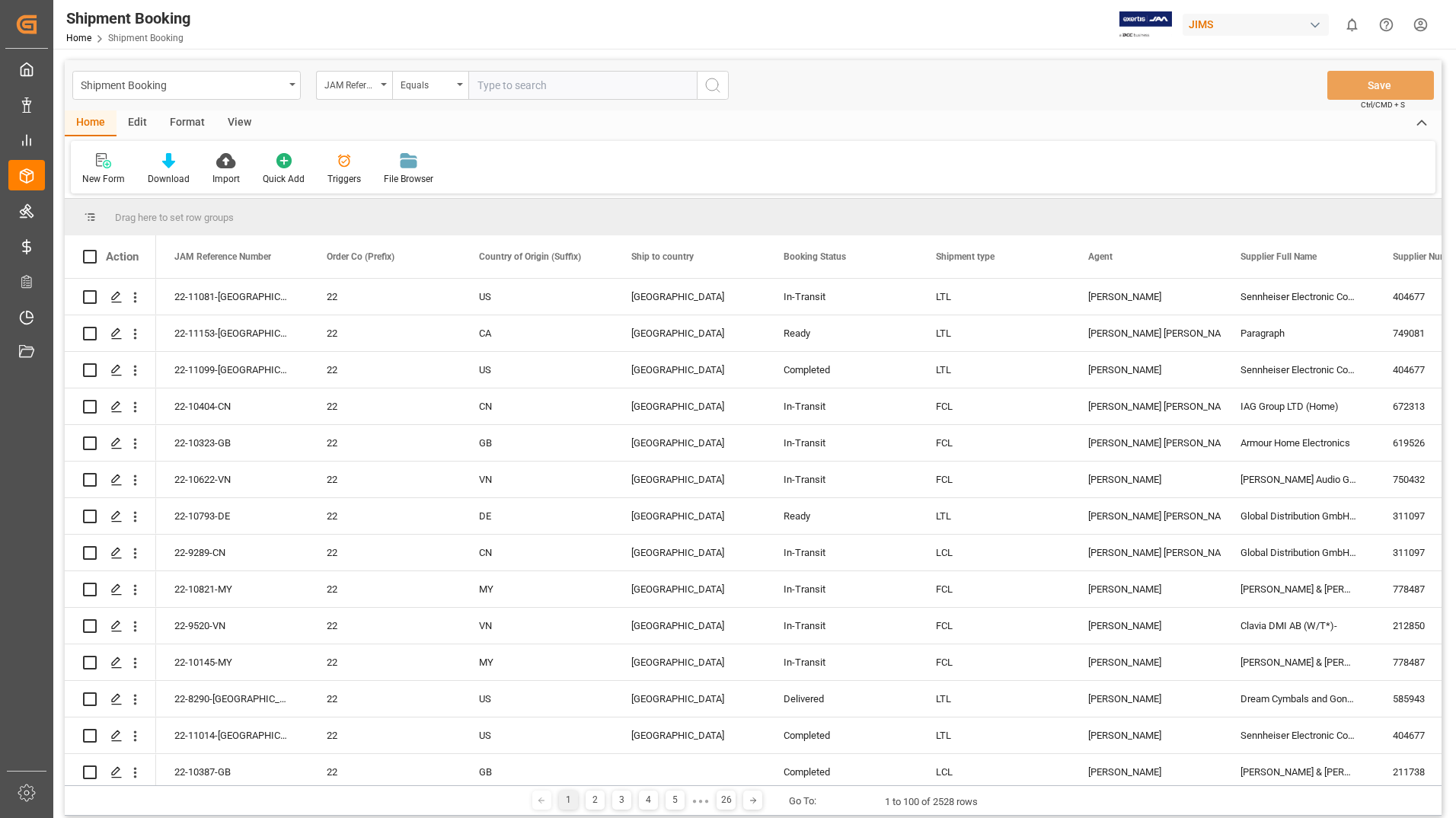
click at [531, 81] on input "text" at bounding box center [583, 84] width 229 height 29
type input "22-11079-us"
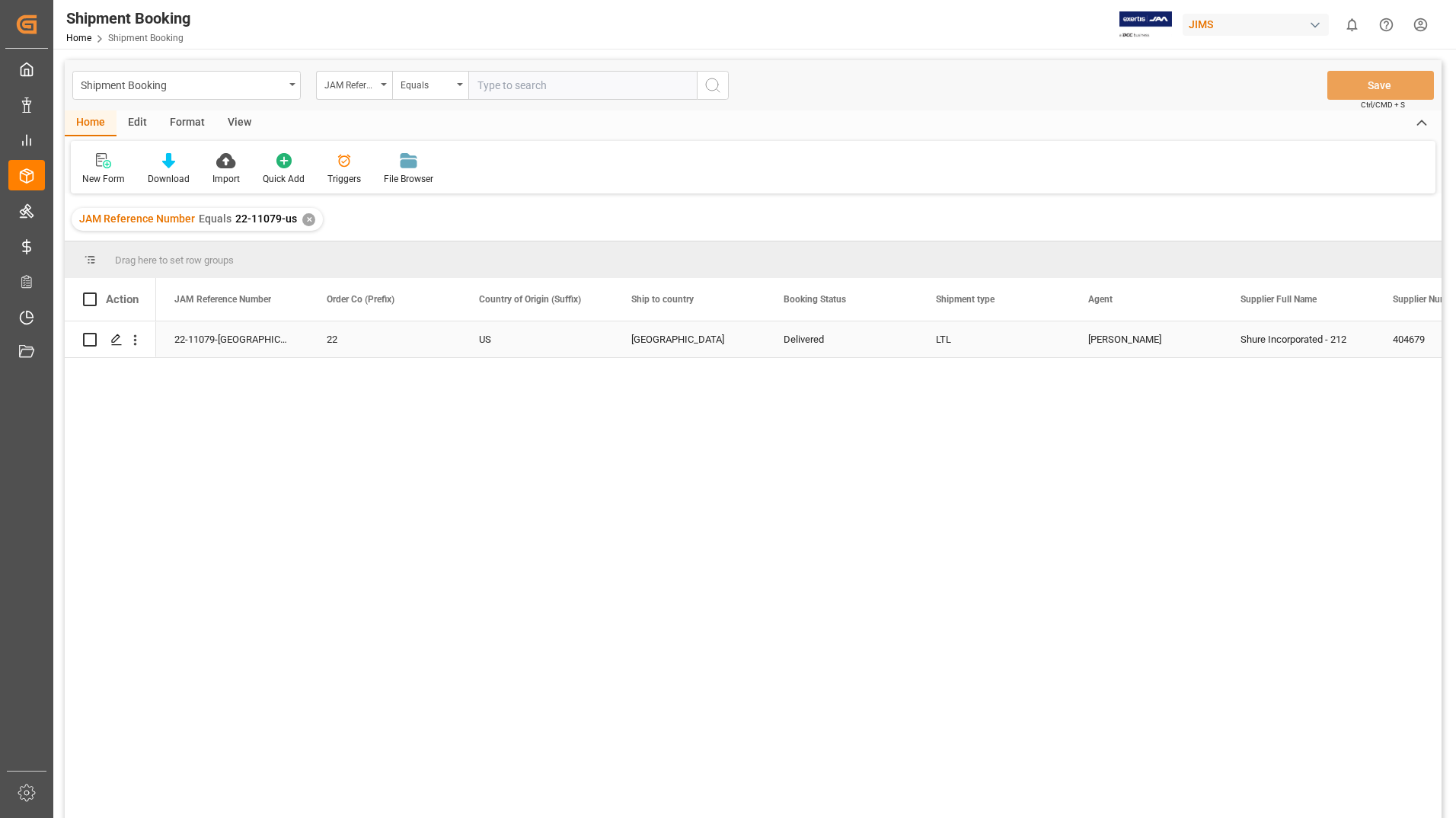
click at [92, 340] on input "Press Space to toggle row selection (unchecked)" at bounding box center [89, 339] width 14 height 14
checkbox input "true"
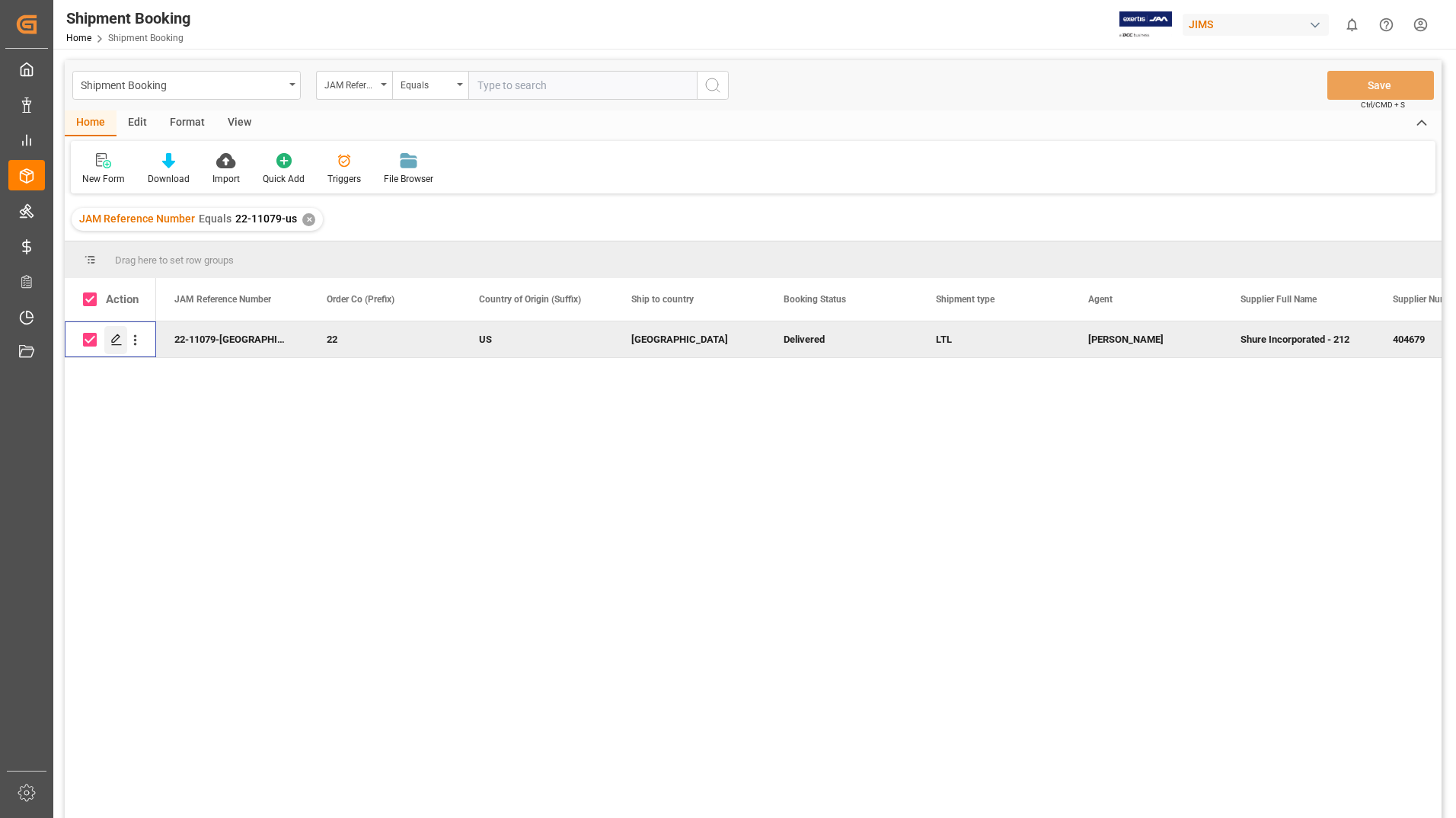
click at [113, 337] on icon "Press SPACE to deselect this row." at bounding box center [116, 339] width 12 height 12
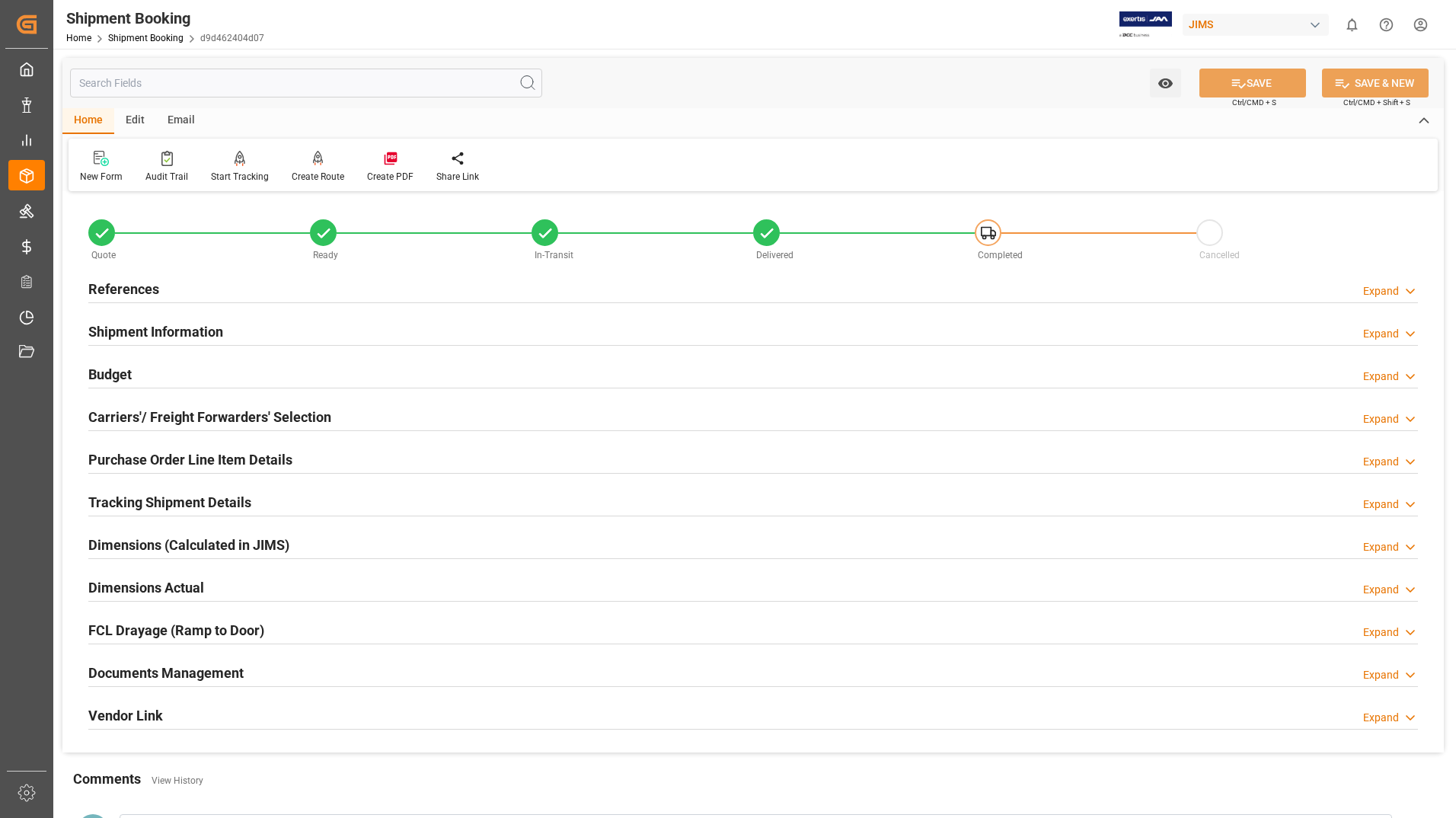
click at [175, 505] on h2 "Tracking Shipment Details" at bounding box center [170, 502] width 163 height 20
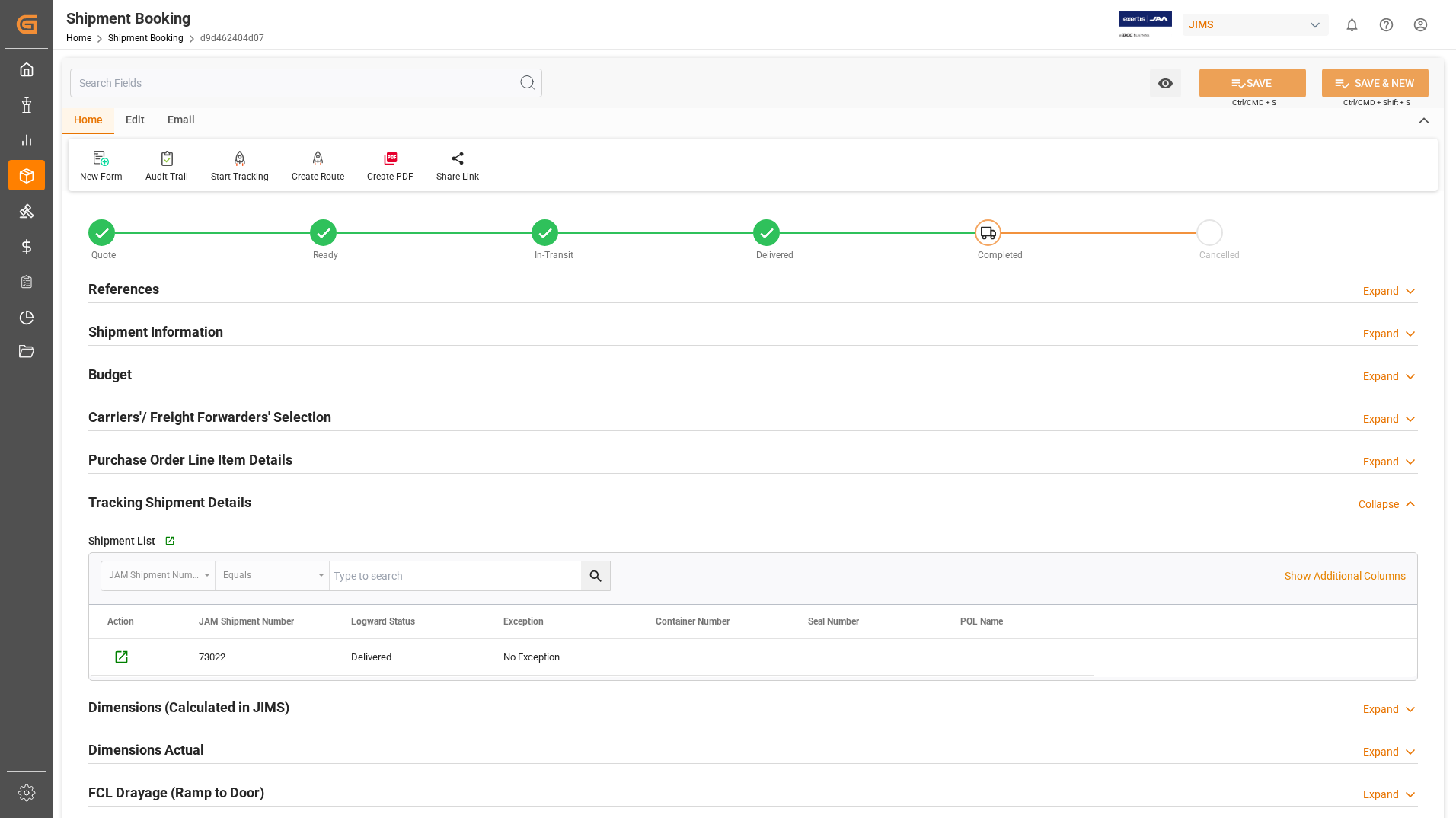
drag, startPoint x: 1455, startPoint y: 768, endPoint x: 1458, endPoint y: 783, distance: 15.3
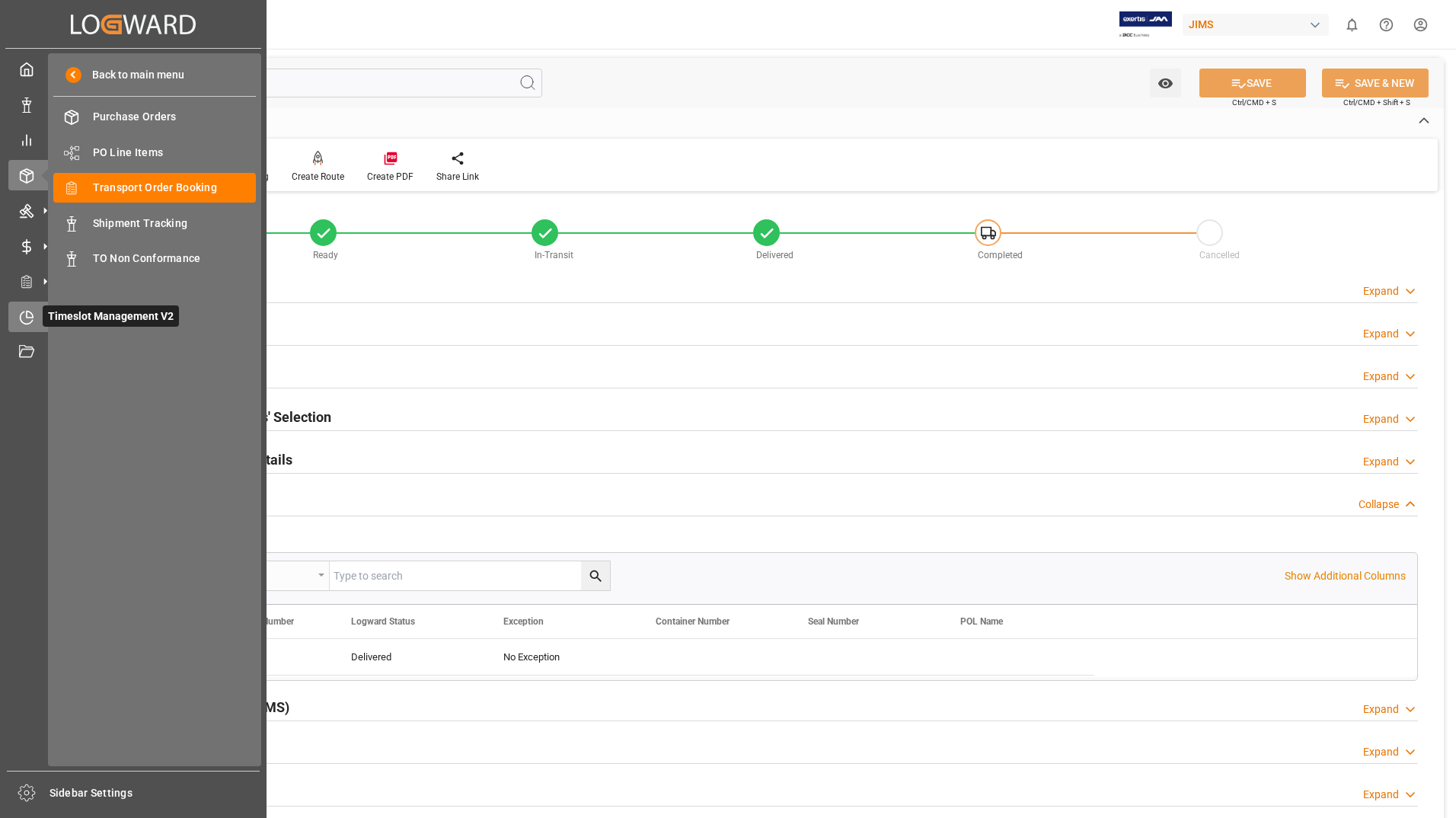
click at [28, 311] on icon at bounding box center [26, 317] width 16 height 16
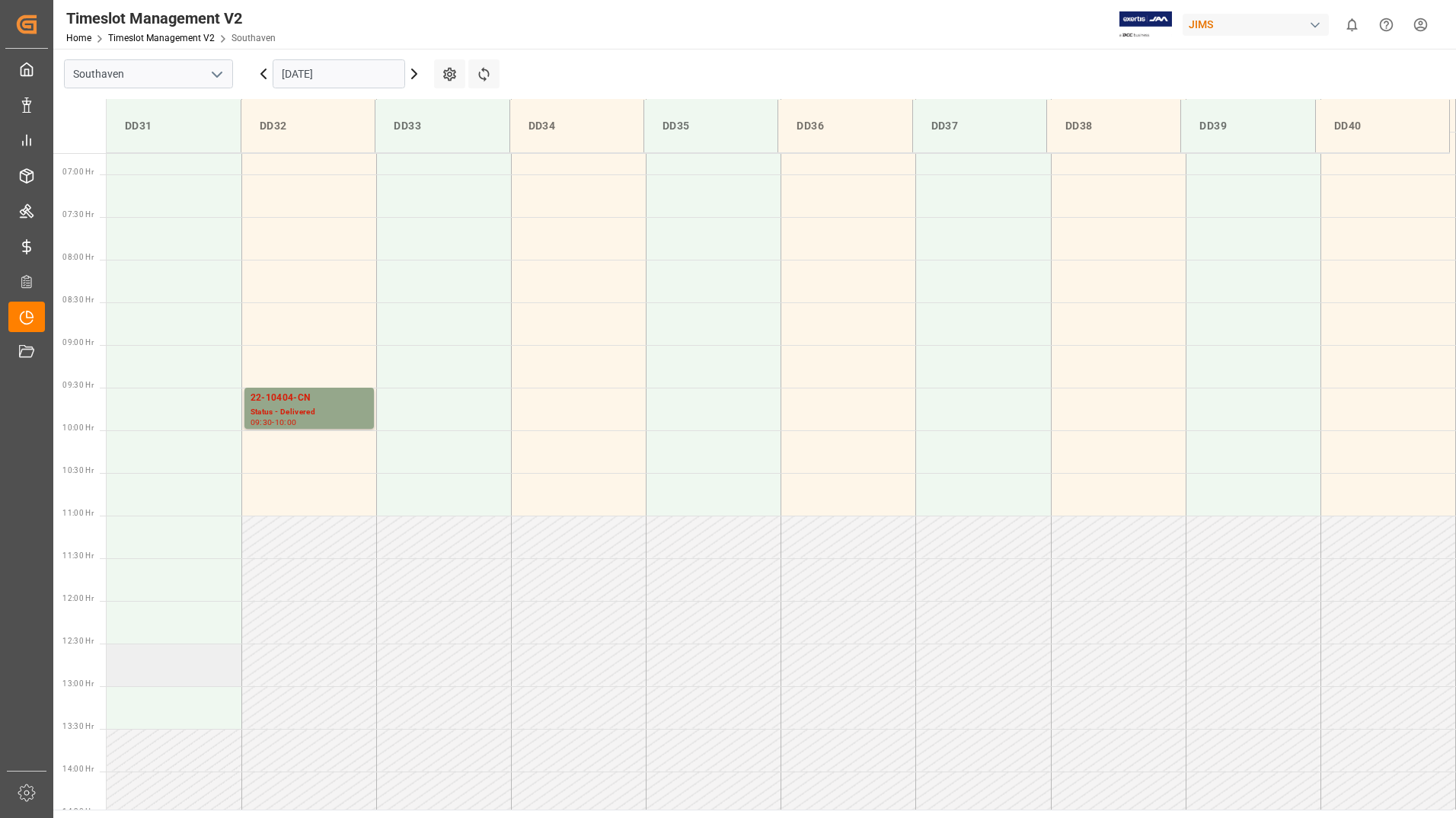
scroll to position [548, 0]
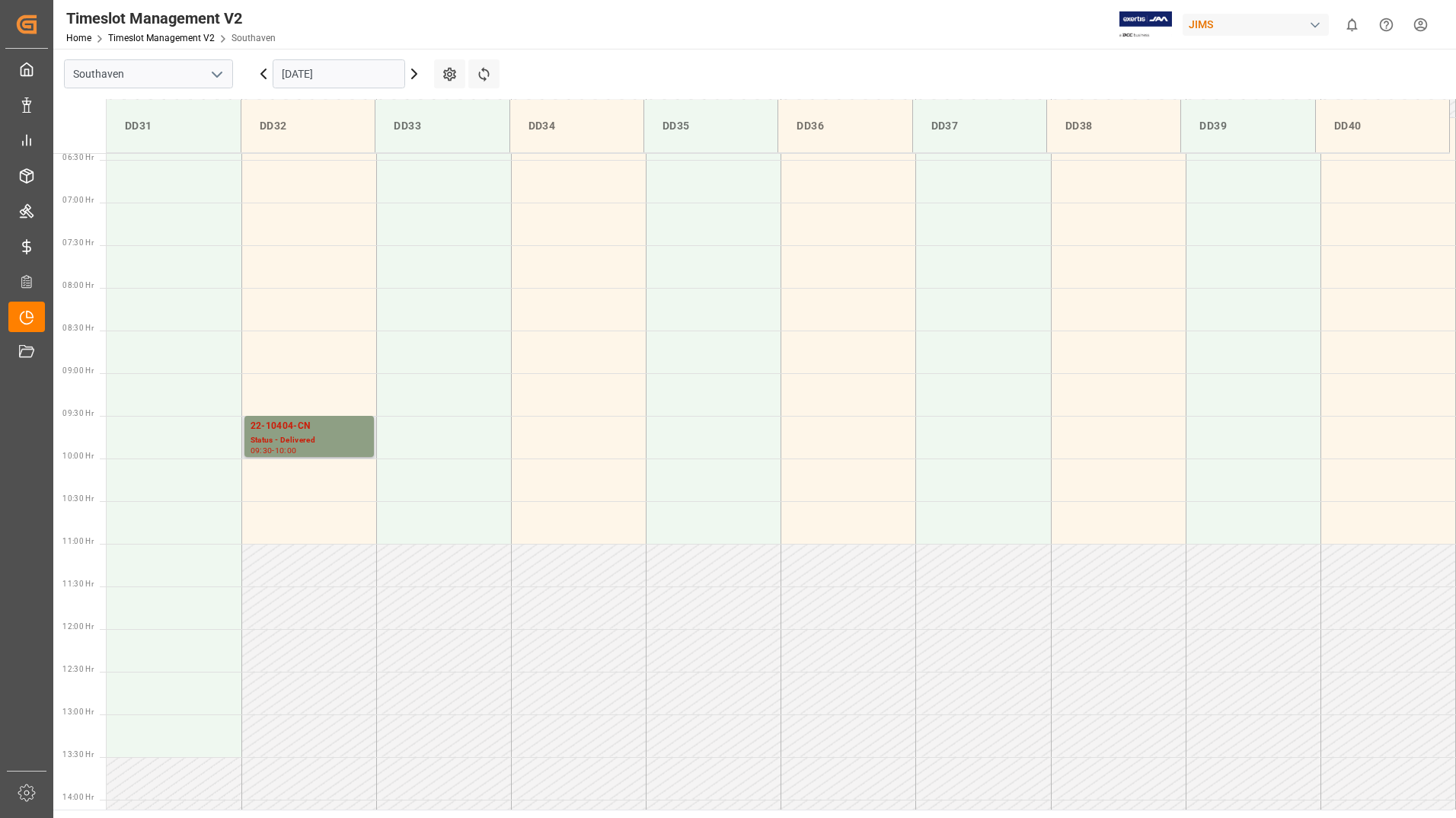
click at [311, 446] on div "Status - Delivered" at bounding box center [309, 441] width 117 height 13
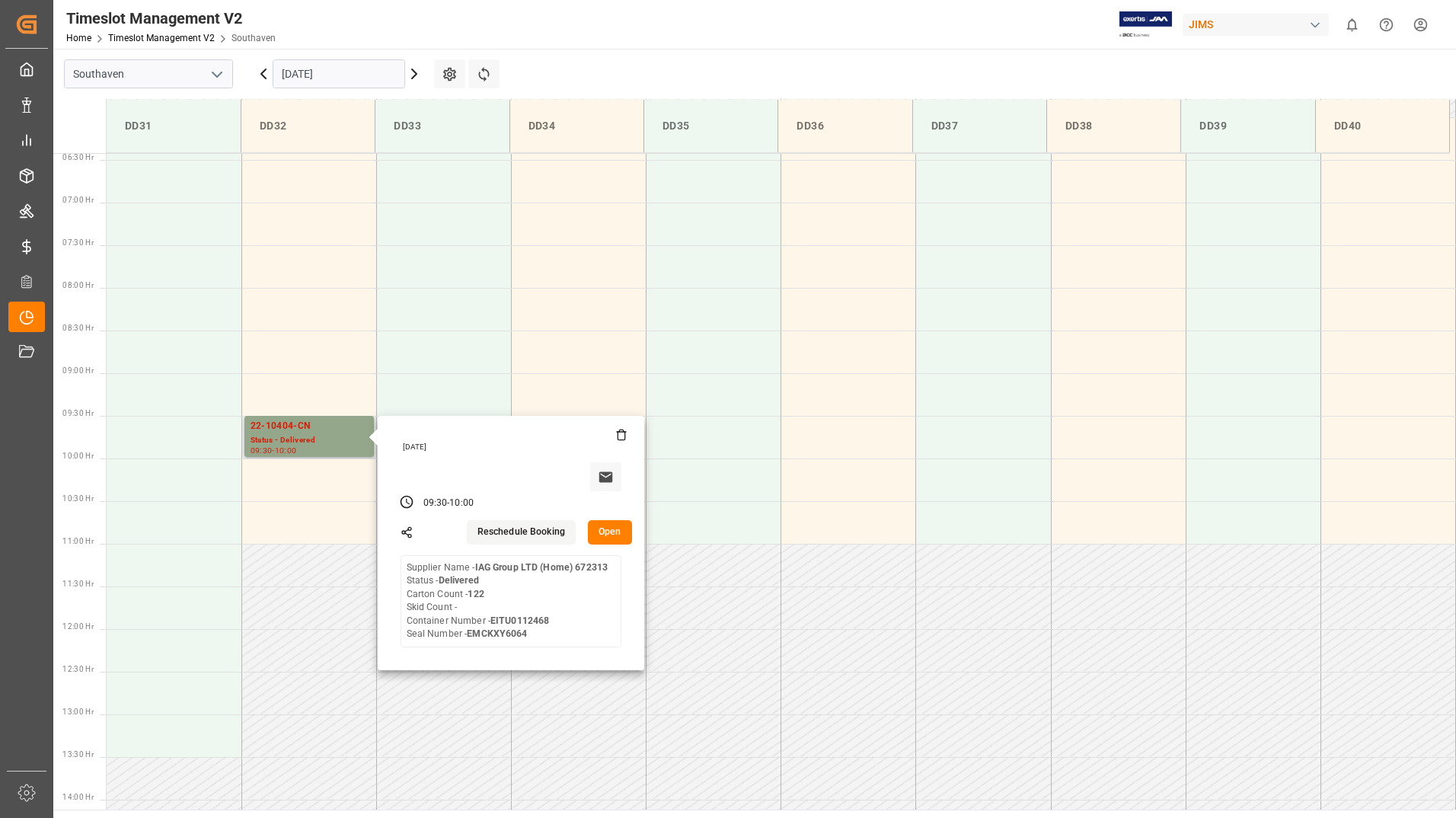
click at [605, 534] on button "Open" at bounding box center [610, 533] width 44 height 25
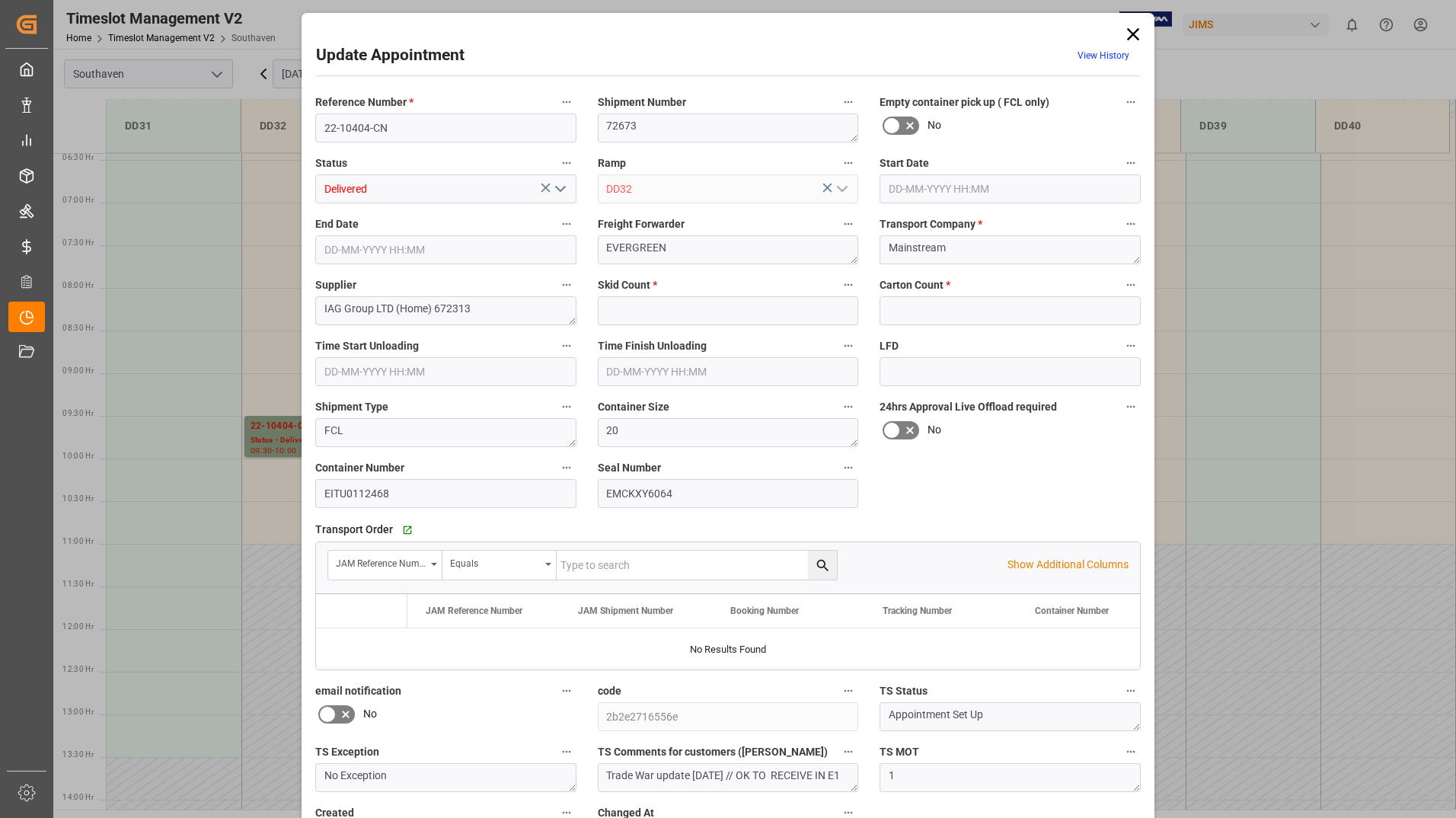
type input "0"
type input "122"
type input "[DATE] 09:30"
type input "[DATE] 10:00"
type input "[DATE] 15:13"
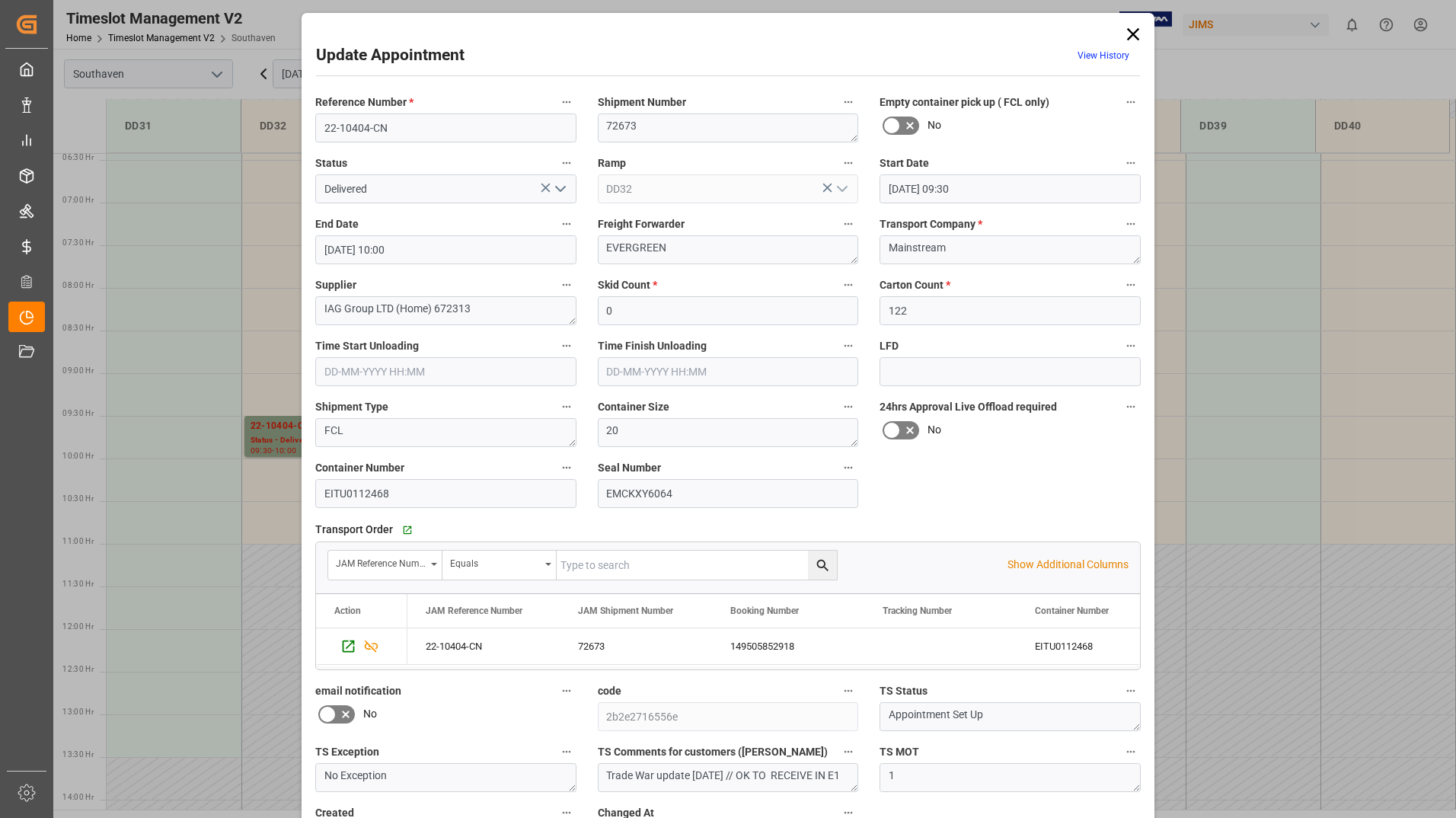
click at [557, 184] on icon "open menu" at bounding box center [560, 189] width 18 height 18
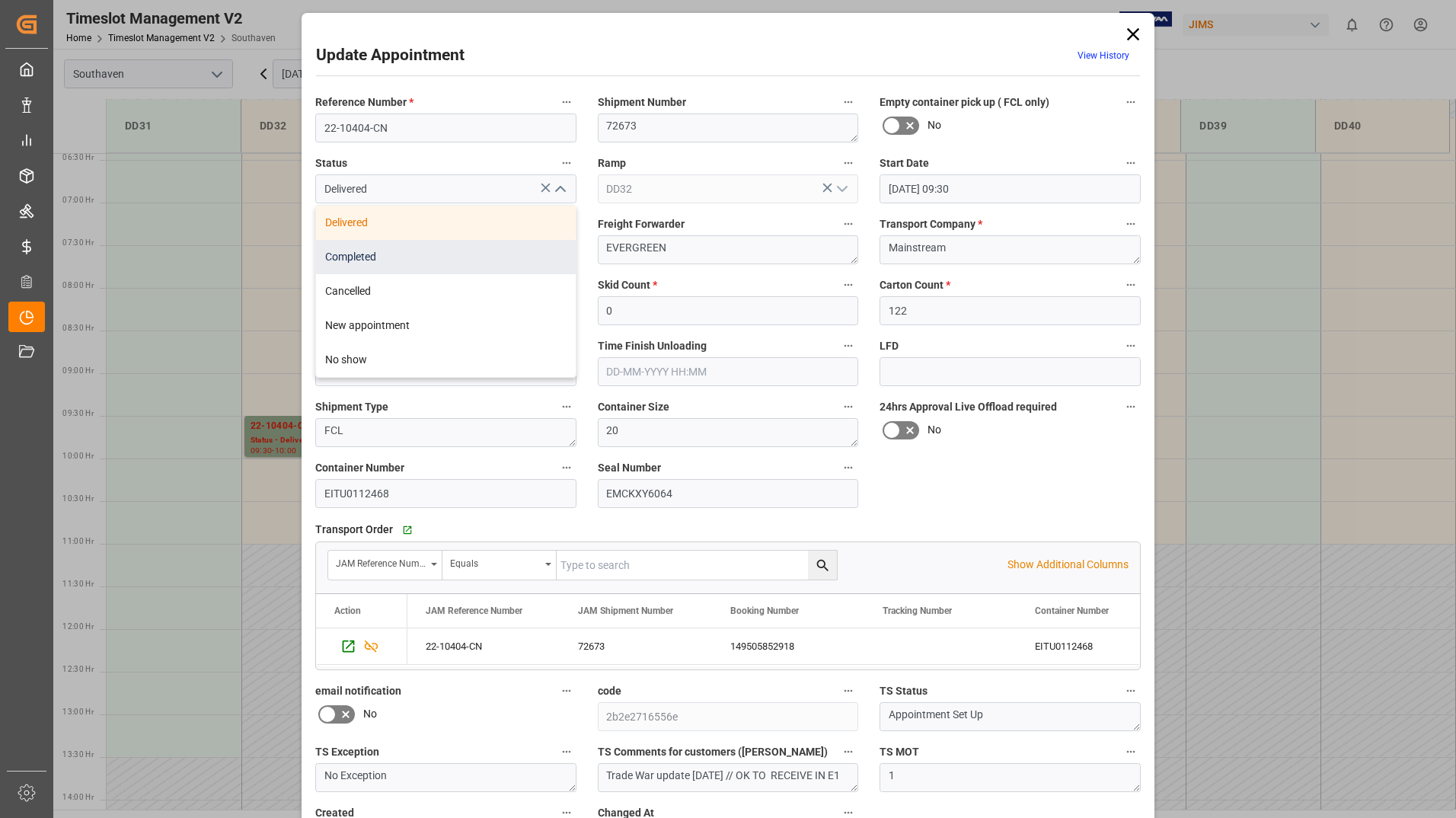
click at [512, 263] on div "Completed" at bounding box center [446, 257] width 260 height 34
type input "Completed"
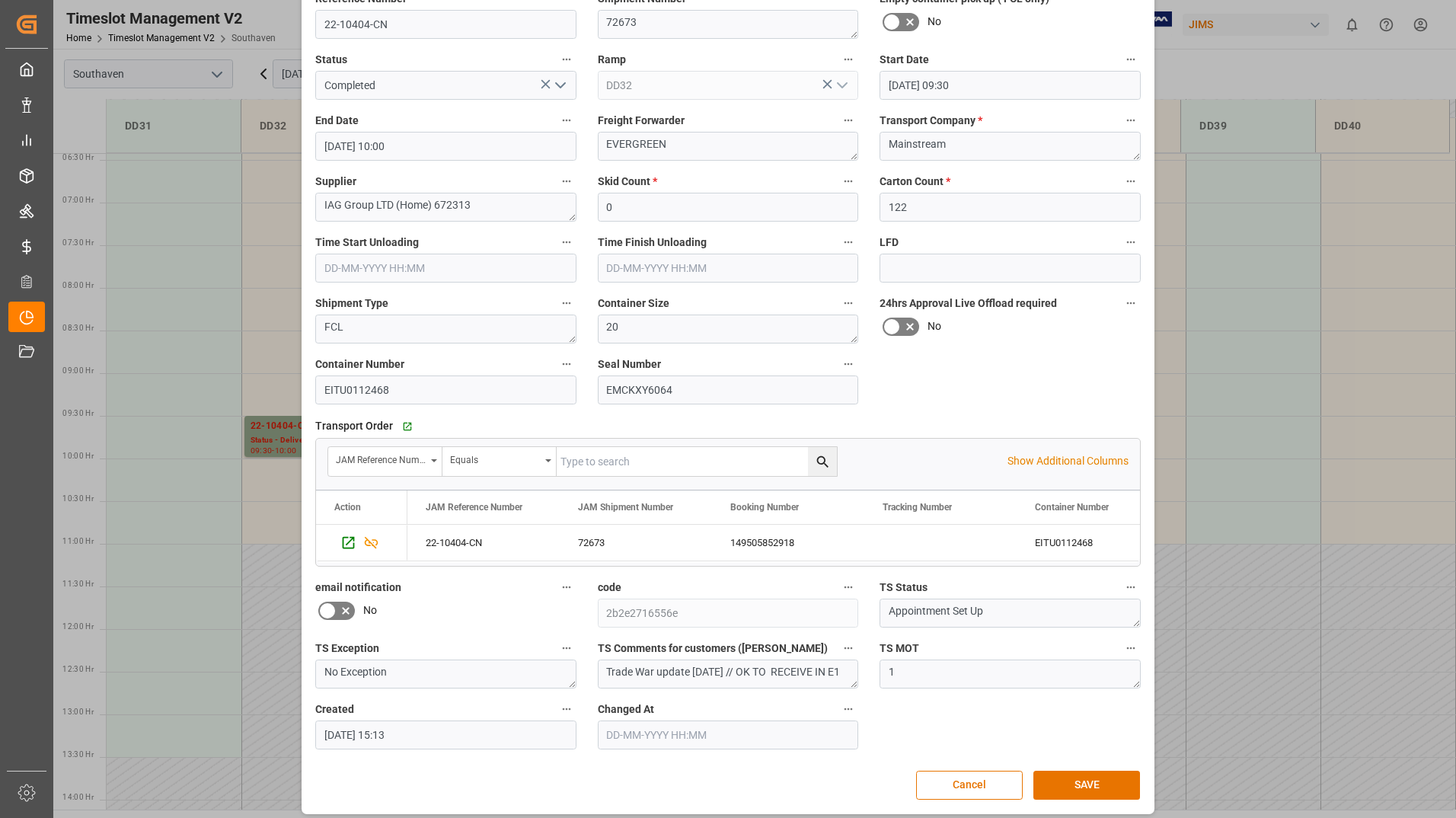
scroll to position [113, 0]
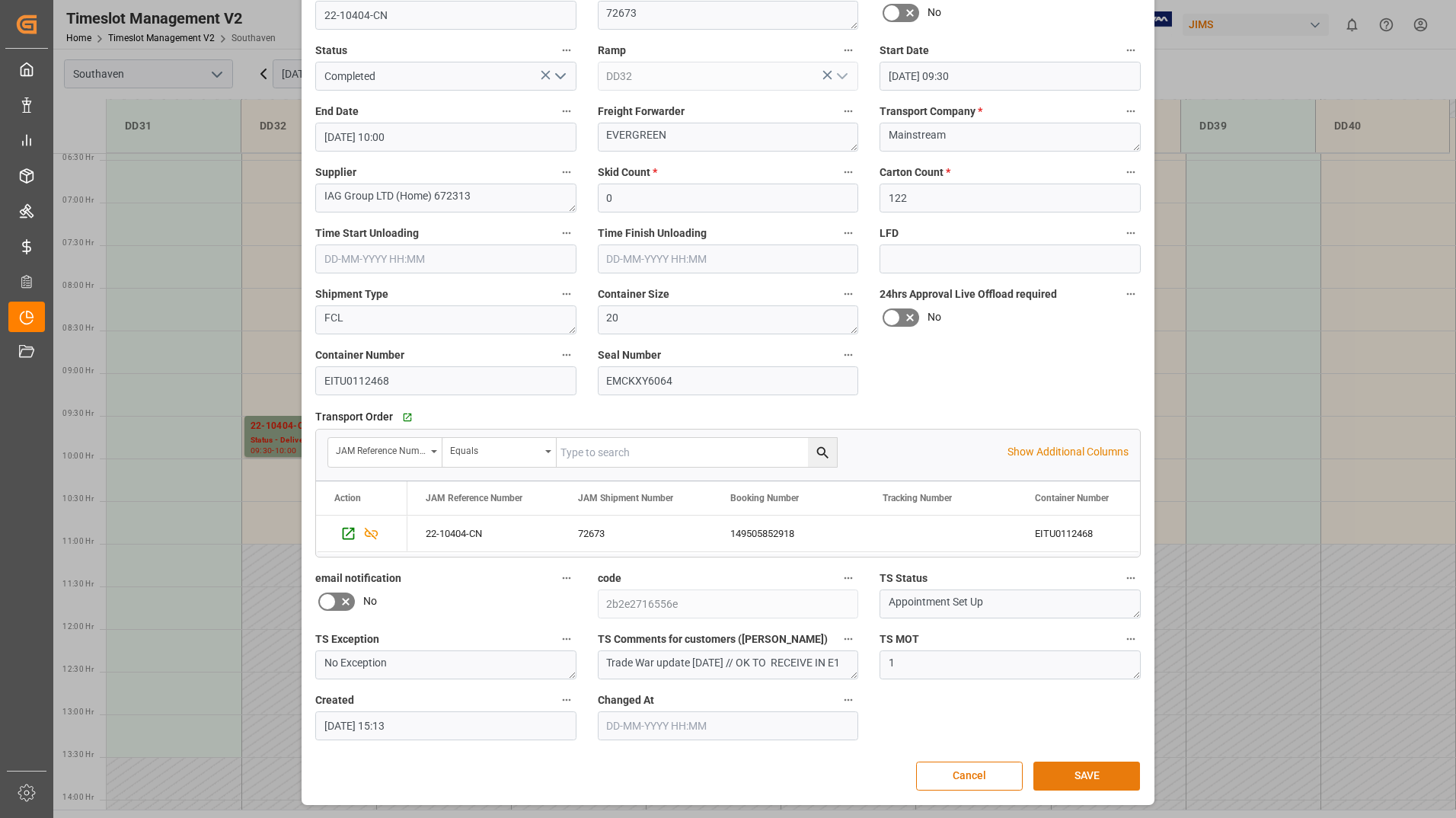
click at [1066, 781] on button "SAVE" at bounding box center [1086, 775] width 107 height 29
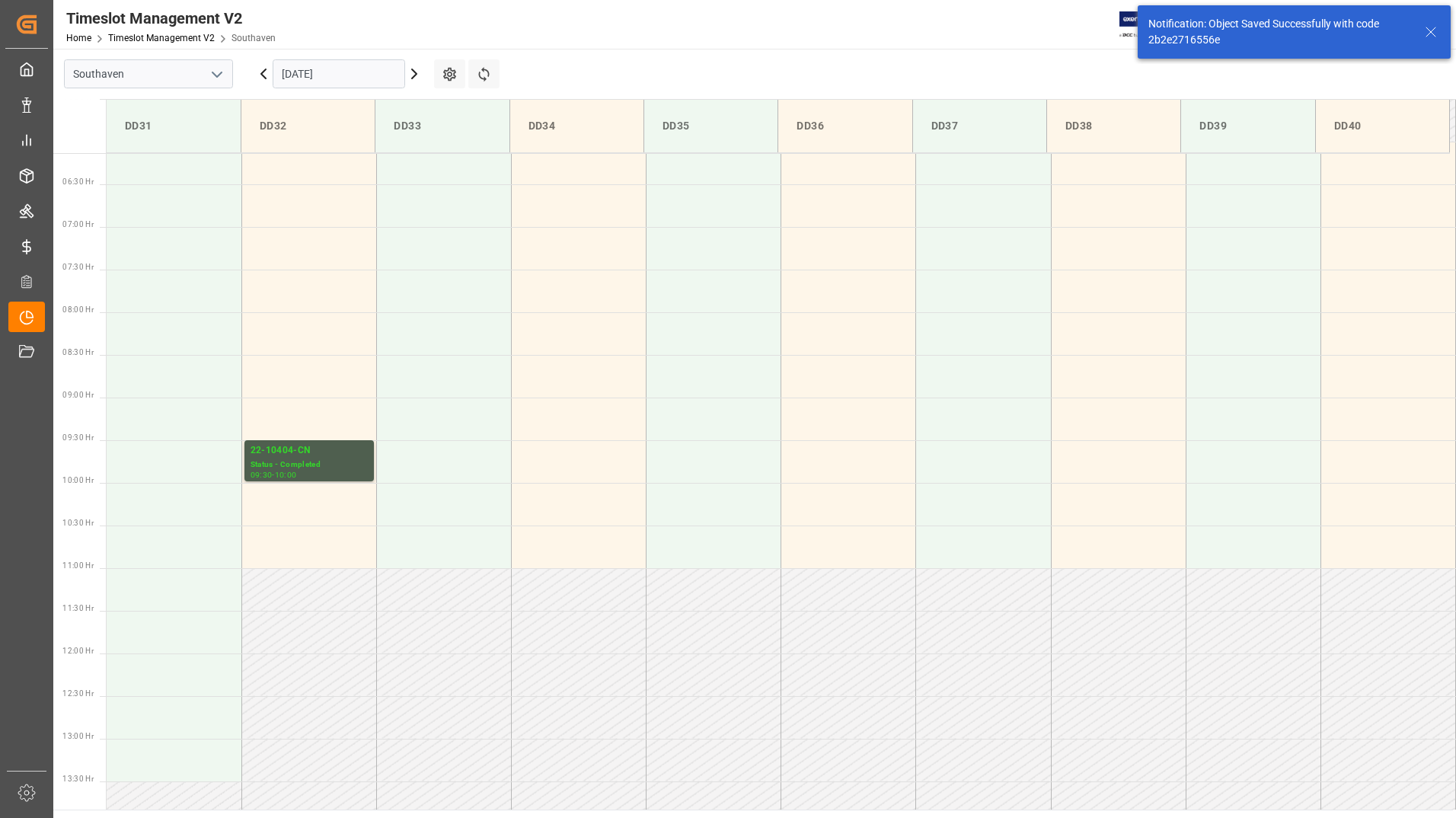
scroll to position [673, 0]
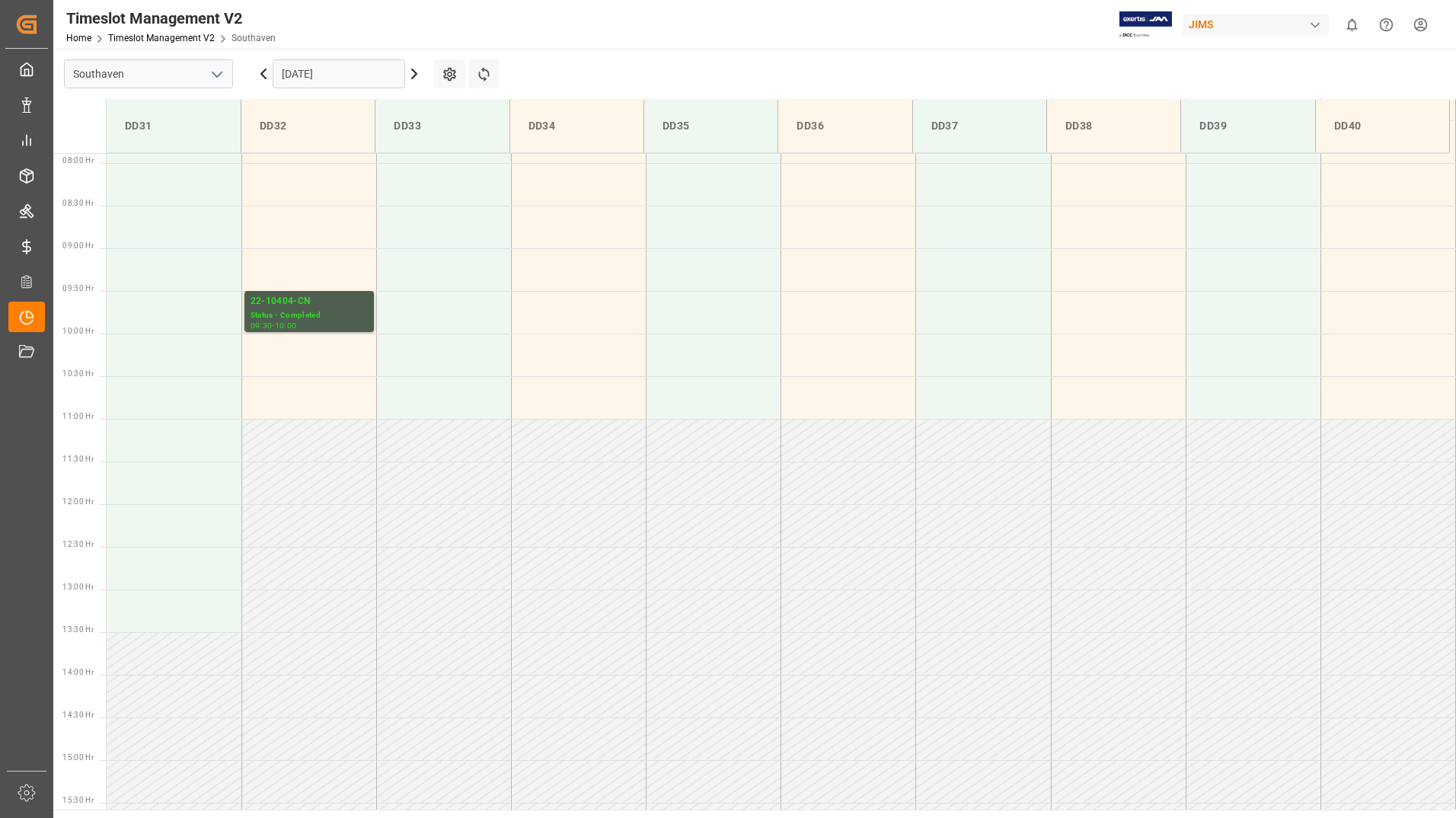
click at [372, 59] on div "[DATE]" at bounding box center [338, 73] width 190 height 50
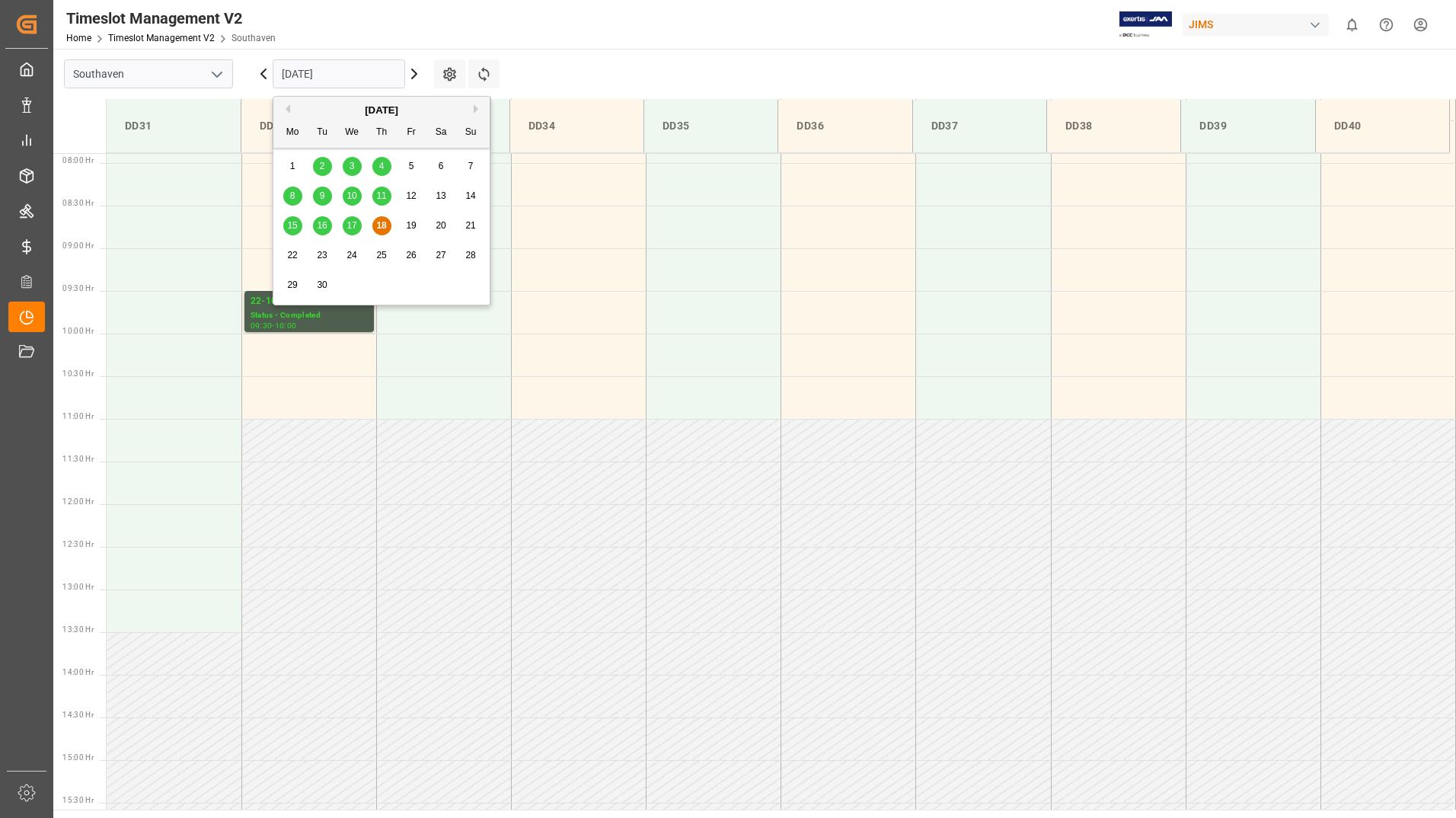
click at [365, 76] on input "[DATE]" at bounding box center [339, 74] width 133 height 29
click at [296, 83] on input "[DATE]" at bounding box center [339, 74] width 133 height 29
click at [293, 256] on span "22" at bounding box center [292, 255] width 10 height 11
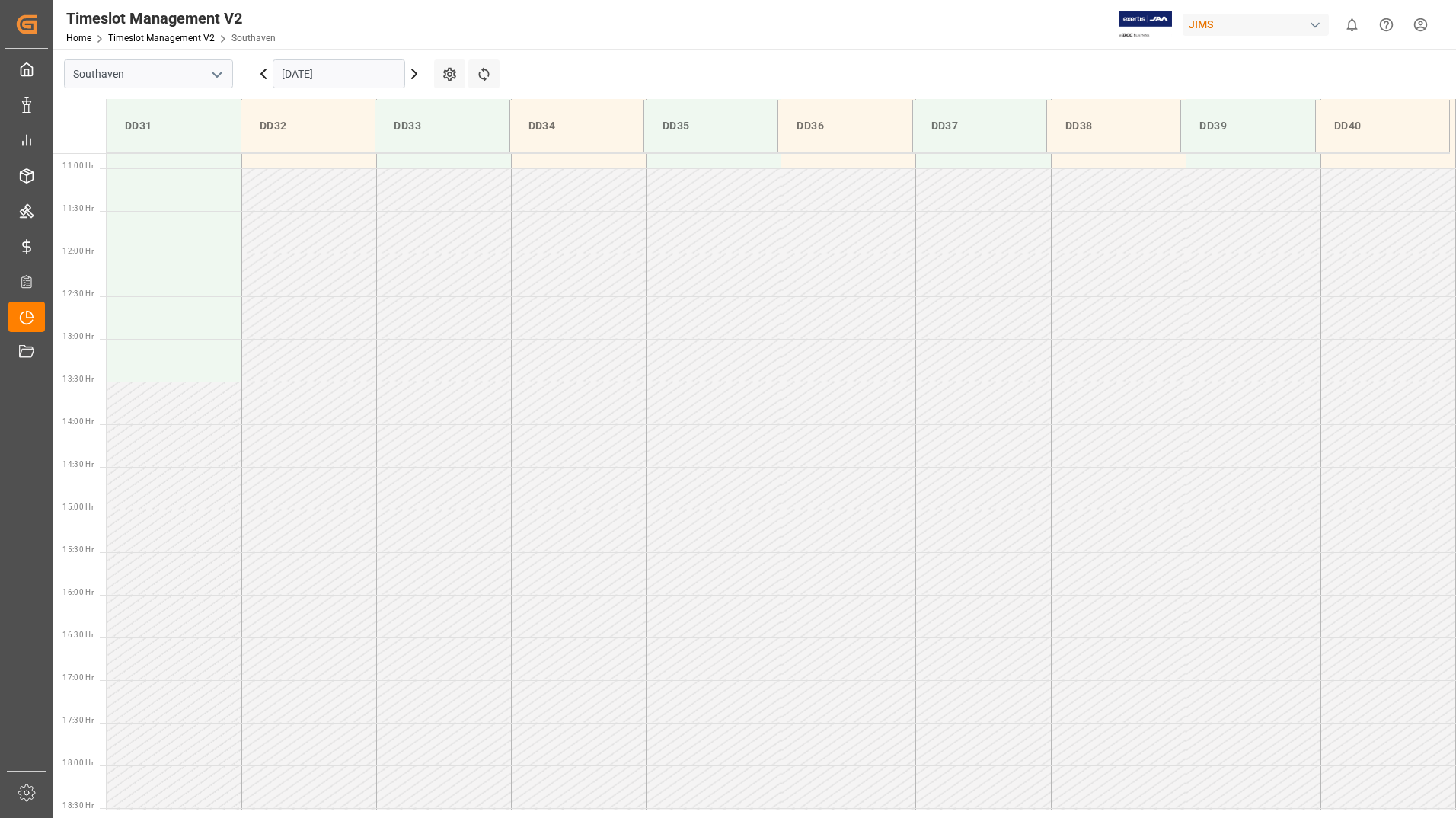
scroll to position [929, 0]
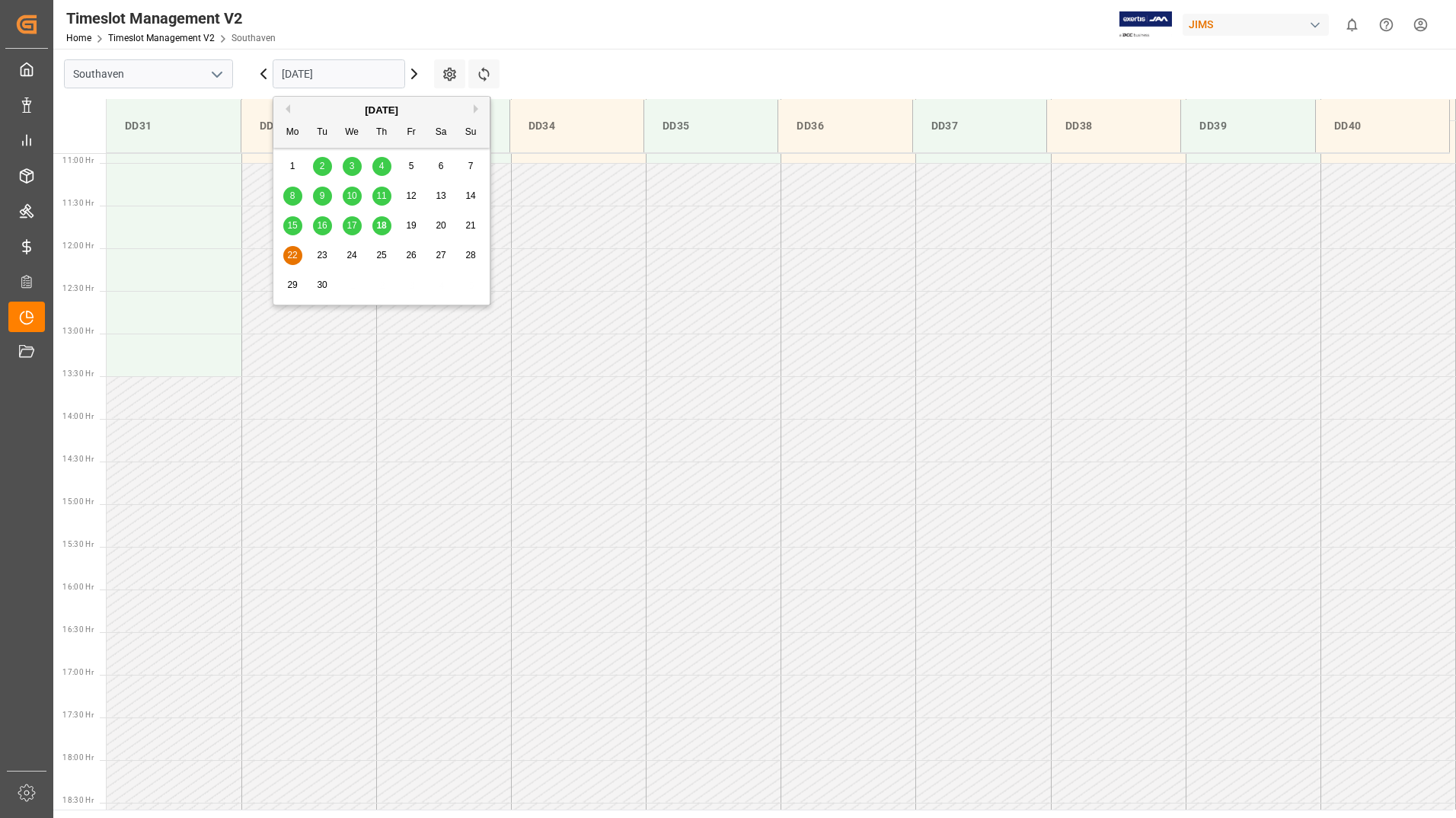
click at [370, 71] on input "[DATE]" at bounding box center [339, 74] width 133 height 29
